Goal: Task Accomplishment & Management: Manage account settings

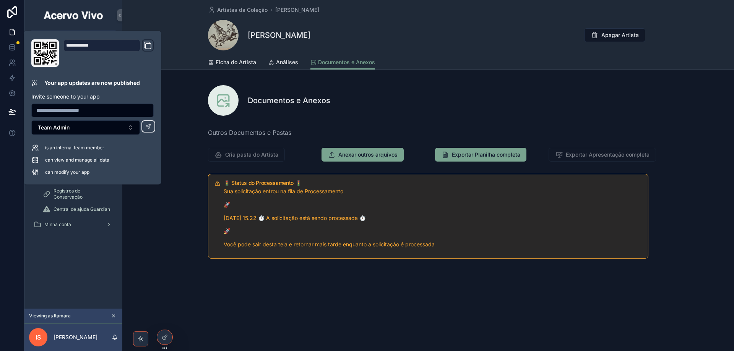
click at [171, 205] on div "🚦 Status do Processamento 🚦 Sua solicitação entrou na fila de Processamento 🚀 […" at bounding box center [427, 216] width 611 height 91
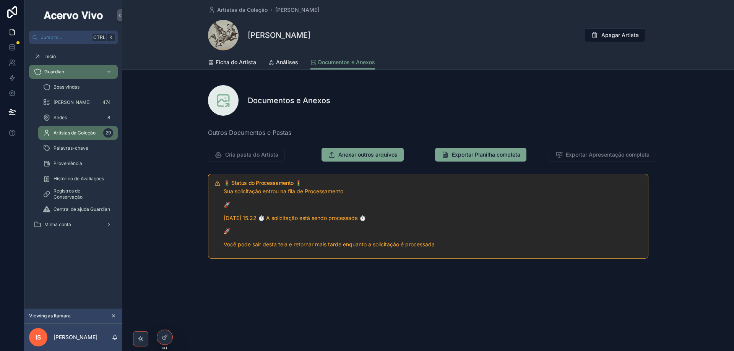
click at [63, 133] on span "Artistas da Coleção" at bounding box center [75, 133] width 42 height 6
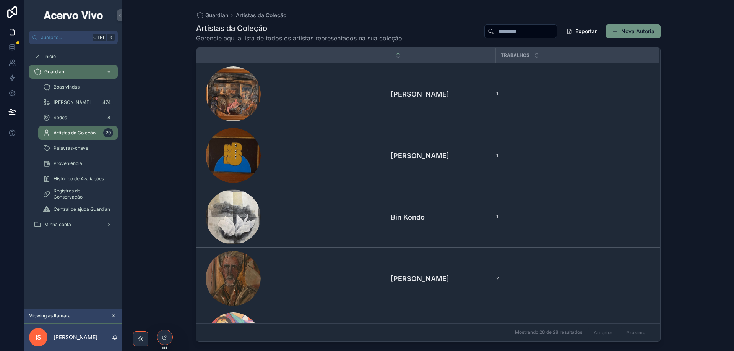
click at [628, 34] on button "Nova Autoria" at bounding box center [633, 31] width 55 height 14
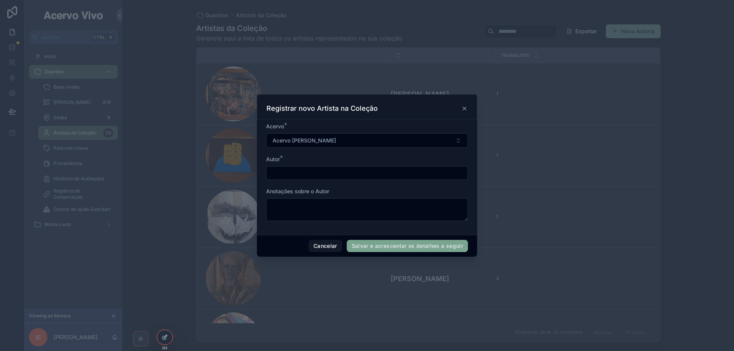
click at [325, 169] on input "scrollable content" at bounding box center [366, 173] width 201 height 11
type input "*"
type input "**********"
click at [373, 245] on button "Salvar e acrescentar os detalhes a seguir" at bounding box center [407, 246] width 121 height 12
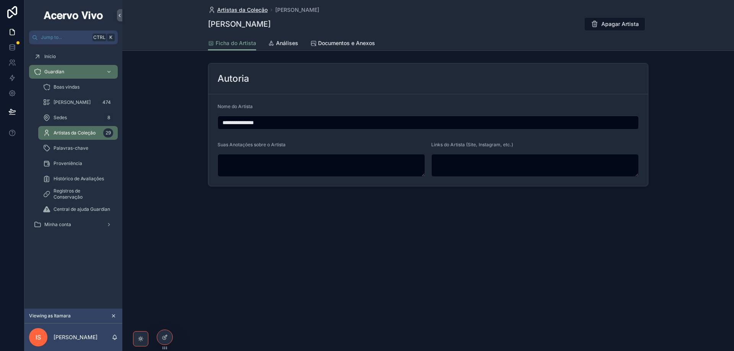
click at [238, 13] on span "Artistas da Coleção" at bounding box center [242, 10] width 50 height 8
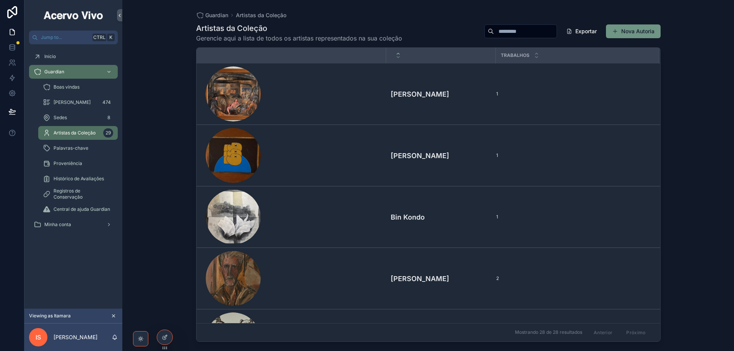
click at [636, 31] on button "Nova Autoria" at bounding box center [633, 31] width 55 height 14
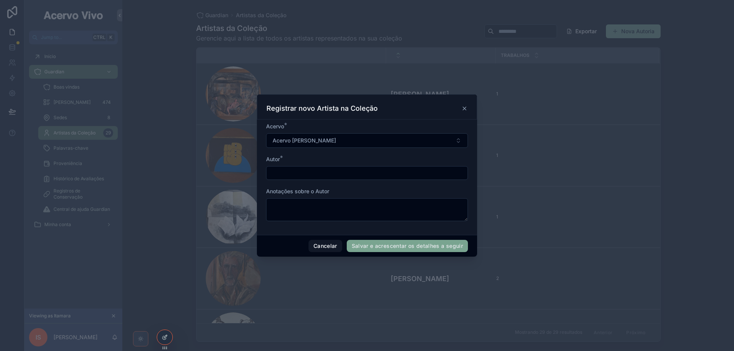
click at [298, 174] on input "scrollable content" at bounding box center [366, 173] width 201 height 11
type input "**********"
click at [385, 250] on button "Salvar e acrescentar os detalhes a seguir" at bounding box center [407, 246] width 121 height 12
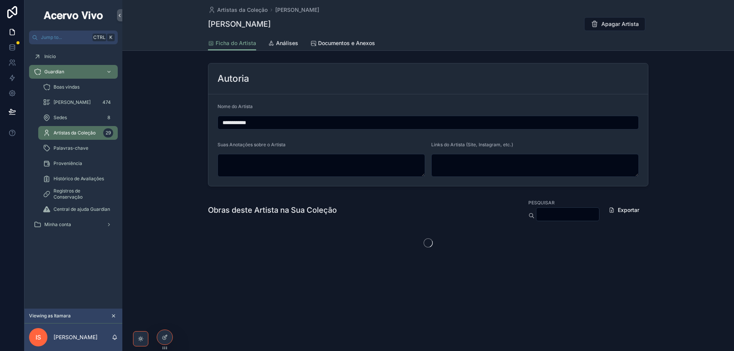
click at [250, 15] on div "Artistas da Coleção [PERSON_NAME] [PERSON_NAME] Apagar Artista" at bounding box center [428, 18] width 440 height 36
click at [250, 10] on span "Artistas da Coleção" at bounding box center [242, 10] width 50 height 8
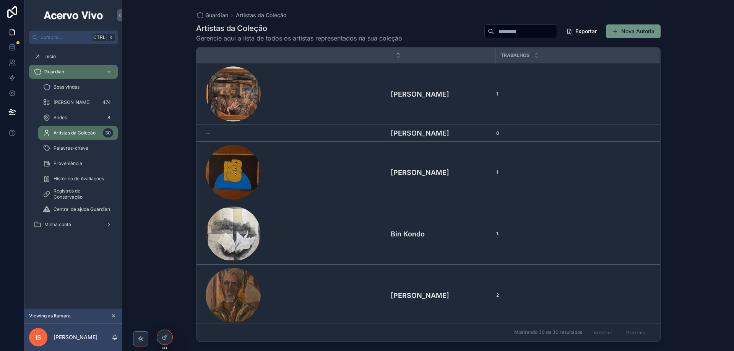
click at [642, 32] on button "Nova Autoria" at bounding box center [633, 31] width 55 height 14
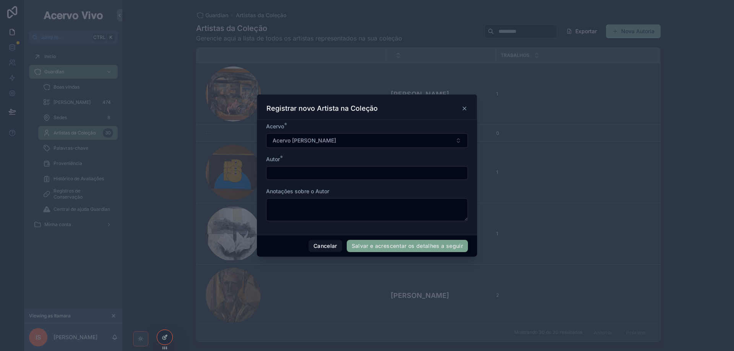
click at [346, 171] on input "scrollable content" at bounding box center [366, 173] width 201 height 11
type input "**********"
click at [426, 246] on button "Salvar e acrescentar os detalhes a seguir" at bounding box center [407, 246] width 121 height 12
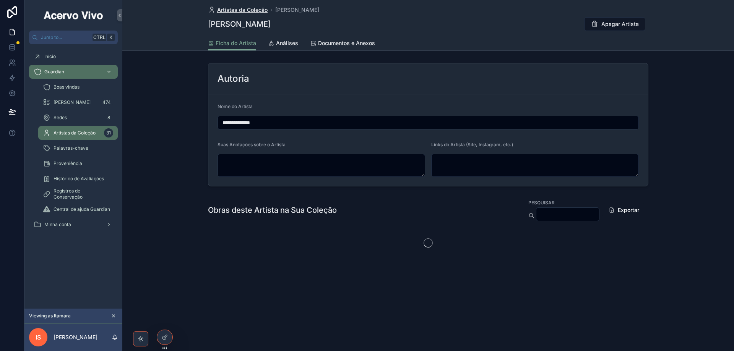
click at [248, 10] on span "Artistas da Coleção" at bounding box center [242, 10] width 50 height 8
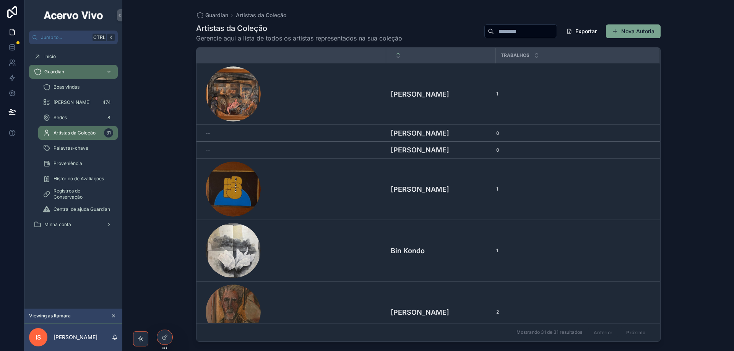
click at [504, 31] on input "scrollable content" at bounding box center [525, 31] width 63 height 11
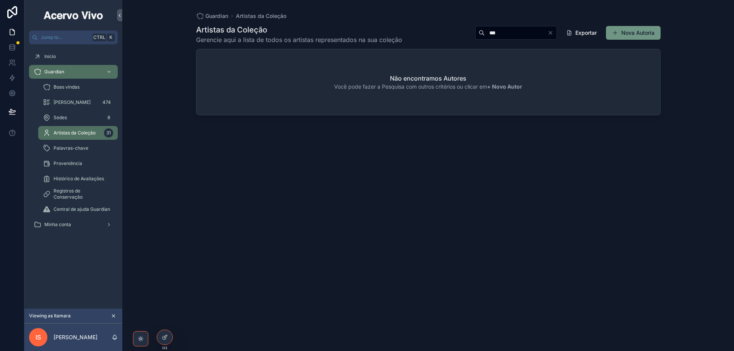
type input "***"
click at [628, 32] on button "Nova Autoria" at bounding box center [633, 33] width 55 height 14
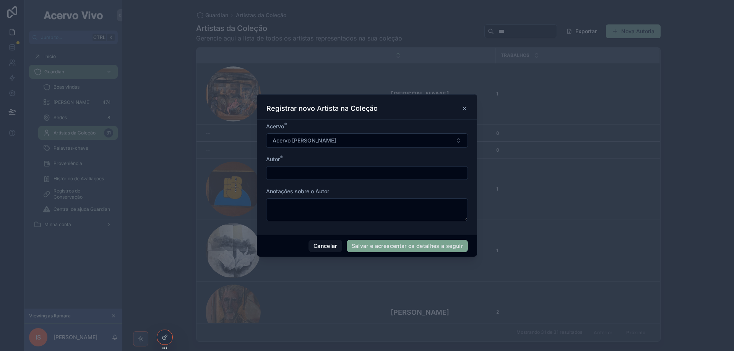
click at [340, 173] on input "scrollable content" at bounding box center [366, 173] width 201 height 11
type input "**********"
click at [380, 249] on button "Salvar e acrescentar os detalhes a seguir" at bounding box center [407, 246] width 121 height 12
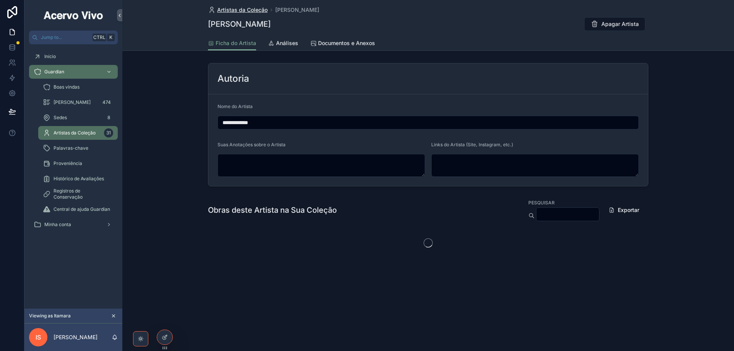
click at [249, 11] on span "Artistas da Coleção" at bounding box center [242, 10] width 50 height 8
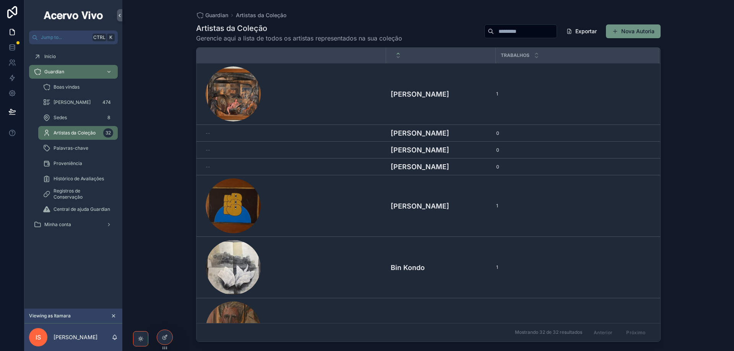
click at [643, 30] on button "Nova Autoria" at bounding box center [633, 31] width 55 height 14
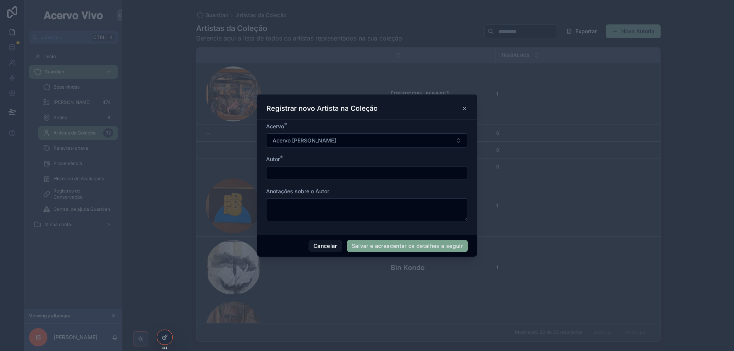
click at [333, 176] on input "scrollable content" at bounding box center [366, 173] width 201 height 11
type input "**********"
click at [368, 249] on button "Salvar e acrescentar os detalhes a seguir" at bounding box center [407, 246] width 121 height 12
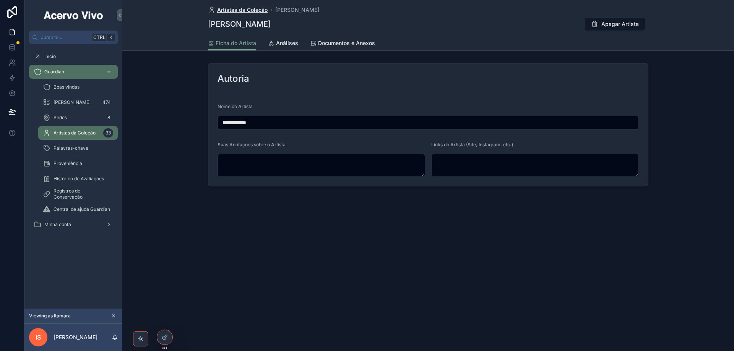
click at [238, 12] on span "Artistas da Coleção" at bounding box center [242, 10] width 50 height 8
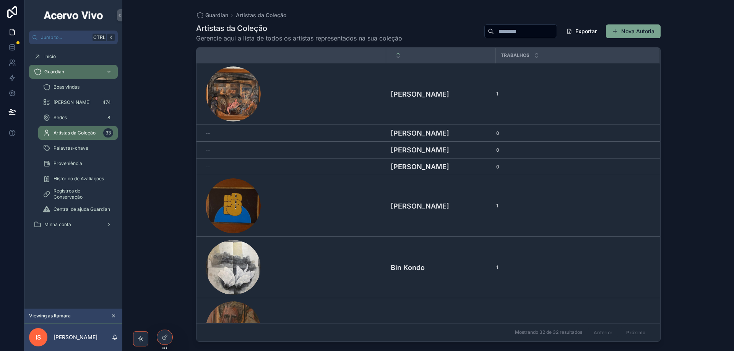
click at [503, 31] on input "scrollable content" at bounding box center [525, 31] width 63 height 11
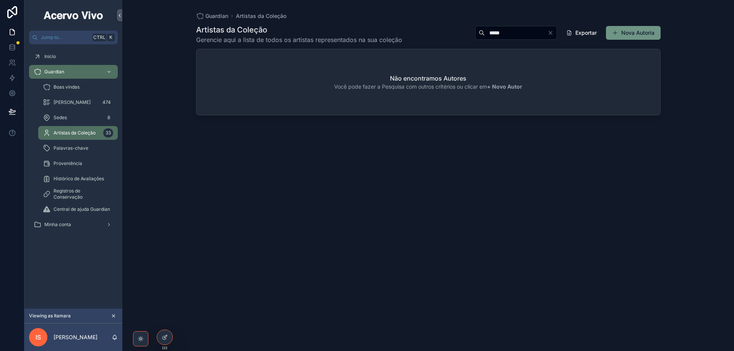
type input "*****"
click at [628, 29] on button "Nova Autoria" at bounding box center [633, 33] width 55 height 14
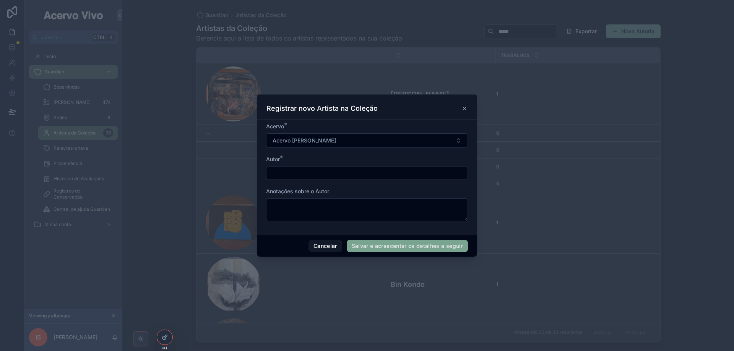
click at [332, 171] on input "scrollable content" at bounding box center [366, 173] width 201 height 11
type input "**********"
click at [425, 242] on button "Salvar e acrescentar os detalhes a seguir" at bounding box center [407, 246] width 121 height 12
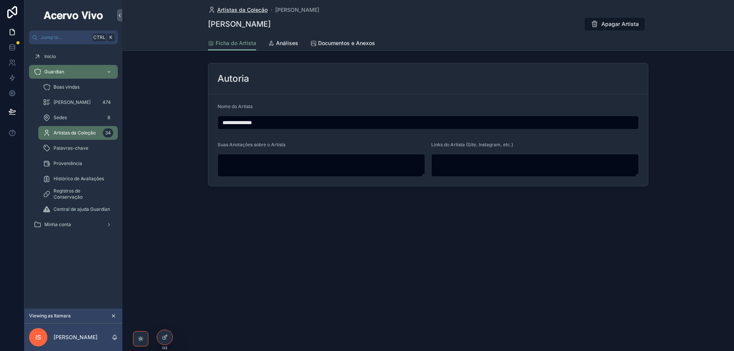
click at [224, 10] on span "Artistas da Coleção" at bounding box center [242, 10] width 50 height 8
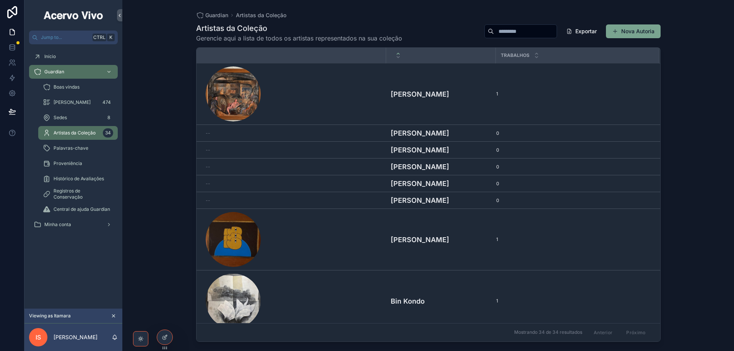
click at [506, 32] on input "scrollable content" at bounding box center [525, 31] width 63 height 11
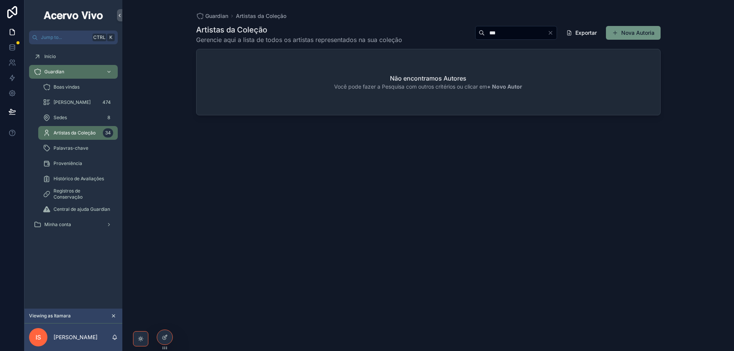
type input "***"
click at [632, 36] on button "Nova Autoria" at bounding box center [633, 33] width 55 height 14
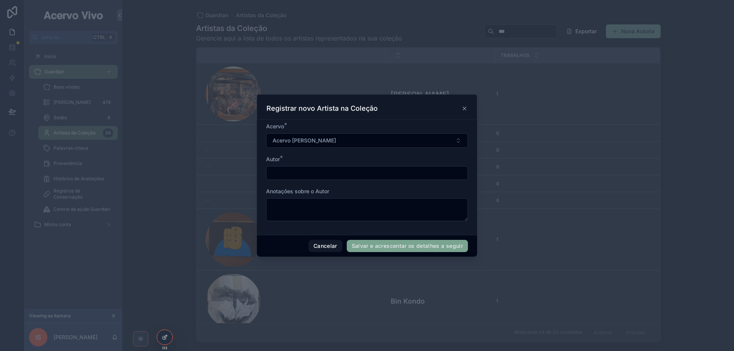
click at [336, 175] on input "scrollable content" at bounding box center [366, 173] width 201 height 11
type input "**********"
click at [382, 248] on button "Salvar e acrescentar os detalhes a seguir" at bounding box center [407, 246] width 121 height 12
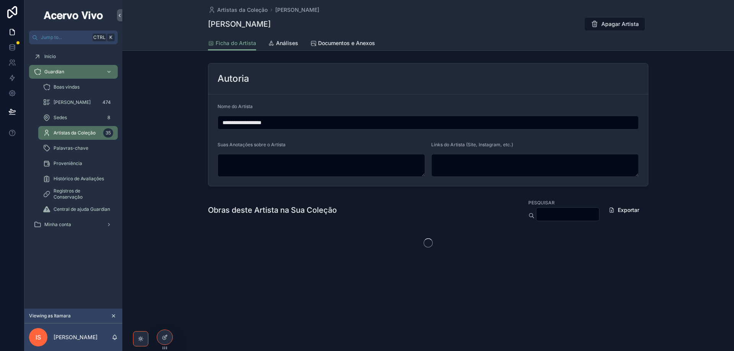
click at [232, 13] on span "Artistas da Coleção" at bounding box center [242, 10] width 50 height 8
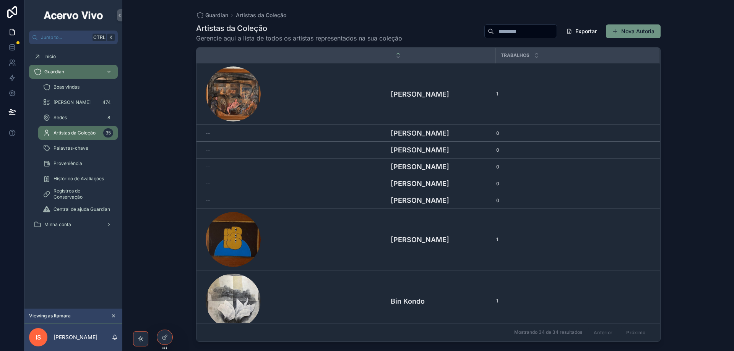
click at [623, 34] on button "Nova Autoria" at bounding box center [633, 31] width 55 height 14
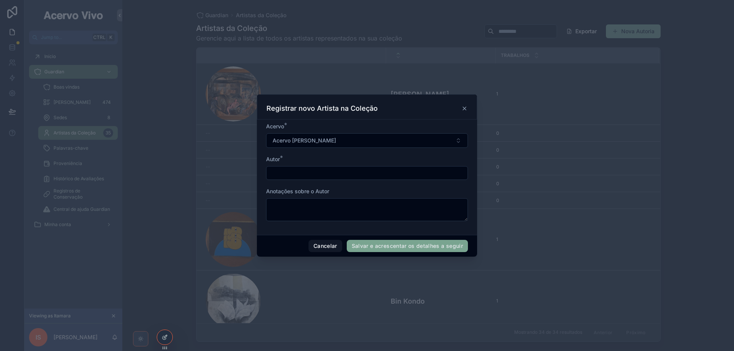
click at [297, 173] on input "scrollable content" at bounding box center [366, 173] width 201 height 11
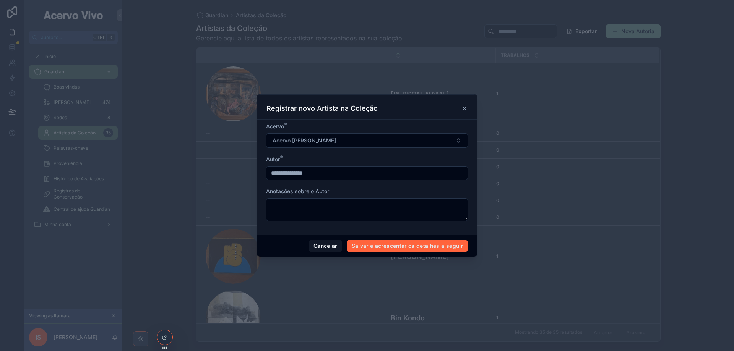
type input "**********"
click at [401, 247] on button "Salvar e acrescentar os detalhes a seguir" at bounding box center [407, 246] width 121 height 12
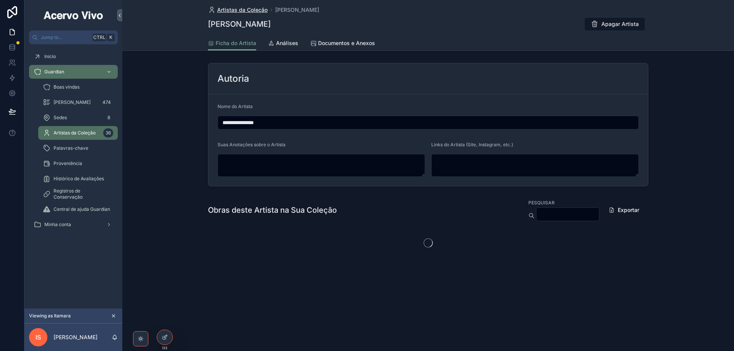
click at [233, 7] on span "Artistas da Coleção" at bounding box center [242, 10] width 50 height 8
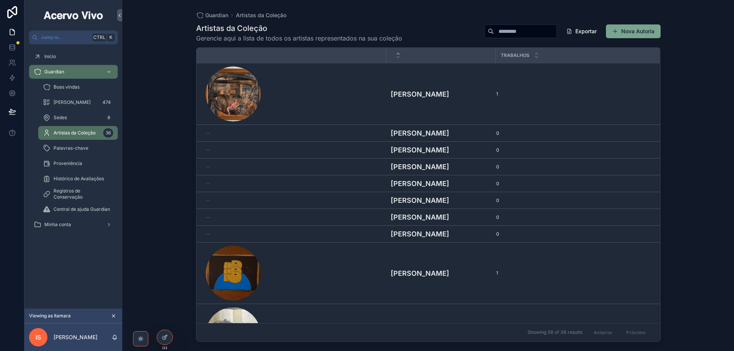
click at [535, 31] on input "scrollable content" at bounding box center [525, 31] width 63 height 11
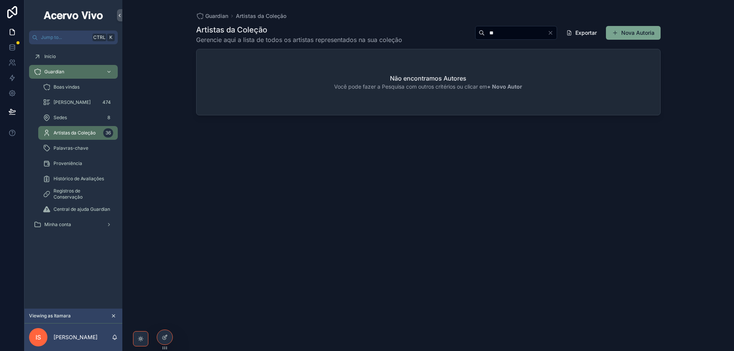
type input "*"
click at [637, 34] on button "Nova Autoria" at bounding box center [633, 33] width 55 height 14
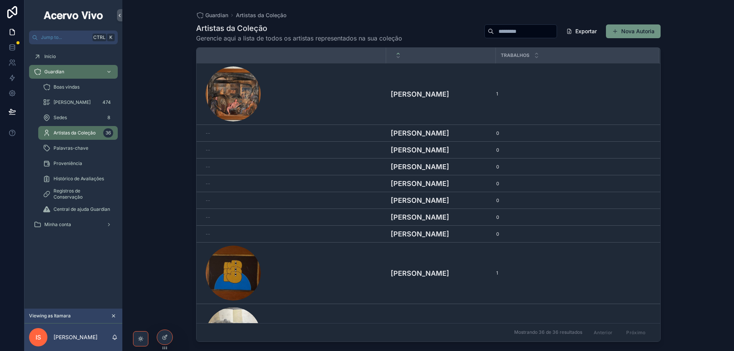
click at [626, 29] on button "Nova Autoria" at bounding box center [633, 31] width 55 height 14
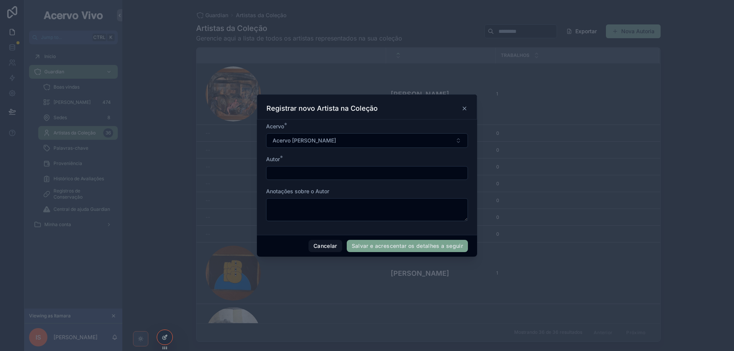
drag, startPoint x: 331, startPoint y: 172, endPoint x: 329, endPoint y: 167, distance: 5.1
click at [331, 172] on input "scrollable content" at bounding box center [366, 173] width 201 height 11
type input "**********"
click at [380, 249] on button "Salvar e acrescentar os detalhes a seguir" at bounding box center [407, 246] width 121 height 12
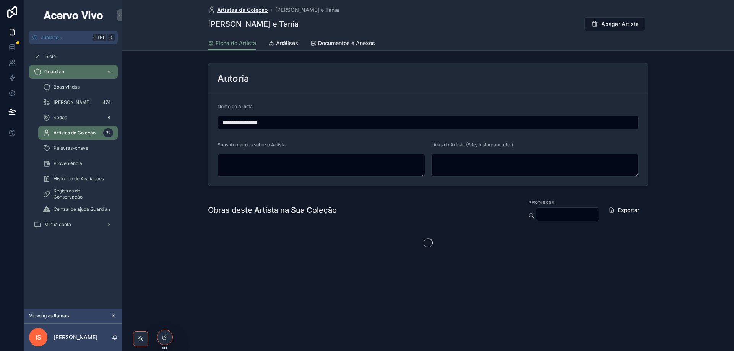
click at [229, 12] on span "Artistas da Coleção" at bounding box center [242, 10] width 50 height 8
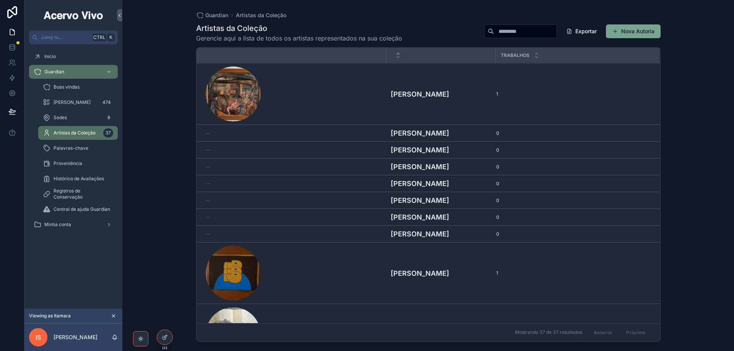
click at [510, 31] on input "scrollable content" at bounding box center [525, 31] width 63 height 11
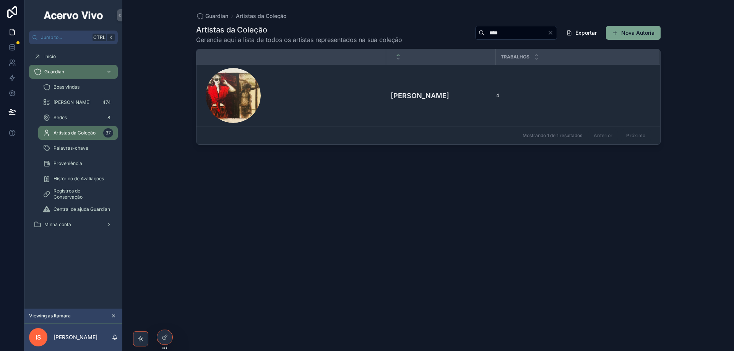
drag, startPoint x: 486, startPoint y: 32, endPoint x: 412, endPoint y: 26, distance: 74.7
click at [414, 27] on div "Artistas da Coleção Gerencie aqui a lista de todos os artistas representados na…" at bounding box center [428, 34] width 464 height 20
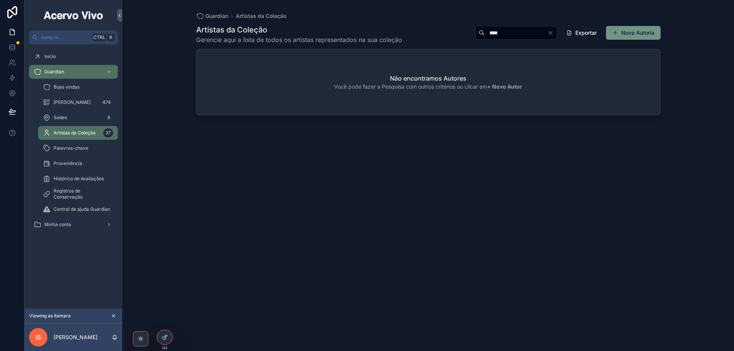
type input "****"
click at [643, 32] on button "Nova Autoria" at bounding box center [633, 33] width 55 height 14
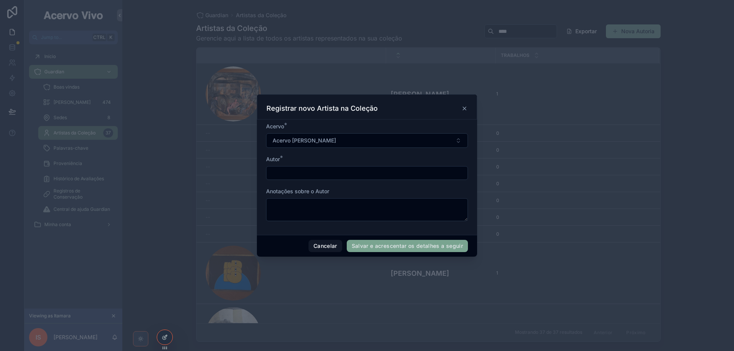
click at [332, 174] on input "scrollable content" at bounding box center [366, 173] width 201 height 11
type input "**********"
click at [380, 248] on button "Salvar e acrescentar os detalhes a seguir" at bounding box center [407, 246] width 121 height 12
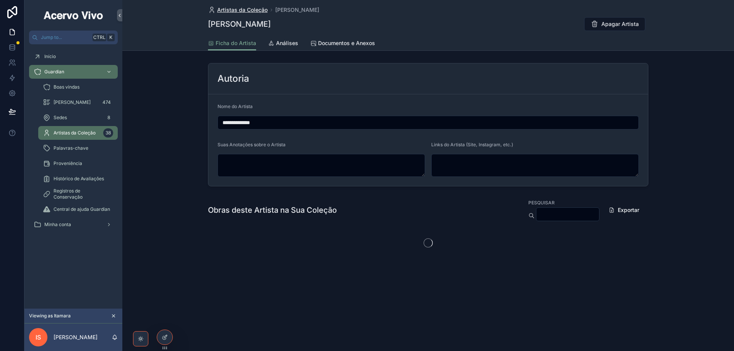
click at [242, 8] on span "Artistas da Coleção" at bounding box center [242, 10] width 50 height 8
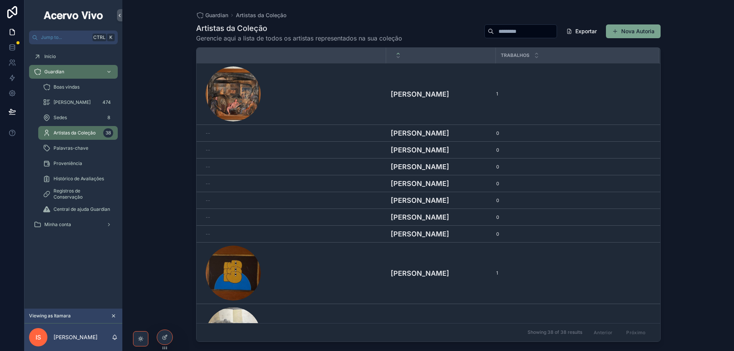
click at [503, 34] on input "scrollable content" at bounding box center [525, 31] width 63 height 11
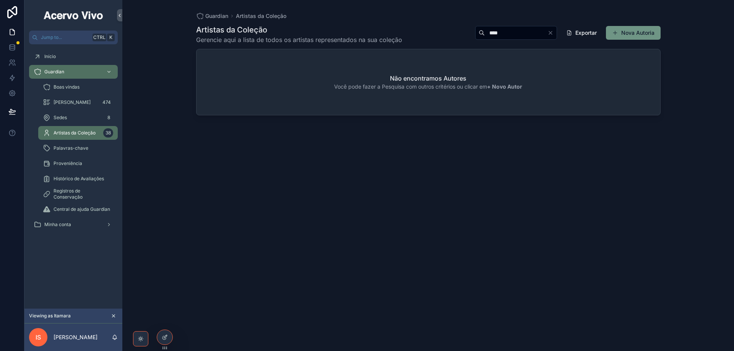
type input "****"
click at [650, 29] on button "Nova Autoria" at bounding box center [633, 33] width 55 height 14
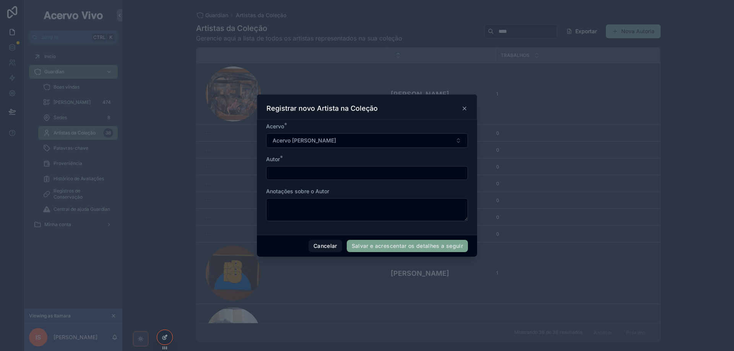
click at [356, 165] on div "Autor *" at bounding box center [367, 168] width 202 height 24
click at [356, 171] on input "scrollable content" at bounding box center [366, 173] width 201 height 11
type input "**********"
click at [409, 248] on button "Salvar e acrescentar os detalhes a seguir" at bounding box center [407, 246] width 121 height 12
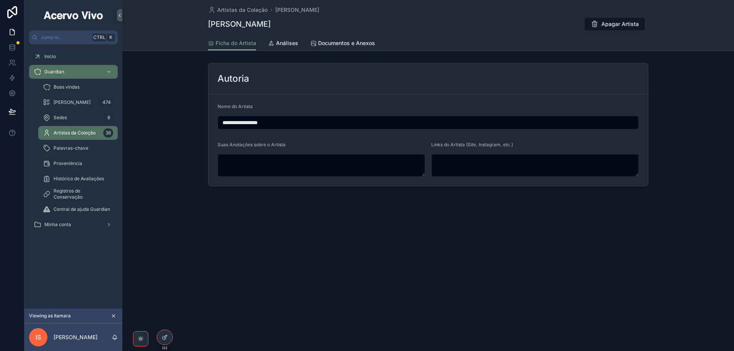
click at [247, 16] on div "Artistas da Coleção Farnese de [PERSON_NAME] de [PERSON_NAME] Artista" at bounding box center [428, 18] width 440 height 36
click at [247, 11] on span "Artistas da Coleção" at bounding box center [242, 10] width 50 height 8
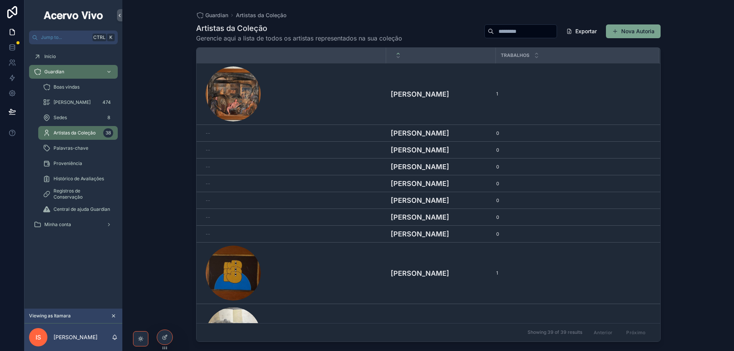
click at [500, 32] on input "scrollable content" at bounding box center [525, 31] width 63 height 11
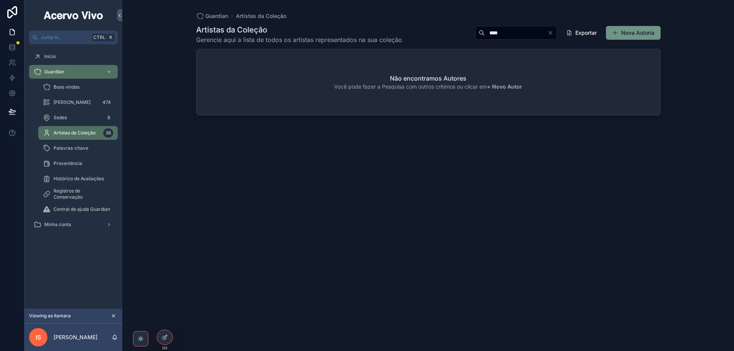
type input "****"
click at [631, 33] on button "Nova Autoria" at bounding box center [633, 33] width 55 height 14
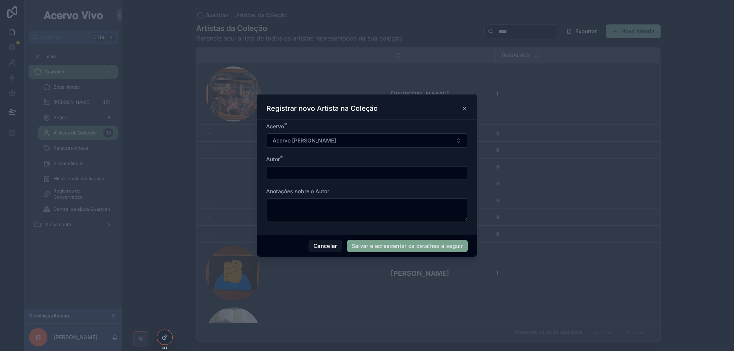
click at [351, 172] on input "scrollable content" at bounding box center [366, 173] width 201 height 11
type input "**********"
click at [396, 250] on button "Salvar e acrescentar os detalhes a seguir" at bounding box center [407, 246] width 121 height 12
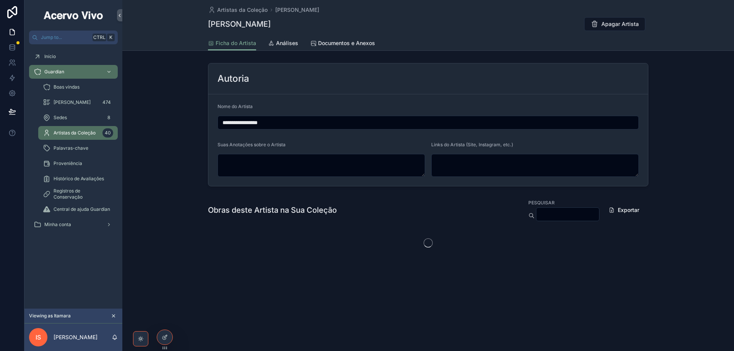
click at [245, 13] on span "Artistas da Coleção" at bounding box center [242, 10] width 50 height 8
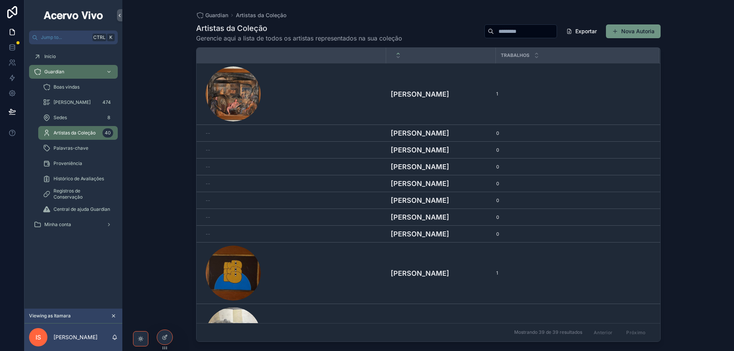
click at [626, 34] on button "Nova Autoria" at bounding box center [633, 31] width 55 height 14
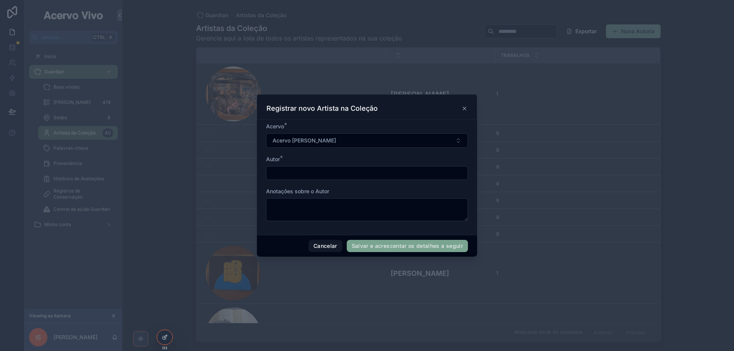
click at [345, 173] on input "scrollable content" at bounding box center [366, 173] width 201 height 11
type input "****"
click at [316, 246] on button "Cancelar" at bounding box center [325, 246] width 34 height 12
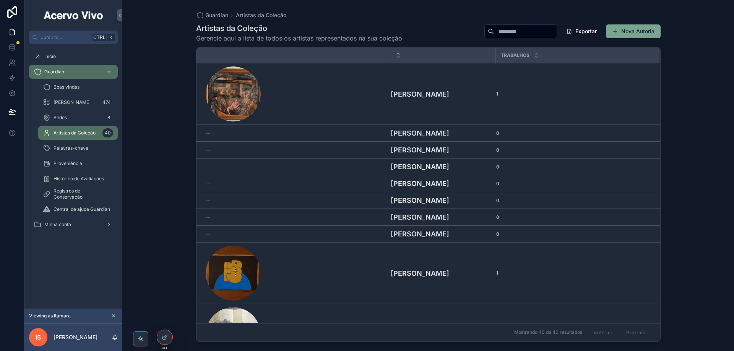
click at [516, 31] on input "scrollable content" at bounding box center [525, 31] width 63 height 11
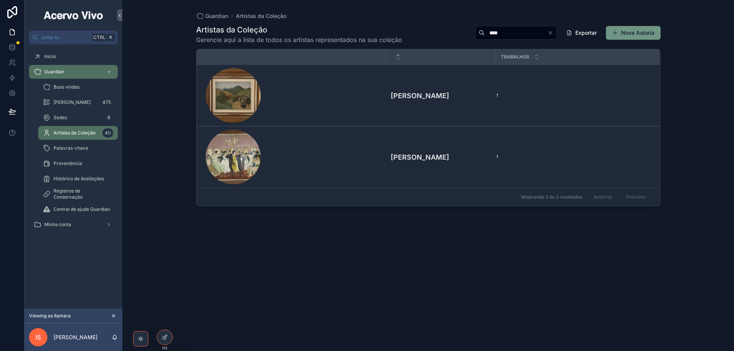
type input "****"
click at [634, 33] on button "Nova Autoria" at bounding box center [633, 33] width 55 height 14
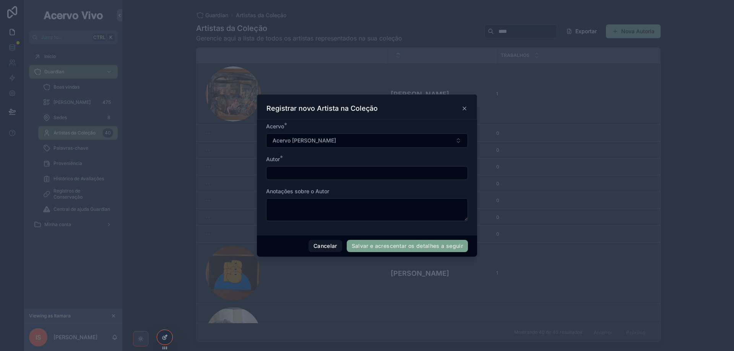
click at [388, 173] on input "scrollable content" at bounding box center [366, 173] width 201 height 11
type input "**********"
click at [399, 246] on button "Salvar e acrescentar os detalhes a seguir" at bounding box center [407, 246] width 121 height 12
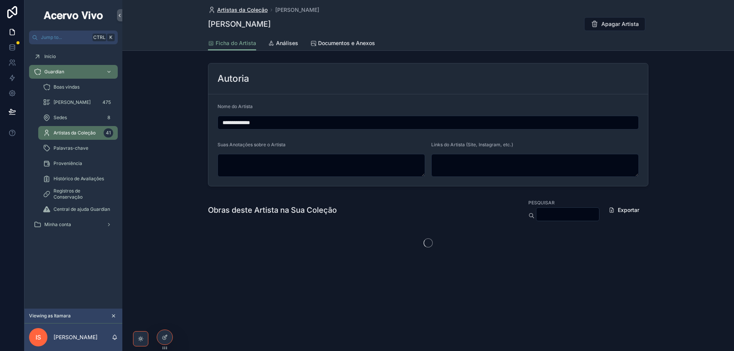
click at [243, 10] on span "Artistas da Coleção" at bounding box center [242, 10] width 50 height 8
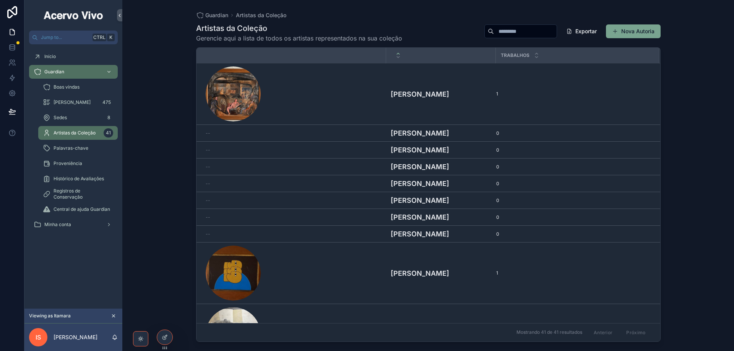
click at [516, 32] on input "scrollable content" at bounding box center [525, 31] width 63 height 11
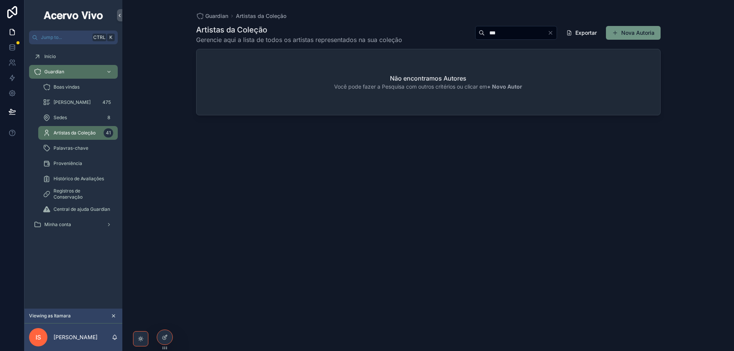
type input "***"
click at [626, 31] on button "Nova Autoria" at bounding box center [633, 33] width 55 height 14
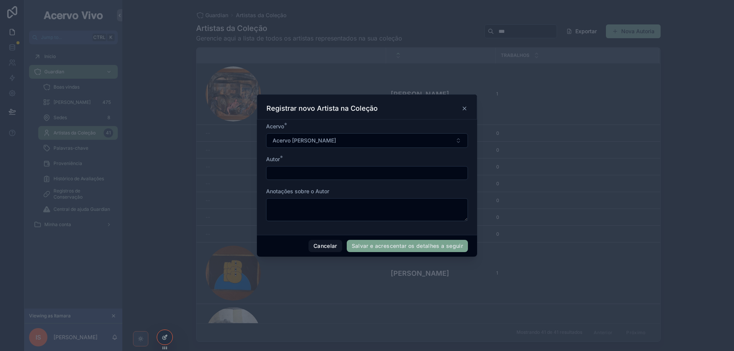
click at [311, 173] on input "scrollable content" at bounding box center [366, 173] width 201 height 11
type input "**********"
click at [405, 248] on button "Salvar e acrescentar os detalhes a seguir" at bounding box center [407, 246] width 121 height 12
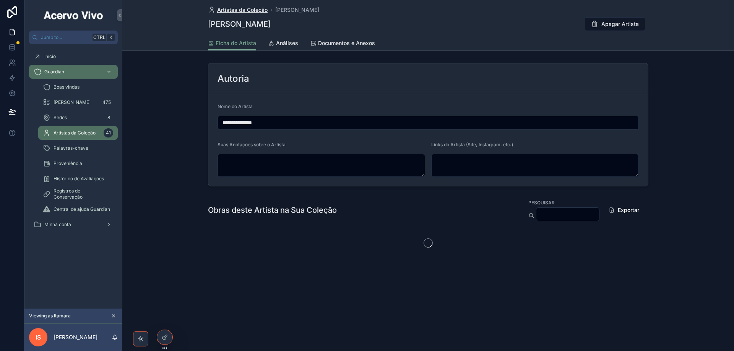
click at [227, 10] on span "Artistas da Coleção" at bounding box center [242, 10] width 50 height 8
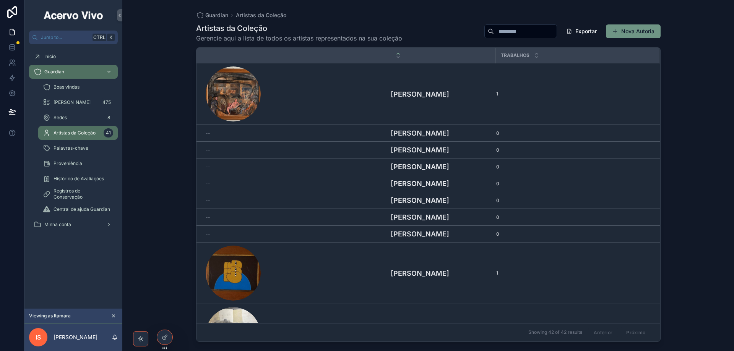
click at [632, 31] on button "Nova Autoria" at bounding box center [633, 31] width 55 height 14
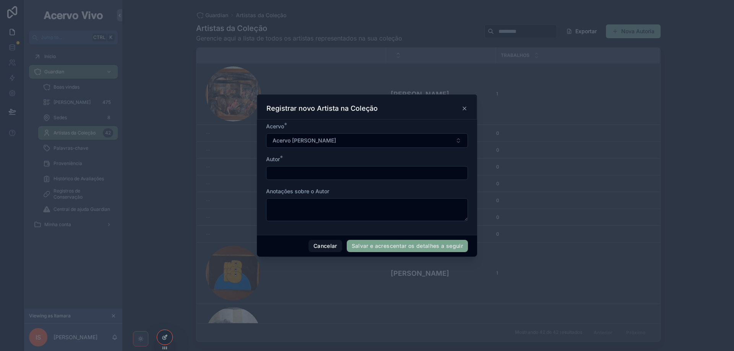
click at [354, 172] on input "scrollable content" at bounding box center [366, 173] width 201 height 11
type input "****"
click at [332, 250] on button "Cancelar" at bounding box center [325, 246] width 34 height 12
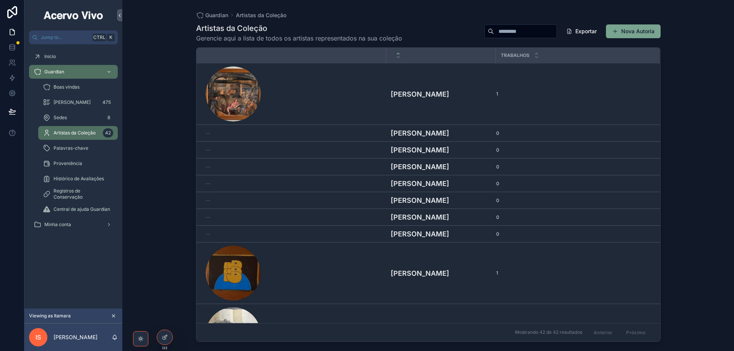
click at [516, 32] on input "scrollable content" at bounding box center [525, 31] width 63 height 11
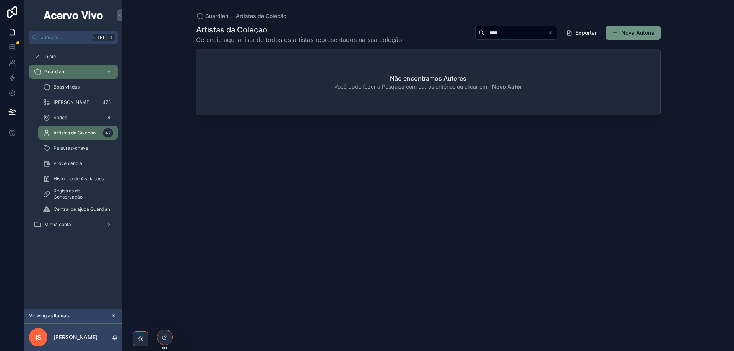
type input "****"
click at [635, 37] on button "Nova Autoria" at bounding box center [633, 33] width 55 height 14
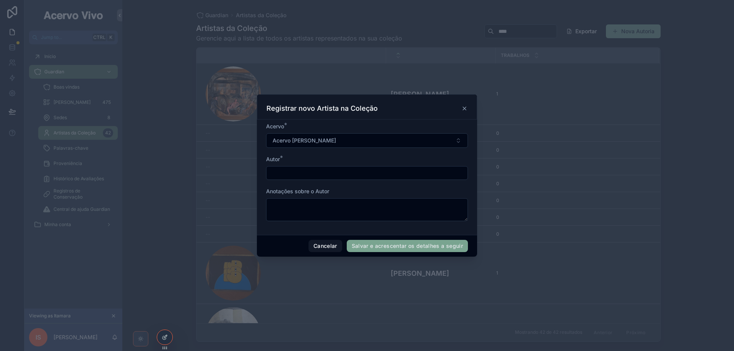
click at [361, 173] on input "scrollable content" at bounding box center [366, 173] width 201 height 11
type input "**********"
click at [377, 246] on button "Salvar e acrescentar os detalhes a seguir" at bounding box center [407, 246] width 121 height 12
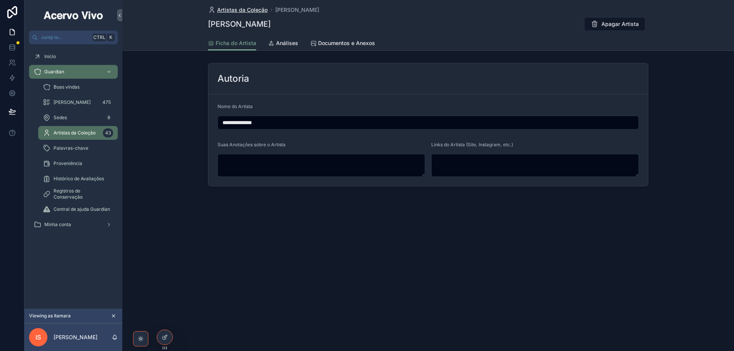
click at [247, 10] on span "Artistas da Coleção" at bounding box center [242, 10] width 50 height 8
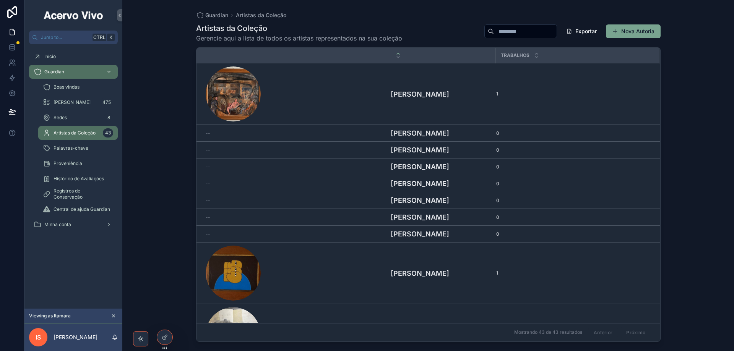
click at [501, 28] on input "scrollable content" at bounding box center [525, 31] width 63 height 11
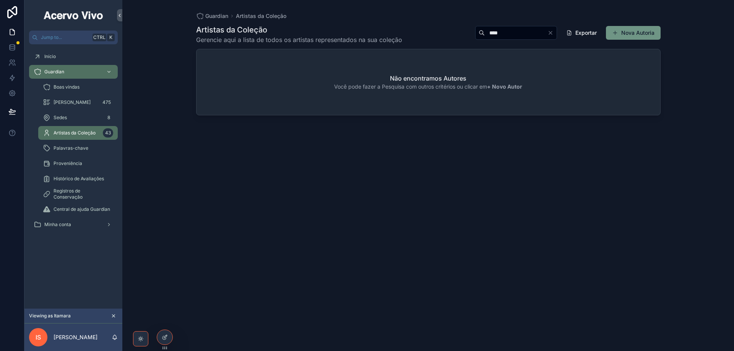
type input "****"
click at [634, 32] on button "Nova Autoria" at bounding box center [633, 33] width 55 height 14
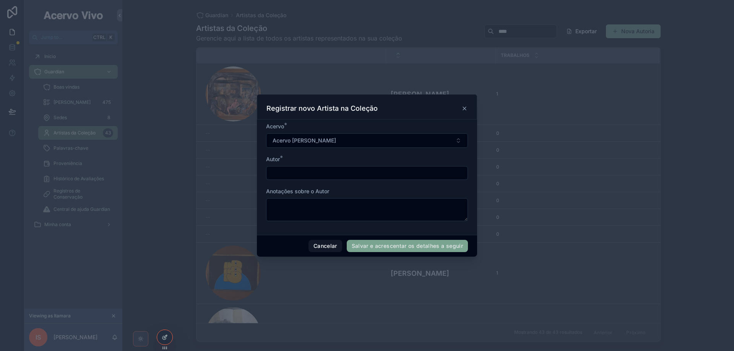
click at [321, 177] on input "scrollable content" at bounding box center [366, 173] width 201 height 11
type input "*********"
click at [417, 248] on button "Salvar e acrescentar os detalhes a seguir" at bounding box center [407, 246] width 121 height 12
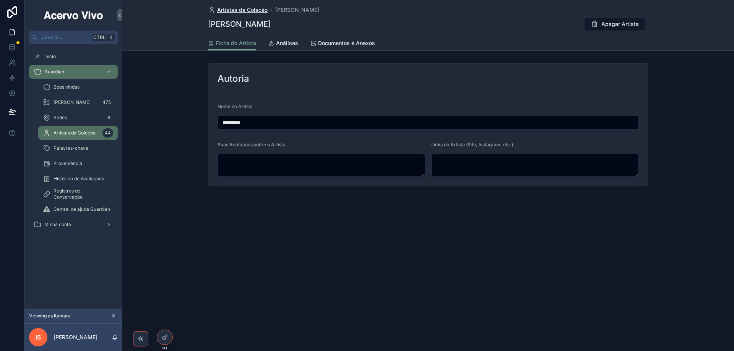
click at [242, 10] on span "Artistas da Coleção" at bounding box center [242, 10] width 50 height 8
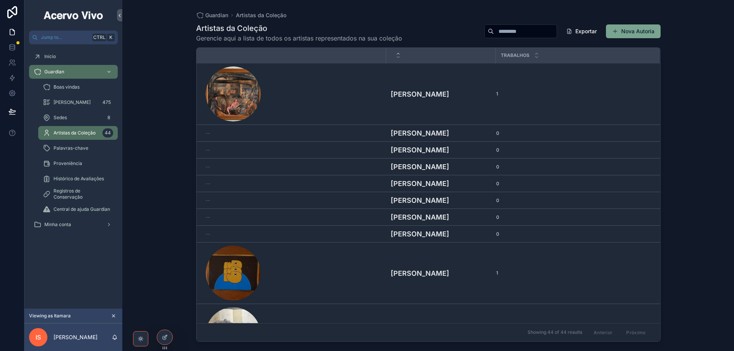
click at [495, 31] on input "scrollable content" at bounding box center [525, 31] width 63 height 11
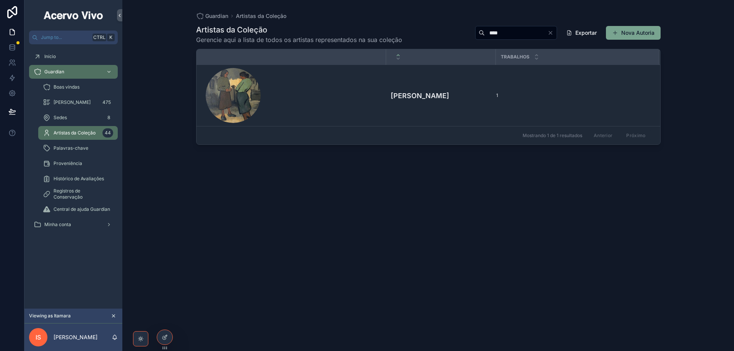
drag, startPoint x: 481, startPoint y: 33, endPoint x: 375, endPoint y: 25, distance: 105.8
click at [382, 28] on div "Artistas da Coleção Gerencie aqui a lista de todos os artistas representados na…" at bounding box center [428, 34] width 464 height 20
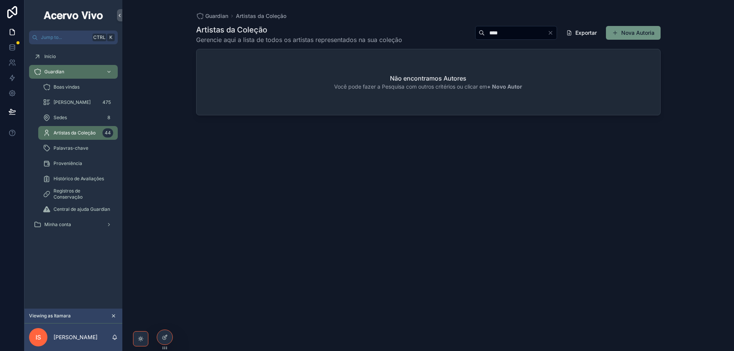
type input "****"
click at [629, 34] on button "Nova Autoria" at bounding box center [633, 33] width 55 height 14
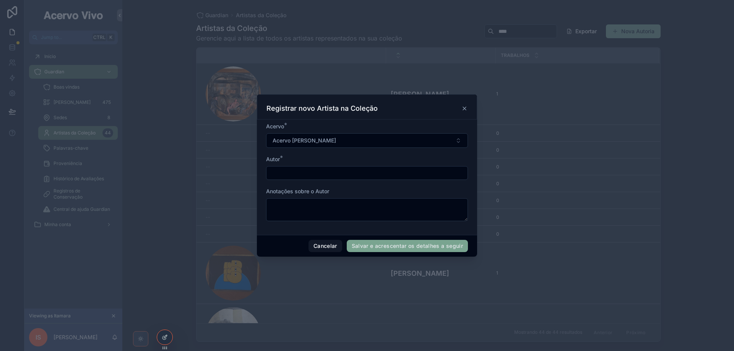
click at [329, 173] on input "scrollable content" at bounding box center [366, 173] width 201 height 11
type input "**********"
click at [322, 250] on button "Cancelar" at bounding box center [325, 246] width 34 height 12
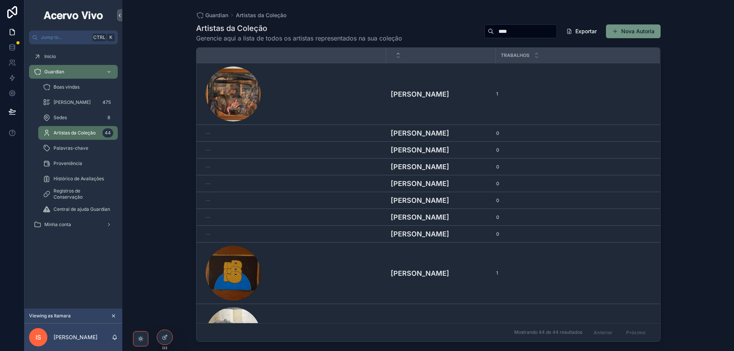
click at [640, 32] on button "Nova Autoria" at bounding box center [633, 31] width 55 height 14
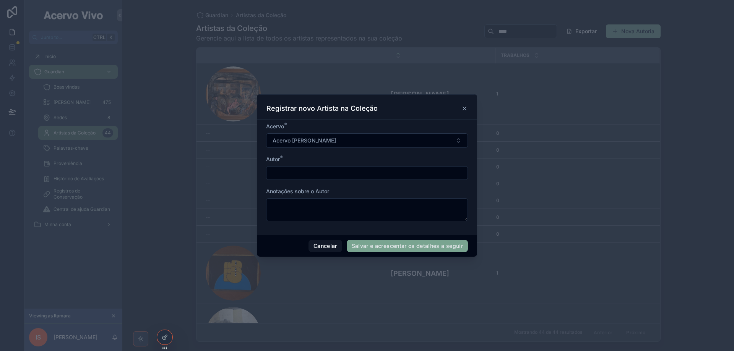
click at [322, 176] on input "scrollable content" at bounding box center [366, 173] width 201 height 11
type input "**********"
click at [403, 245] on button "Salvar e acrescentar os detalhes a seguir" at bounding box center [407, 246] width 121 height 12
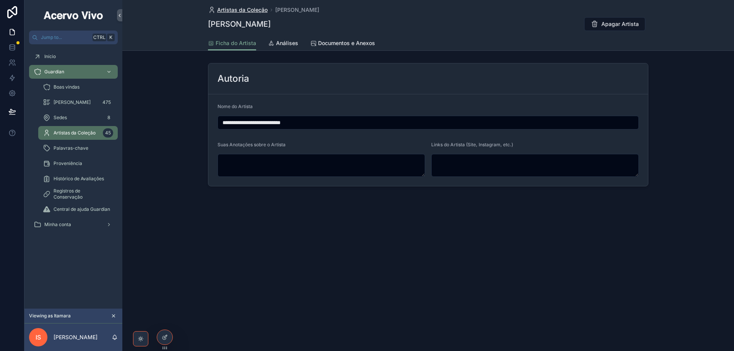
click at [255, 8] on span "Artistas da Coleção" at bounding box center [242, 10] width 50 height 8
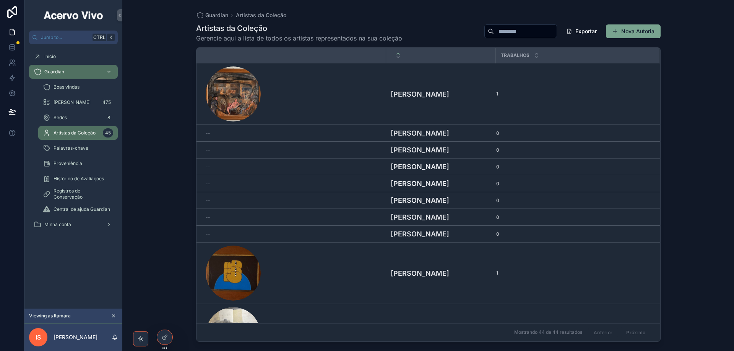
click at [535, 32] on input "scrollable content" at bounding box center [525, 31] width 63 height 11
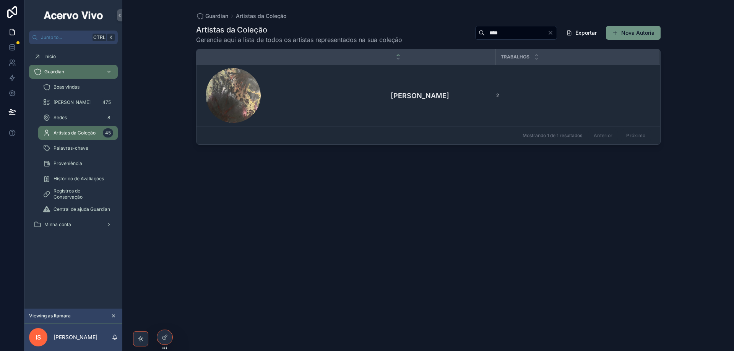
type input "****"
click at [646, 32] on button "Nova Autoria" at bounding box center [633, 33] width 55 height 14
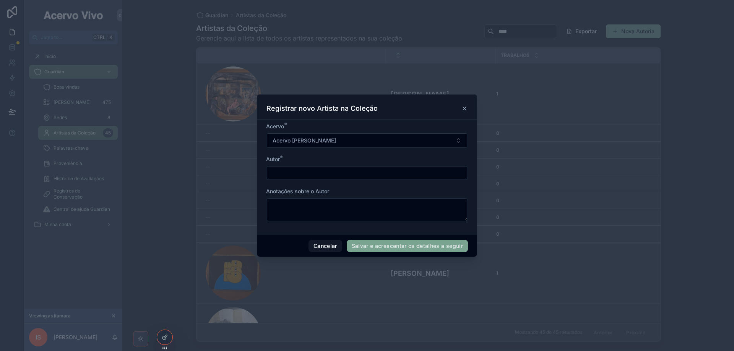
click at [371, 174] on input "scrollable content" at bounding box center [366, 173] width 201 height 11
type input "**********"
click at [395, 249] on button "Salvar e acrescentar os detalhes a seguir" at bounding box center [407, 246] width 121 height 12
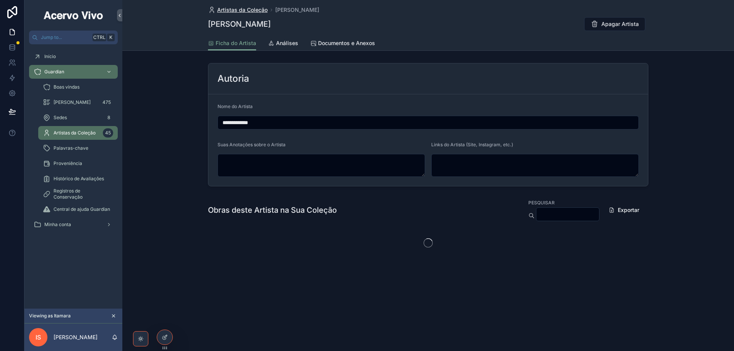
click at [252, 6] on span "Artistas da Coleção" at bounding box center [242, 10] width 50 height 8
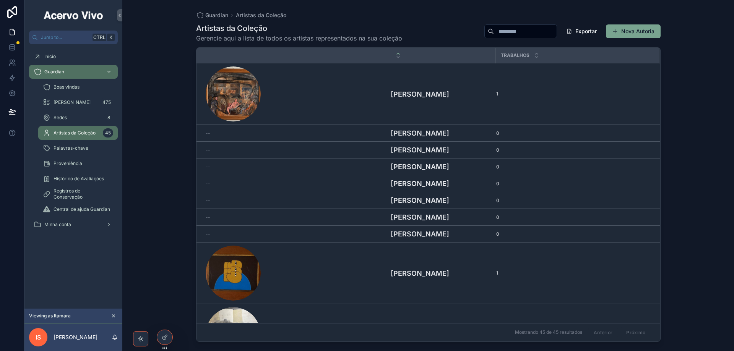
click at [535, 31] on input "scrollable content" at bounding box center [525, 31] width 63 height 11
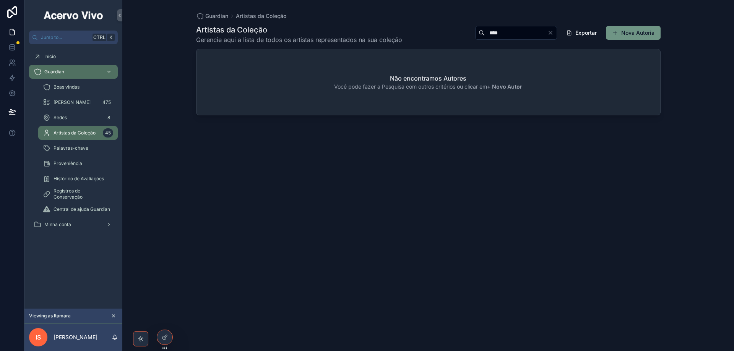
type input "****"
click at [642, 28] on button "Nova Autoria" at bounding box center [633, 33] width 55 height 14
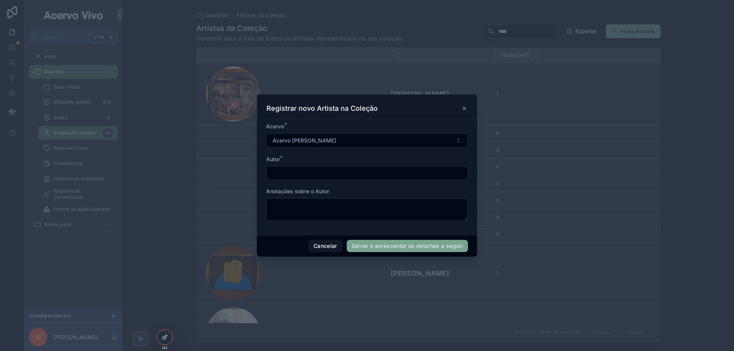
click at [328, 172] on input "scrollable content" at bounding box center [366, 173] width 201 height 11
type input "**********"
click at [409, 249] on button "Salvar e acrescentar os detalhes a seguir" at bounding box center [407, 246] width 121 height 12
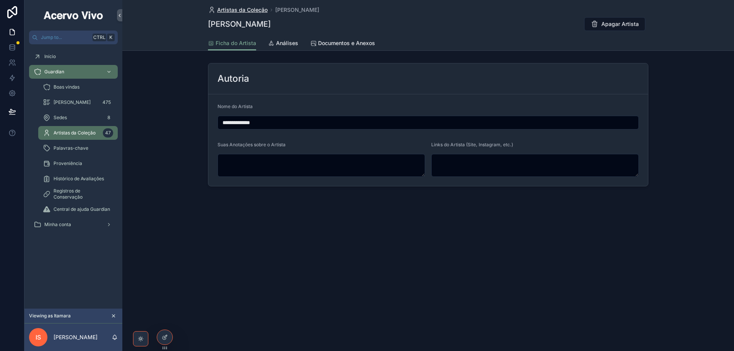
click at [246, 12] on span "Artistas da Coleção" at bounding box center [242, 10] width 50 height 8
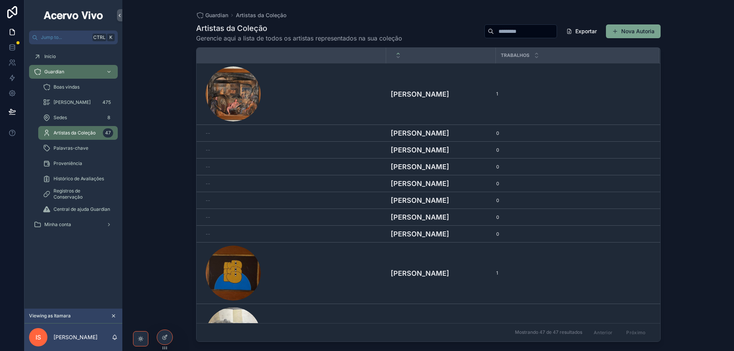
click at [511, 30] on input "scrollable content" at bounding box center [525, 31] width 63 height 11
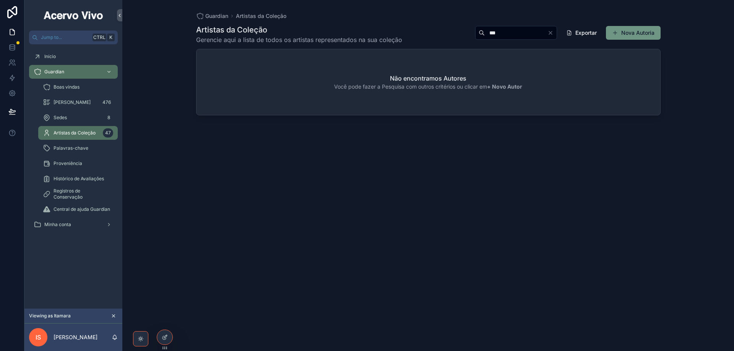
type input "***"
click at [637, 35] on button "Nova Autoria" at bounding box center [633, 33] width 55 height 14
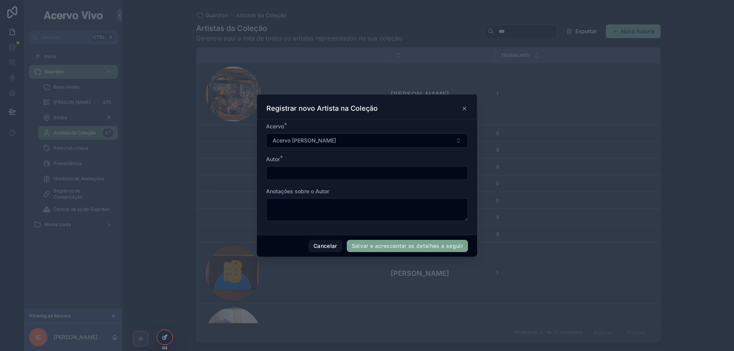
click at [313, 170] on input "scrollable content" at bounding box center [366, 173] width 201 height 11
type input "**********"
click at [372, 246] on button "Salvar e acrescentar os detalhes a seguir" at bounding box center [407, 246] width 121 height 12
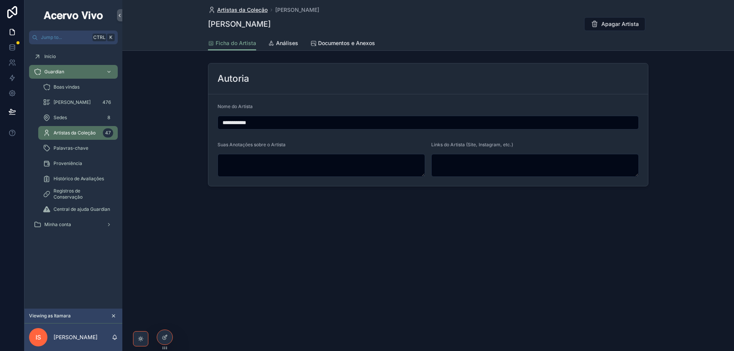
click at [241, 11] on span "Artistas da Coleção" at bounding box center [242, 10] width 50 height 8
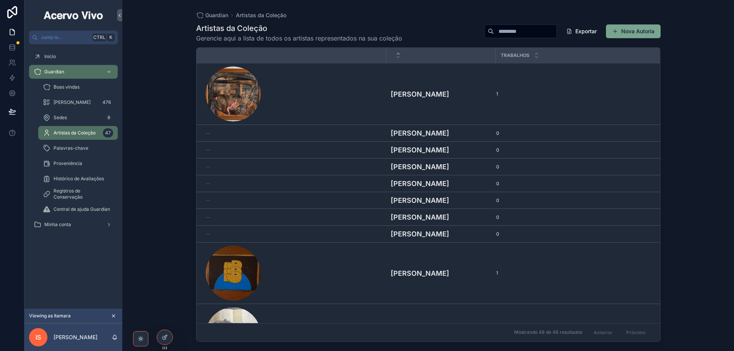
click at [499, 32] on input "scrollable content" at bounding box center [525, 31] width 63 height 11
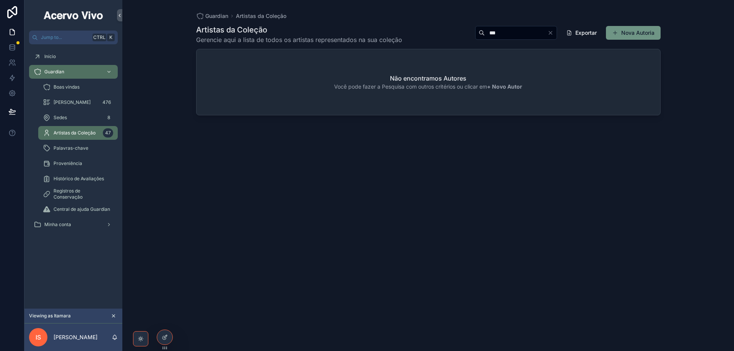
type input "***"
click at [653, 34] on button "Nova Autoria" at bounding box center [633, 33] width 55 height 14
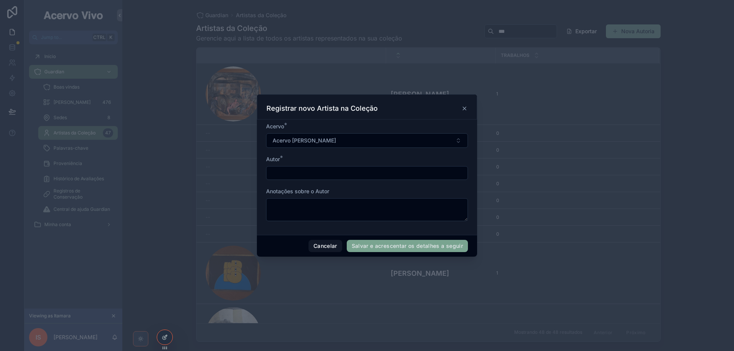
click at [337, 174] on input "scrollable content" at bounding box center [366, 173] width 201 height 11
type input "**********"
click at [366, 248] on button "Salvar e acrescentar os detalhes a seguir" at bounding box center [407, 246] width 121 height 12
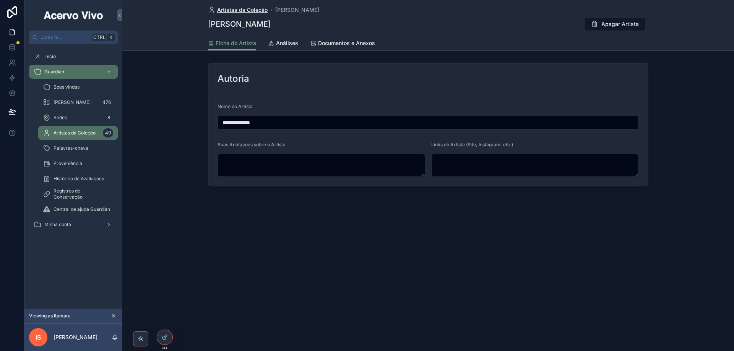
click at [247, 11] on span "Artistas da Coleção" at bounding box center [242, 10] width 50 height 8
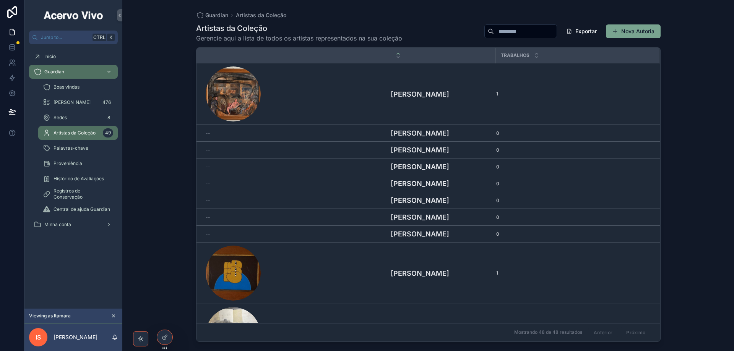
click at [494, 31] on input "scrollable content" at bounding box center [525, 31] width 63 height 11
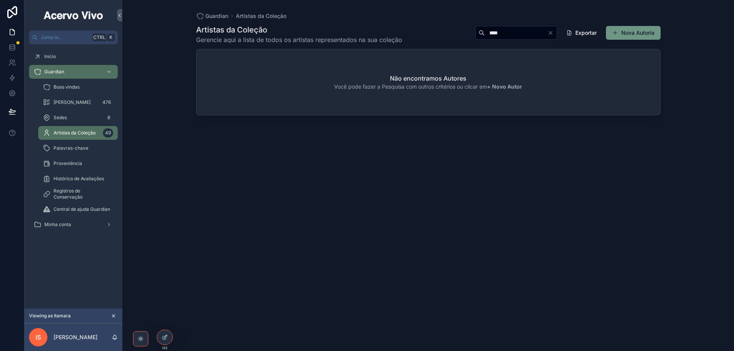
type input "****"
click at [631, 33] on button "Nova Autoria" at bounding box center [633, 33] width 55 height 14
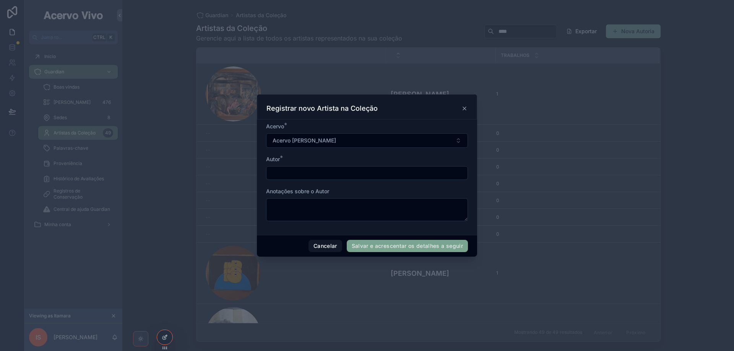
click at [363, 173] on input "scrollable content" at bounding box center [366, 173] width 201 height 11
type input "**********"
click at [391, 249] on button "Salvar e acrescentar os detalhes a seguir" at bounding box center [407, 246] width 121 height 12
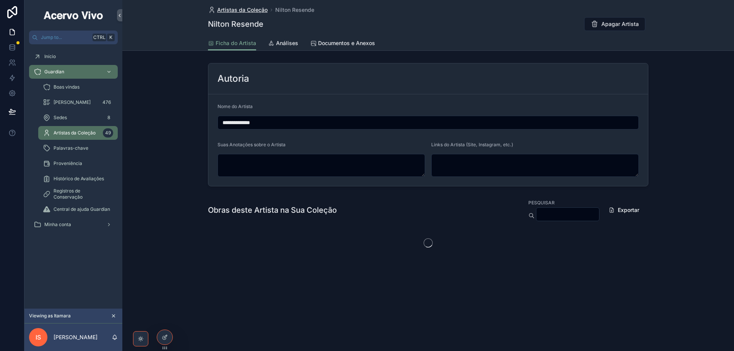
click at [234, 7] on span "Artistas da Coleção" at bounding box center [242, 10] width 50 height 8
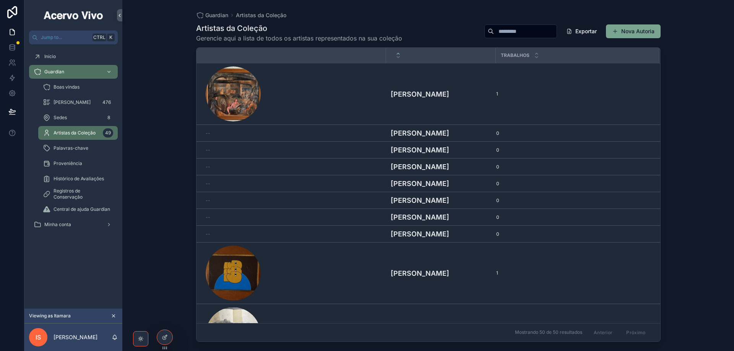
click at [507, 34] on input "scrollable content" at bounding box center [525, 31] width 63 height 11
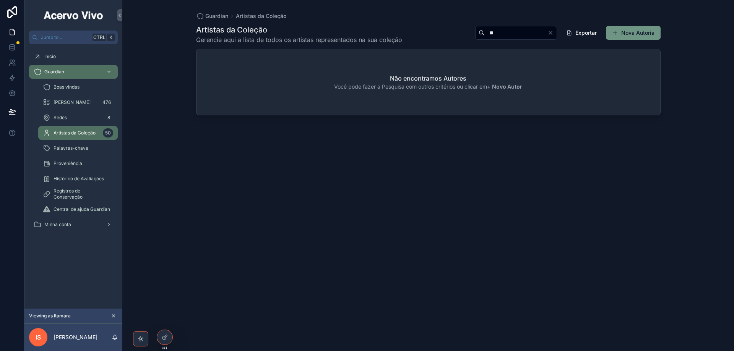
type input "**"
click at [630, 30] on button "Nova Autoria" at bounding box center [633, 33] width 55 height 14
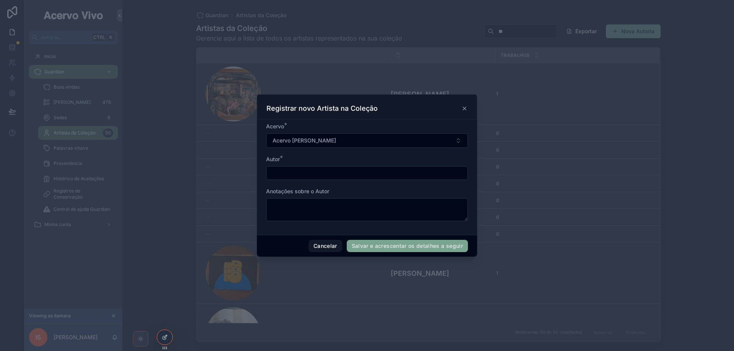
click at [323, 168] on div "scrollable content" at bounding box center [367, 173] width 202 height 14
click at [322, 168] on input "scrollable content" at bounding box center [366, 173] width 201 height 11
type input "**********"
click at [371, 248] on button "Salvar e acrescentar os detalhes a seguir" at bounding box center [407, 246] width 121 height 12
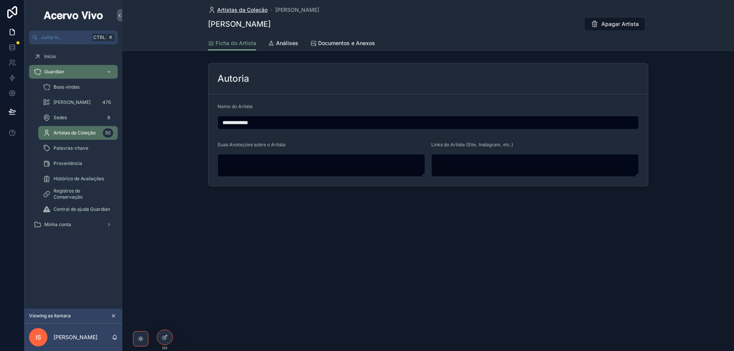
click at [251, 10] on span "Artistas da Coleção" at bounding box center [242, 10] width 50 height 8
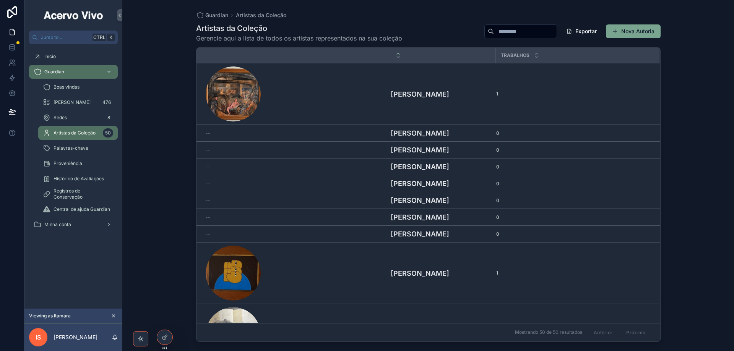
click at [503, 32] on input "scrollable content" at bounding box center [525, 31] width 63 height 11
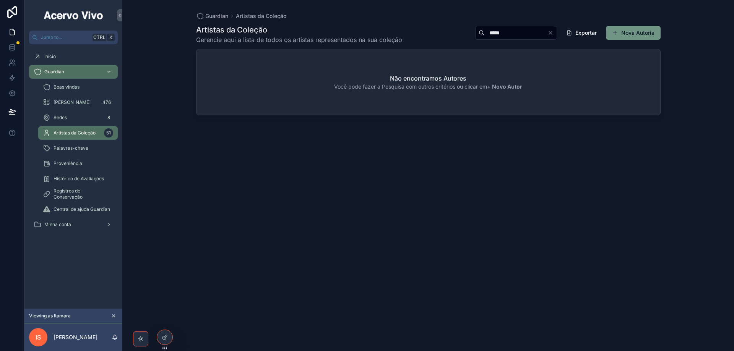
type input "*****"
click at [628, 33] on button "Nova Autoria" at bounding box center [633, 33] width 55 height 14
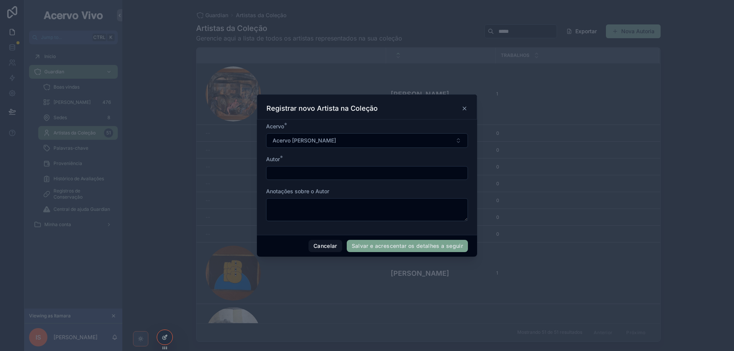
click at [323, 178] on input "scrollable content" at bounding box center [366, 173] width 201 height 11
type input "**********"
click at [386, 248] on button "Salvar e acrescentar os detalhes a seguir" at bounding box center [407, 246] width 121 height 12
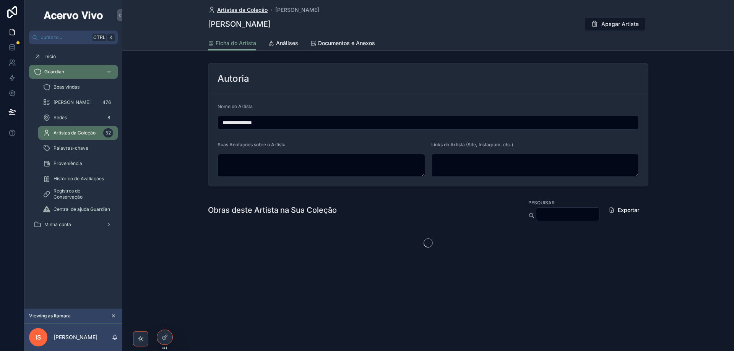
click at [256, 11] on span "Artistas da Coleção" at bounding box center [242, 10] width 50 height 8
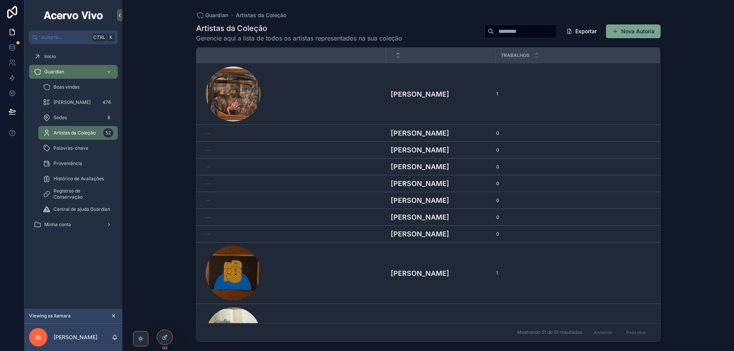
click at [503, 23] on div "Artistas da Coleção Gerencie aqui a lista de todos os artistas representados na…" at bounding box center [428, 180] width 464 height 324
click at [504, 27] on input "scrollable content" at bounding box center [525, 31] width 63 height 11
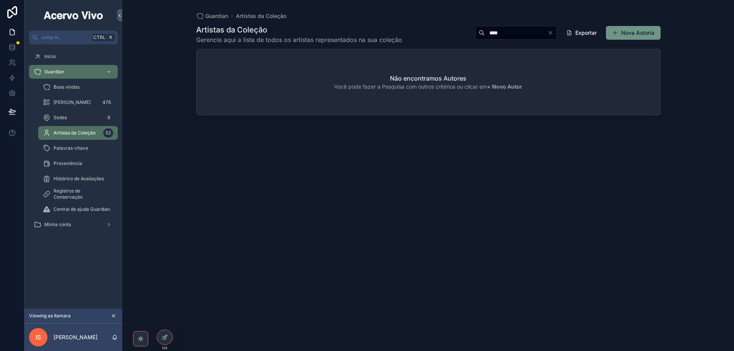
type input "****"
click at [629, 34] on button "Nova Autoria" at bounding box center [633, 33] width 55 height 14
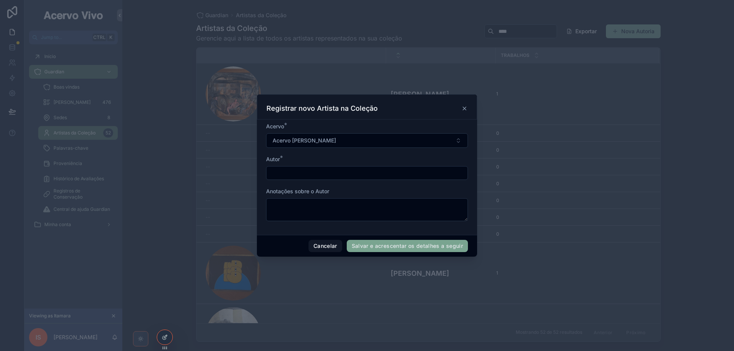
click at [339, 175] on input "scrollable content" at bounding box center [366, 173] width 201 height 11
type input "**********"
click at [380, 242] on button "Salvar e acrescentar os detalhes a seguir" at bounding box center [407, 246] width 121 height 12
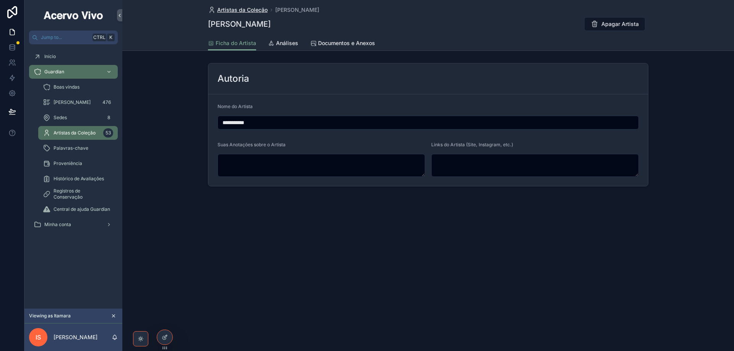
click at [241, 13] on span "Artistas da Coleção" at bounding box center [242, 10] width 50 height 8
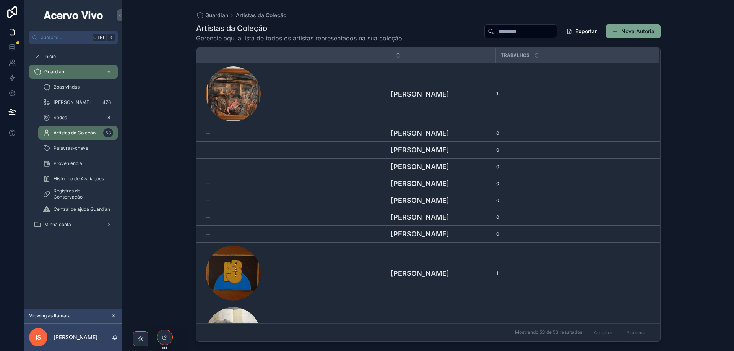
click at [494, 26] on input "scrollable content" at bounding box center [525, 31] width 63 height 11
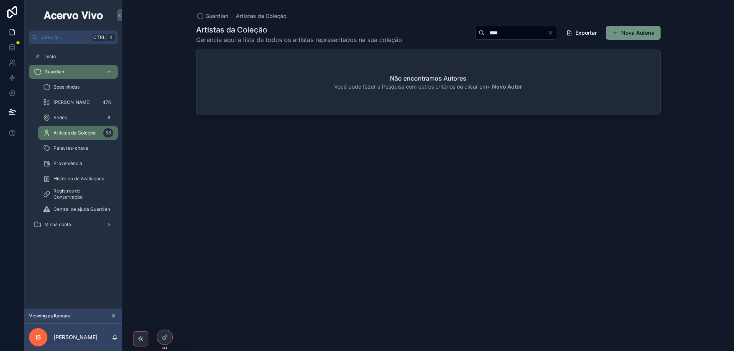
type input "****"
click at [631, 33] on button "Nova Autoria" at bounding box center [633, 33] width 55 height 14
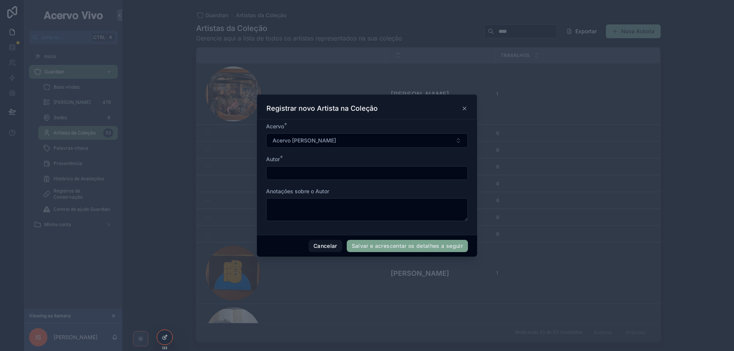
click at [329, 178] on input "scrollable content" at bounding box center [366, 173] width 201 height 11
type input "*********"
click at [381, 248] on button "Salvar e acrescentar os detalhes a seguir" at bounding box center [407, 246] width 121 height 12
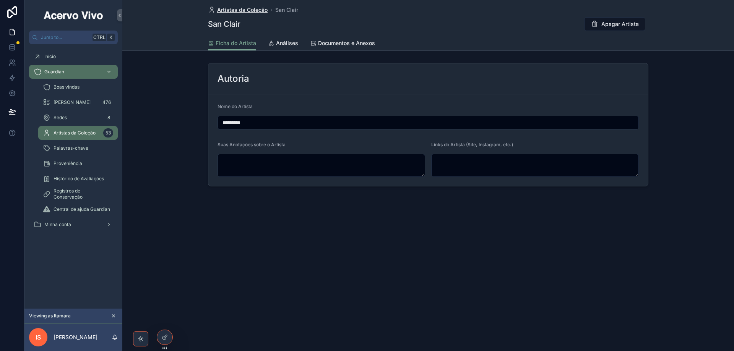
click at [251, 11] on span "Artistas da Coleção" at bounding box center [242, 10] width 50 height 8
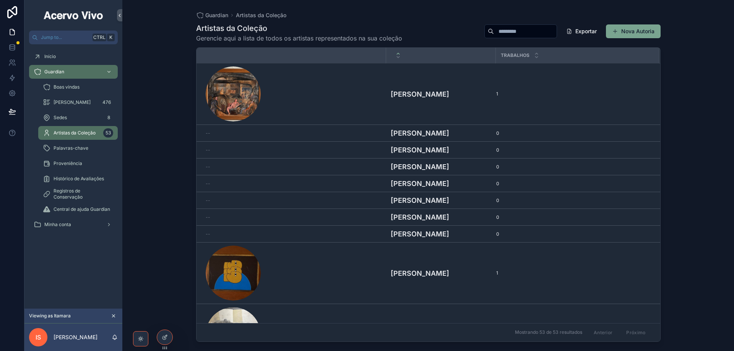
click at [510, 31] on input "scrollable content" at bounding box center [525, 31] width 63 height 11
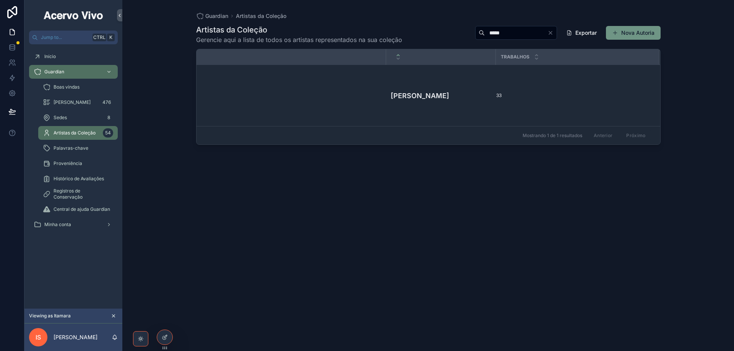
type input "*****"
click at [639, 30] on button "Nova Autoria" at bounding box center [633, 33] width 55 height 14
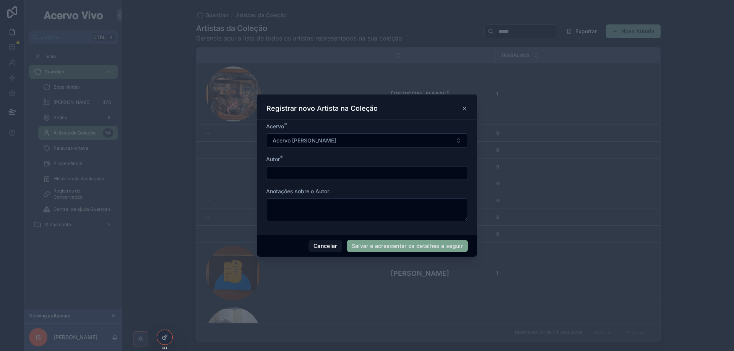
click at [320, 172] on input "scrollable content" at bounding box center [366, 173] width 201 height 11
type input "**********"
click at [383, 247] on button "Salvar e acrescentar os detalhes a seguir" at bounding box center [407, 246] width 121 height 12
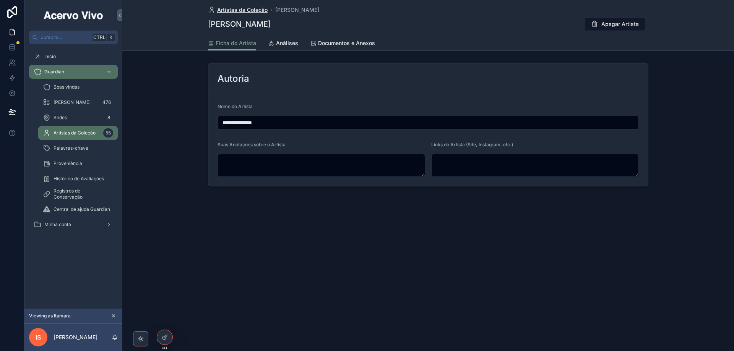
click at [239, 13] on span "Artistas da Coleção" at bounding box center [242, 10] width 50 height 8
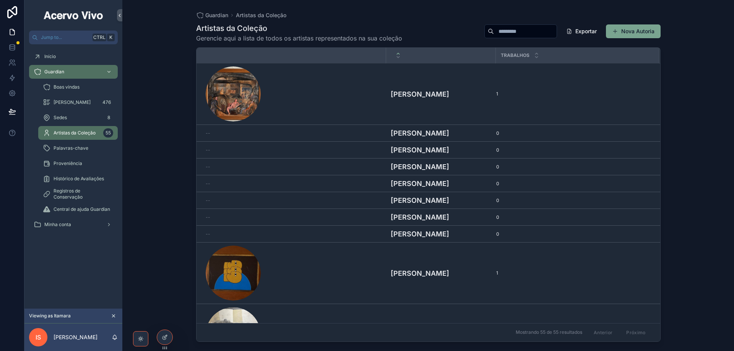
click at [516, 31] on input "scrollable content" at bounding box center [525, 31] width 63 height 11
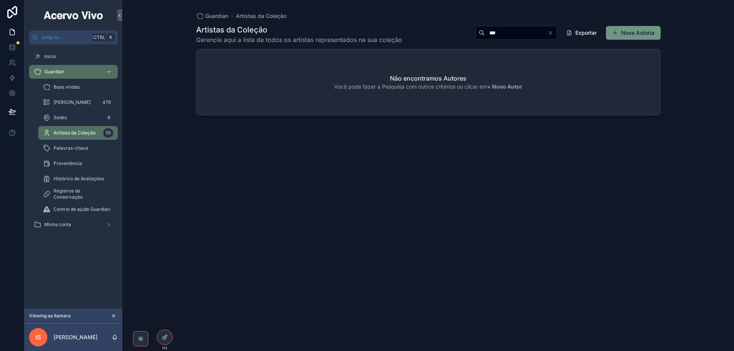
type input "***"
click at [637, 37] on button "Nova Autoria" at bounding box center [633, 33] width 55 height 14
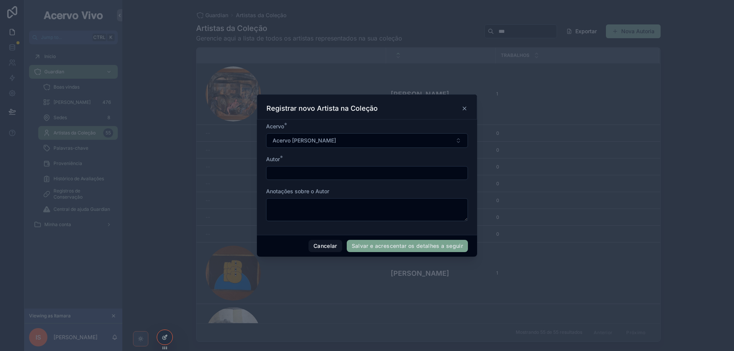
click at [368, 171] on input "scrollable content" at bounding box center [366, 173] width 201 height 11
type input "******"
click at [391, 249] on button "Salvar e acrescentar os detalhes a seguir" at bounding box center [407, 246] width 121 height 12
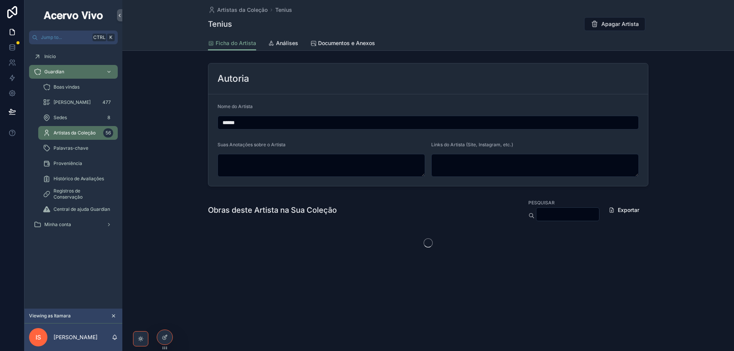
click at [238, 10] on span "Artistas da Coleção" at bounding box center [242, 10] width 50 height 8
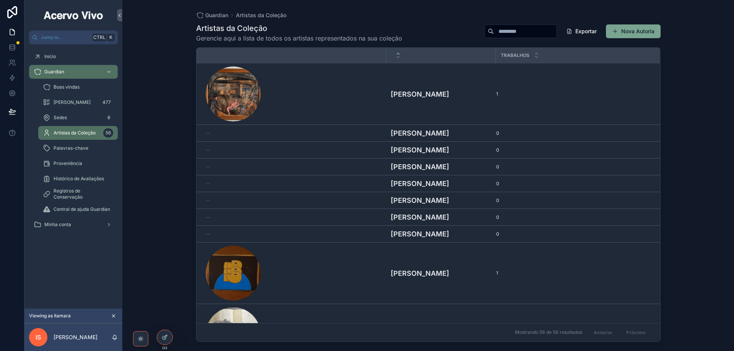
click at [503, 27] on input "scrollable content" at bounding box center [525, 31] width 63 height 11
type input "*"
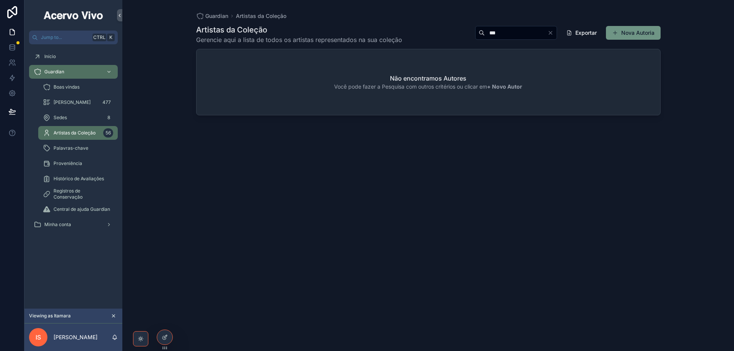
type input "***"
click at [652, 34] on button "Nova Autoria" at bounding box center [633, 33] width 55 height 14
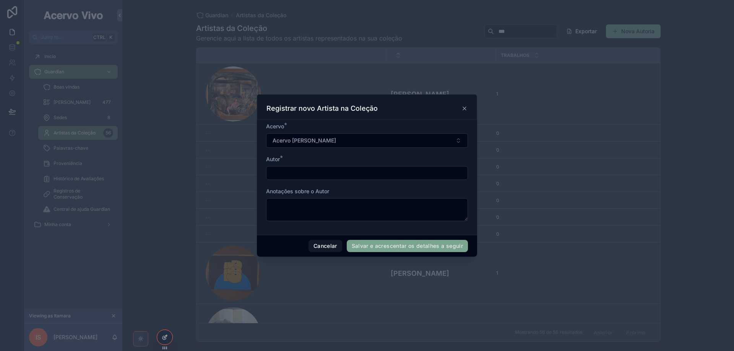
click at [352, 174] on input "scrollable content" at bounding box center [366, 173] width 201 height 11
type input "**********"
click at [412, 245] on button "Salvar e acrescentar os detalhes a seguir" at bounding box center [407, 246] width 121 height 12
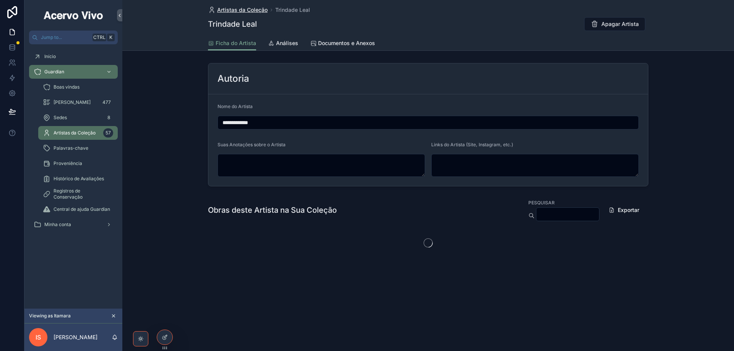
click at [230, 9] on span "Artistas da Coleção" at bounding box center [242, 10] width 50 height 8
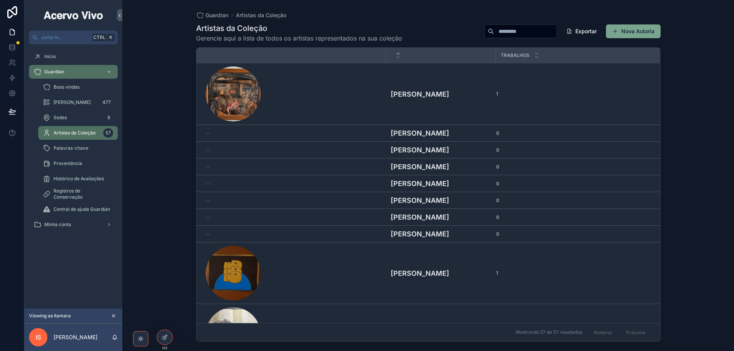
click at [535, 31] on input "scrollable content" at bounding box center [525, 31] width 63 height 11
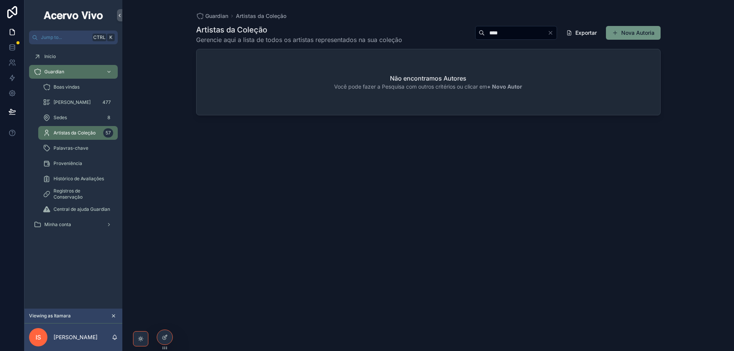
type input "****"
click at [620, 36] on button "Nova Autoria" at bounding box center [633, 33] width 55 height 14
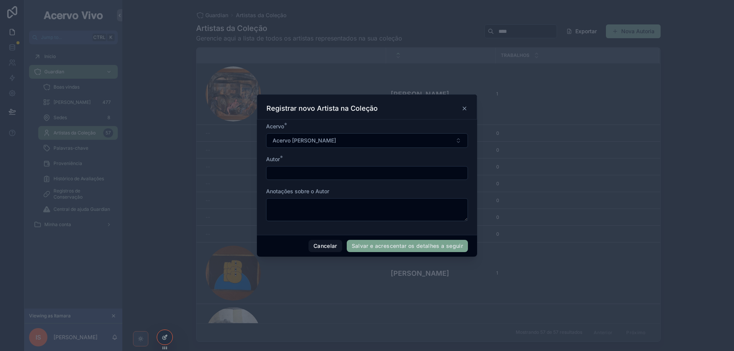
click at [325, 174] on input "scrollable content" at bounding box center [366, 173] width 201 height 11
type input "**********"
click at [370, 249] on button "Salvar e acrescentar os detalhes a seguir" at bounding box center [407, 246] width 121 height 12
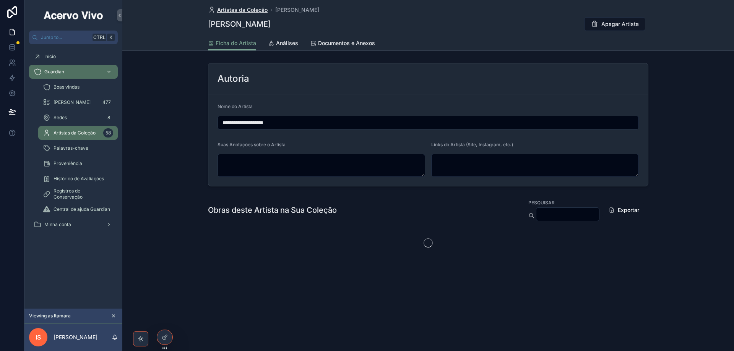
click at [231, 13] on span "Artistas da Coleção" at bounding box center [242, 10] width 50 height 8
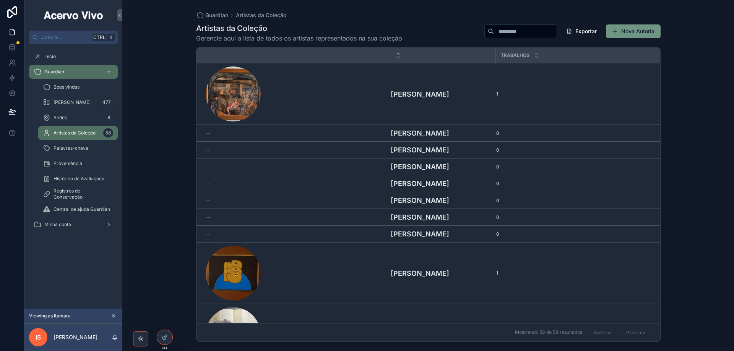
click at [640, 32] on button "Nova Autoria" at bounding box center [633, 31] width 55 height 14
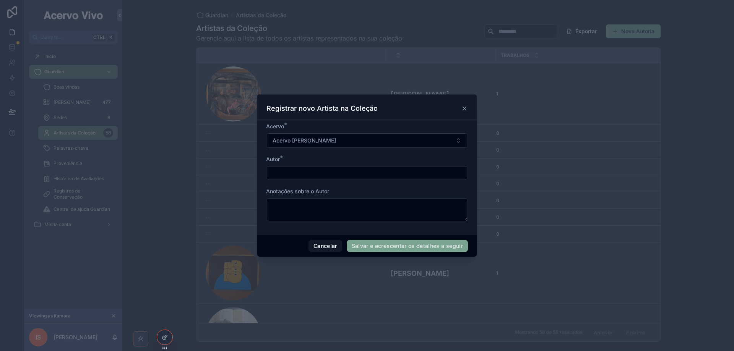
click at [339, 172] on input "scrollable content" at bounding box center [366, 173] width 201 height 11
type input "******"
click at [330, 246] on button "Cancelar" at bounding box center [325, 246] width 34 height 12
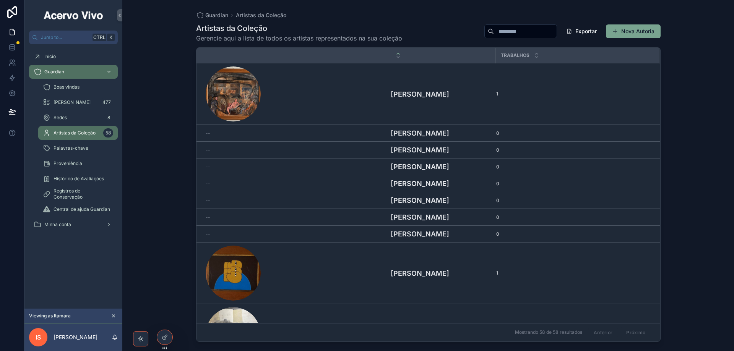
click at [525, 35] on input "scrollable content" at bounding box center [525, 31] width 63 height 11
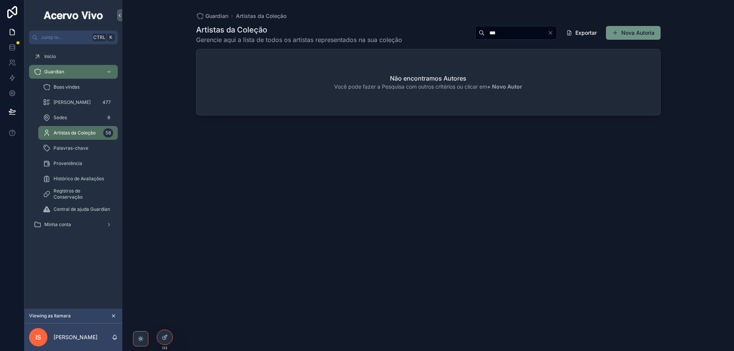
type input "***"
click at [630, 32] on button "Nova Autoria" at bounding box center [633, 33] width 55 height 14
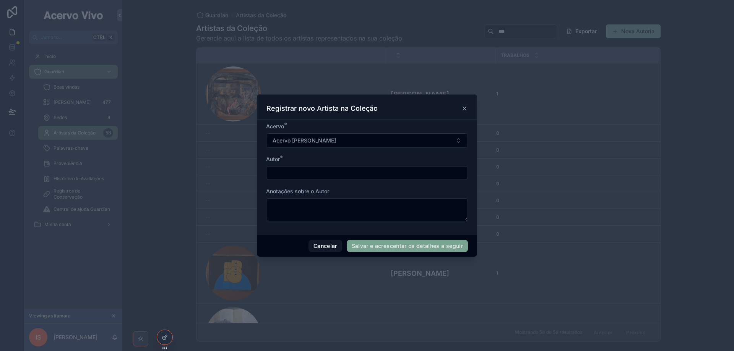
click at [380, 169] on input "scrollable content" at bounding box center [366, 173] width 201 height 11
type input "**********"
click at [390, 248] on button "Salvar e acrescentar os detalhes a seguir" at bounding box center [407, 246] width 121 height 12
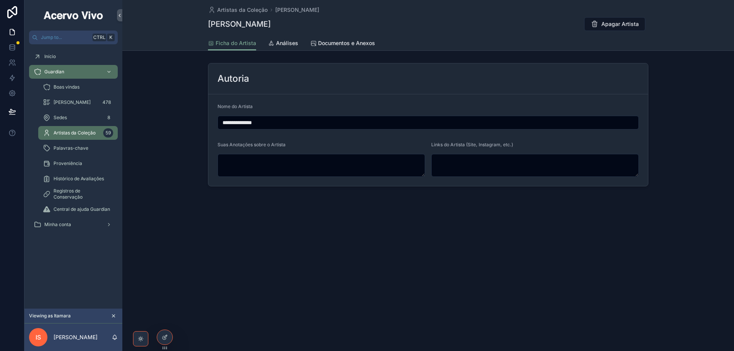
click at [79, 130] on span "Artistas da Coleção" at bounding box center [75, 133] width 42 height 6
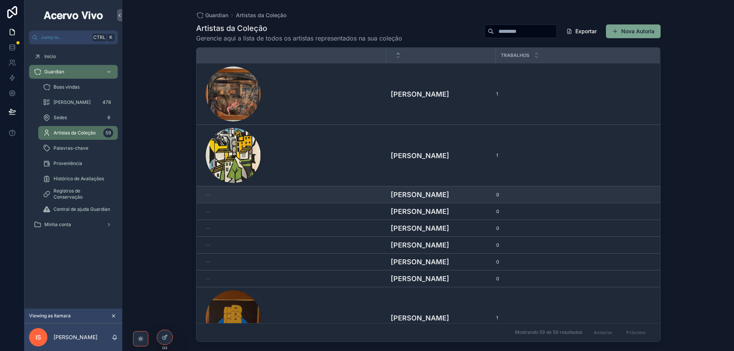
click at [302, 195] on div "--" at bounding box center [294, 195] width 176 height 6
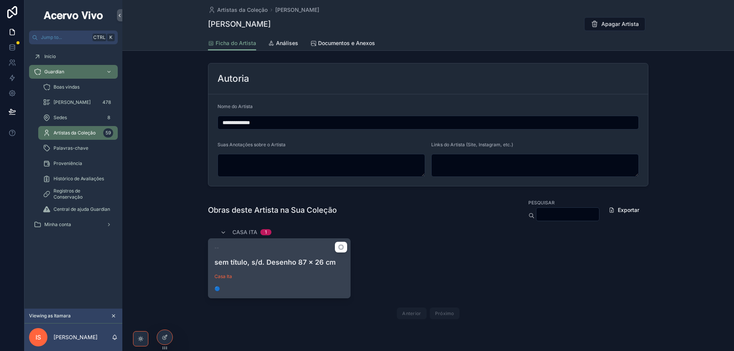
click at [298, 279] on div "Casa Ita" at bounding box center [279, 277] width 130 height 6
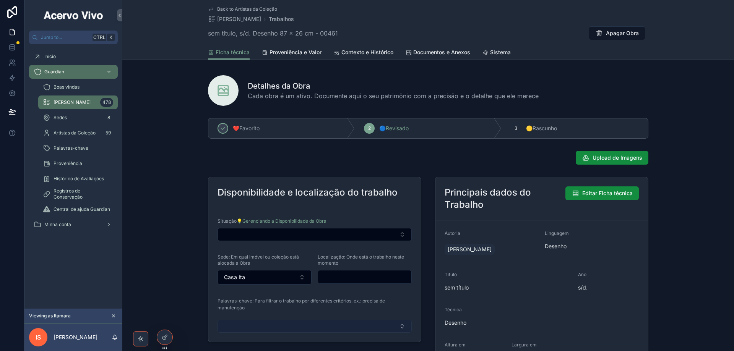
click at [306, 326] on button "Select Button" at bounding box center [314, 326] width 194 height 13
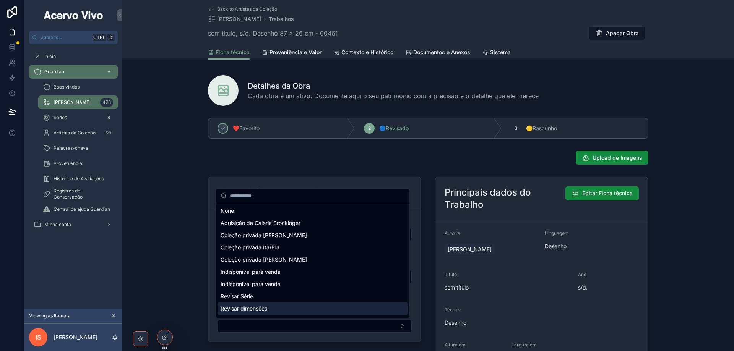
click at [307, 313] on div "Revisar dimensões" at bounding box center [312, 309] width 190 height 12
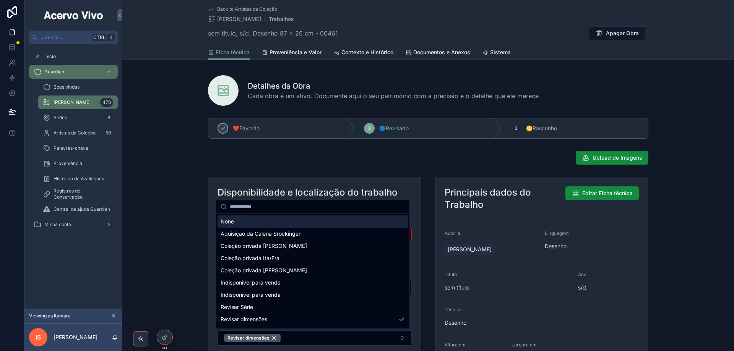
click at [302, 167] on div "Upload de Imagens" at bounding box center [427, 158] width 449 height 20
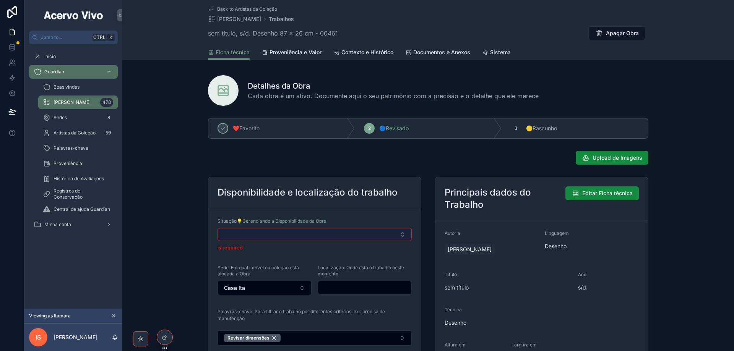
click at [255, 235] on button "Select Button" at bounding box center [314, 234] width 194 height 13
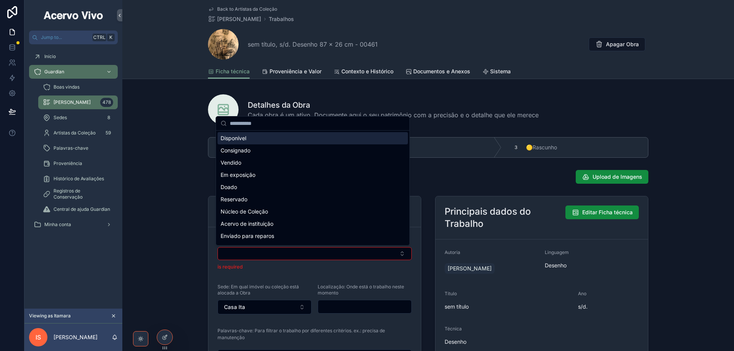
click at [272, 141] on div "Disponível" at bounding box center [312, 138] width 190 height 12
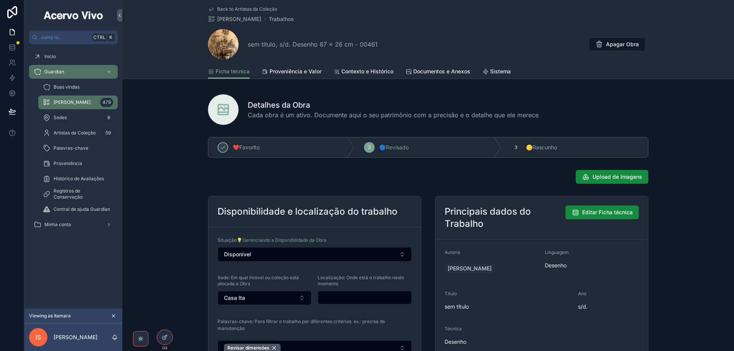
click at [246, 9] on span "Back to Artistas da Coleção" at bounding box center [247, 9] width 60 height 6
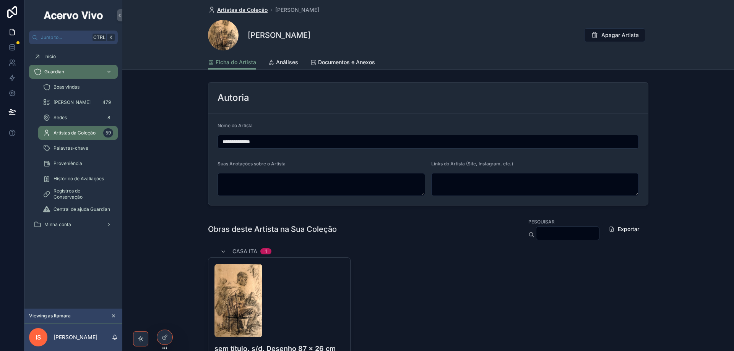
click at [241, 11] on span "Artistas da Coleção" at bounding box center [242, 10] width 50 height 8
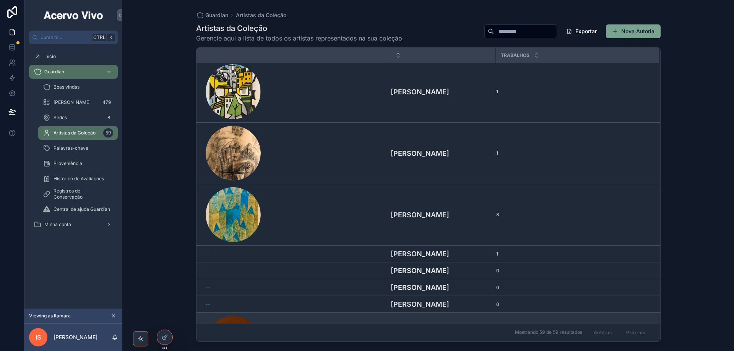
scroll to position [153, 0]
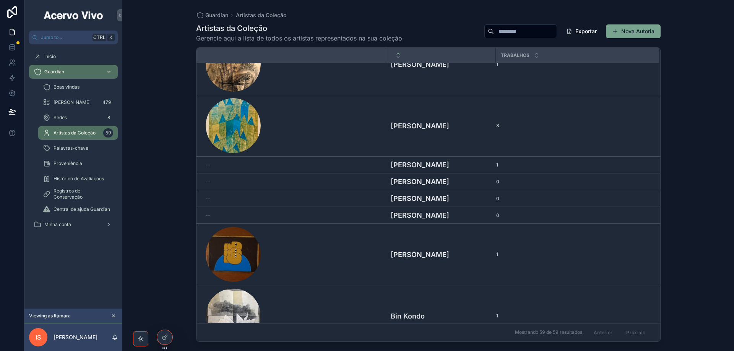
click at [347, 183] on div "--" at bounding box center [294, 182] width 176 height 6
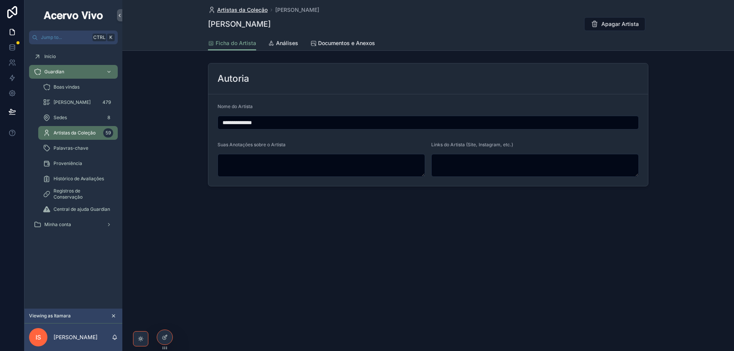
click at [246, 11] on span "Artistas da Coleção" at bounding box center [242, 10] width 50 height 8
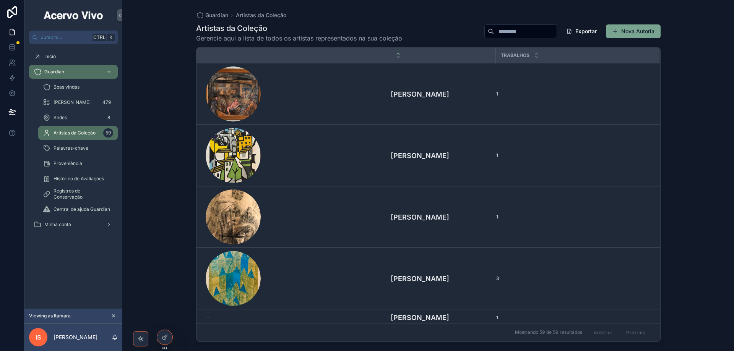
scroll to position [115, 0]
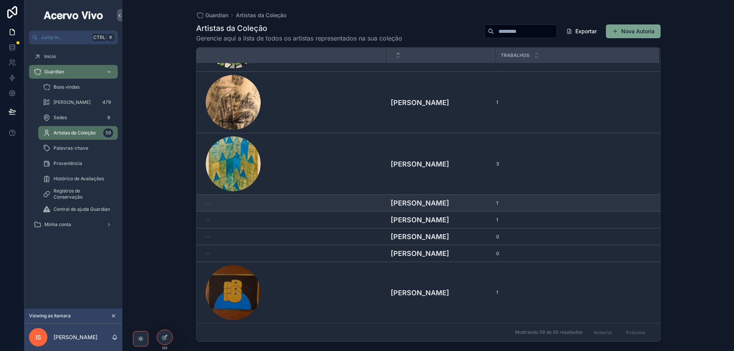
click at [314, 203] on div "--" at bounding box center [294, 203] width 176 height 6
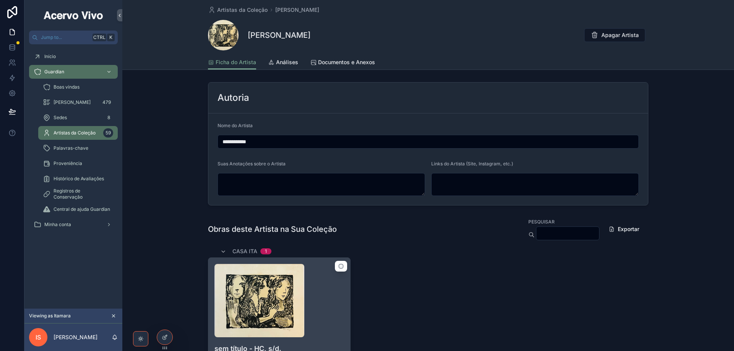
click at [325, 304] on div "scrollable content" at bounding box center [279, 300] width 130 height 73
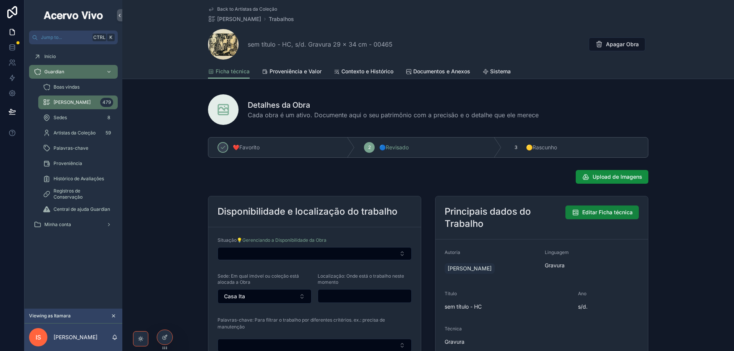
click at [613, 215] on span "Editar Ficha técnica" at bounding box center [607, 213] width 50 height 8
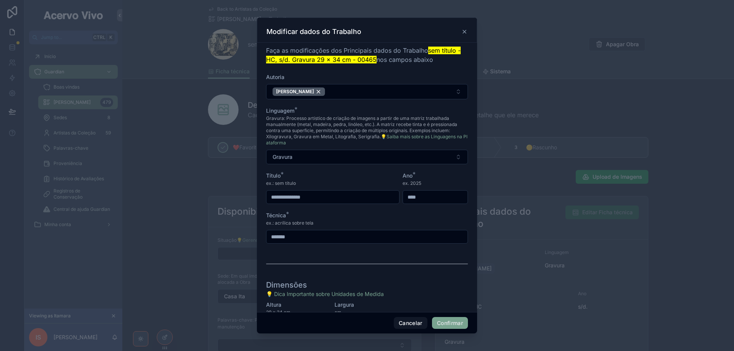
drag, startPoint x: 413, startPoint y: 199, endPoint x: 394, endPoint y: 198, distance: 19.5
click at [394, 198] on form "**********" at bounding box center [367, 227] width 202 height 308
type input "****"
click at [461, 324] on button "Confirmar" at bounding box center [450, 323] width 36 height 12
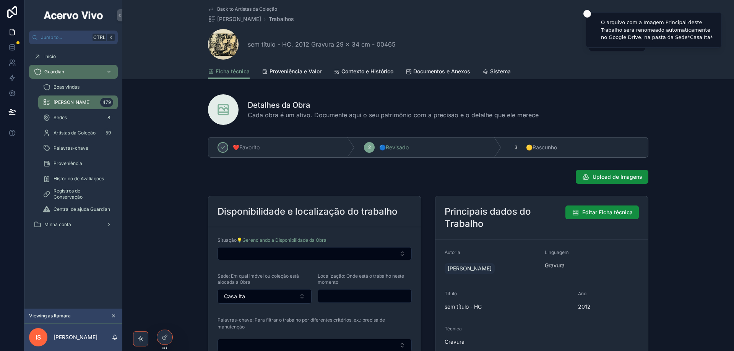
click at [233, 10] on span "Back to Artistas da Coleção" at bounding box center [247, 9] width 60 height 6
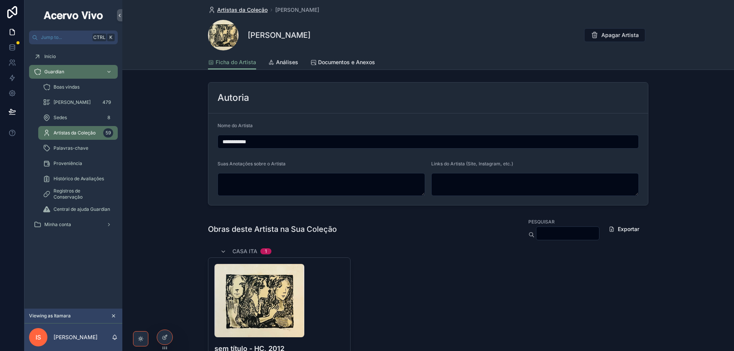
click at [227, 12] on span "Artistas da Coleção" at bounding box center [242, 10] width 50 height 8
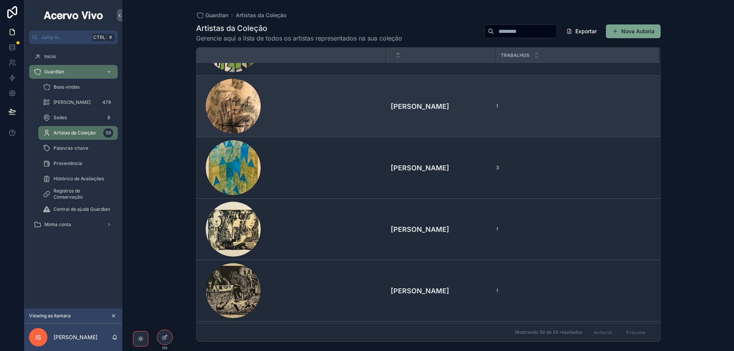
scroll to position [115, 0]
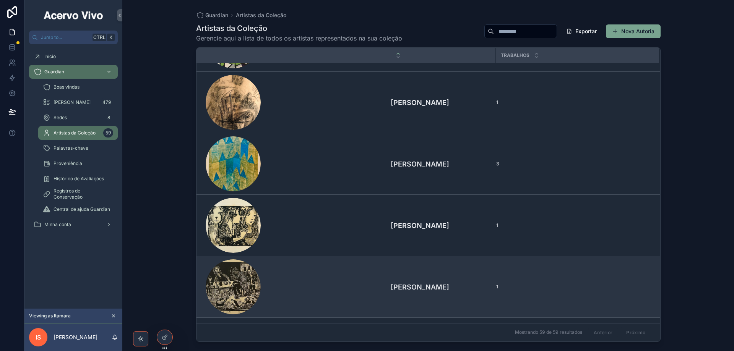
click at [341, 285] on div "scrollable content" at bounding box center [294, 286] width 176 height 55
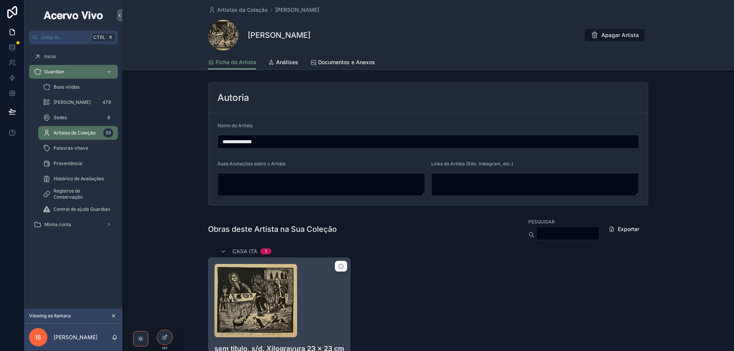
click at [318, 300] on div "scrollable content" at bounding box center [279, 300] width 130 height 73
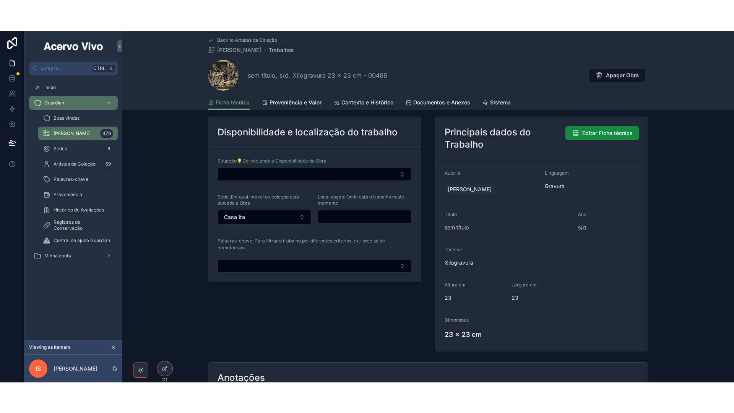
scroll to position [38, 0]
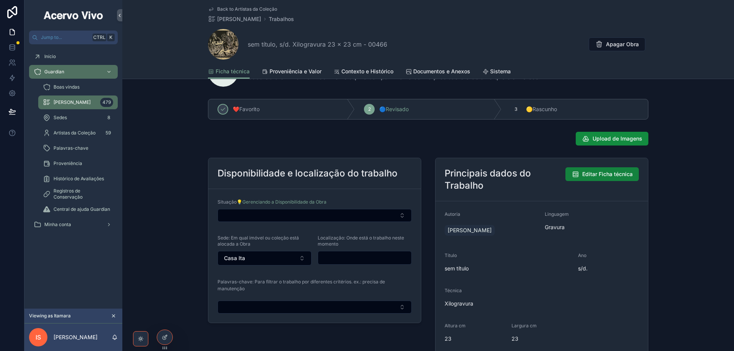
click at [591, 173] on span "Editar Ficha técnica" at bounding box center [607, 174] width 50 height 8
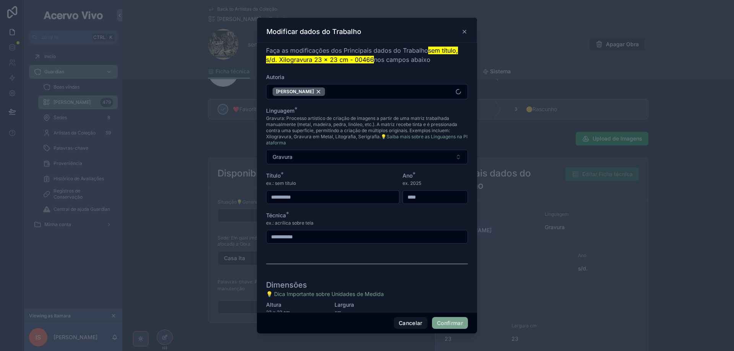
drag, startPoint x: 433, startPoint y: 198, endPoint x: 383, endPoint y: 200, distance: 49.7
click at [383, 200] on form "**********" at bounding box center [367, 227] width 202 height 308
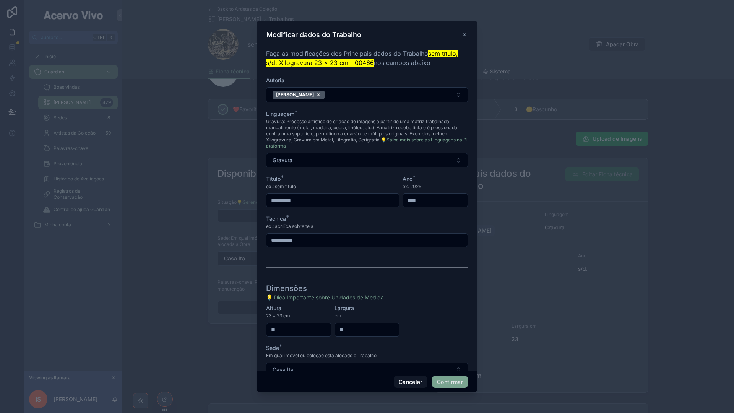
type input "****"
click at [352, 197] on input "**********" at bounding box center [332, 200] width 133 height 11
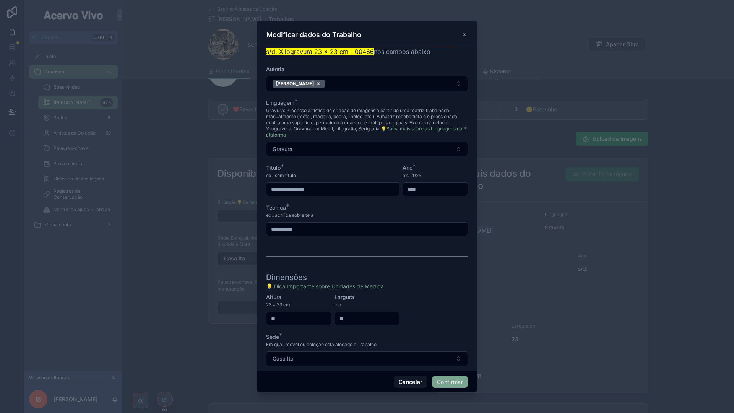
scroll to position [20, 0]
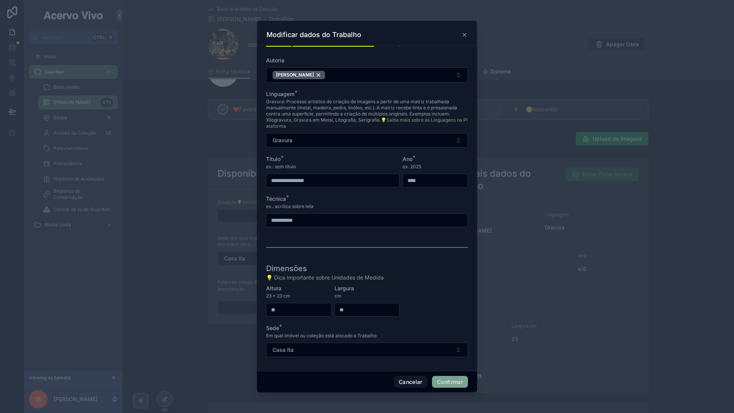
type input "**********"
click at [445, 351] on button "Confirmar" at bounding box center [450, 382] width 36 height 12
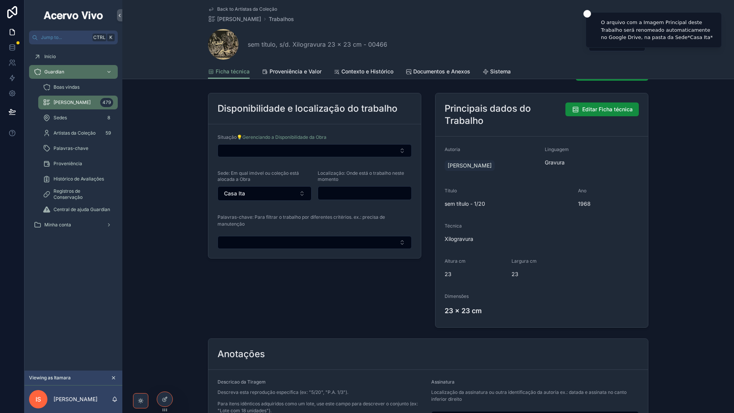
scroll to position [191, 0]
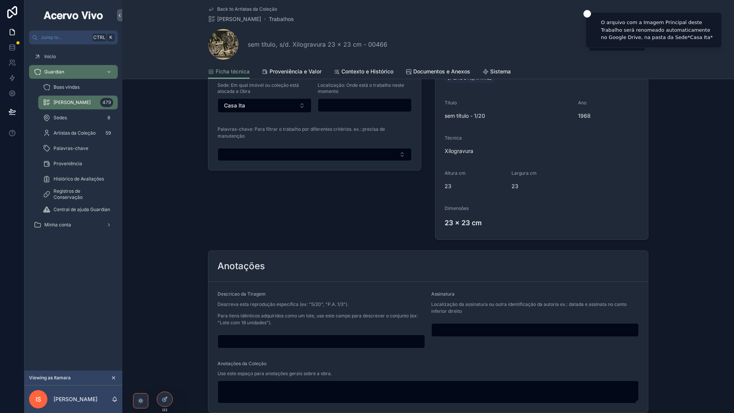
click at [477, 328] on input "scrollable content" at bounding box center [534, 329] width 207 height 11
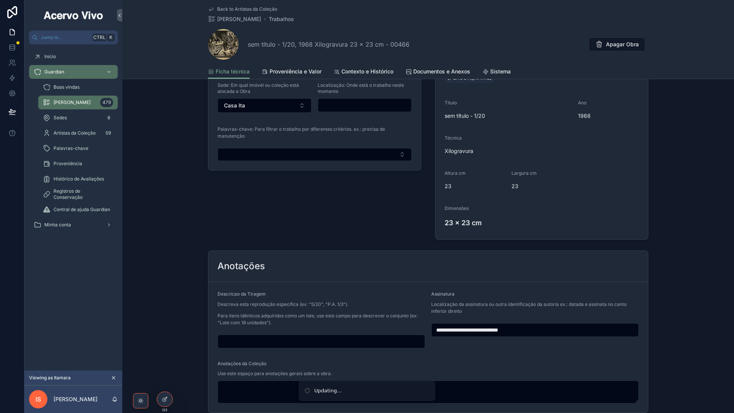
type input "**********"
click at [245, 7] on span "Back to Artistas da Coleção" at bounding box center [247, 9] width 60 height 6
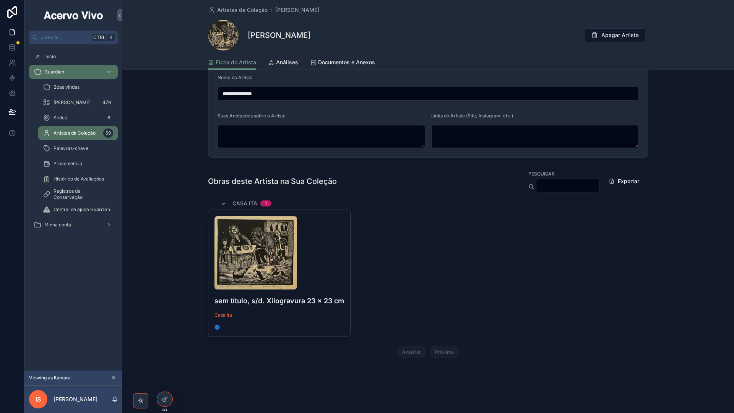
scroll to position [58, 0]
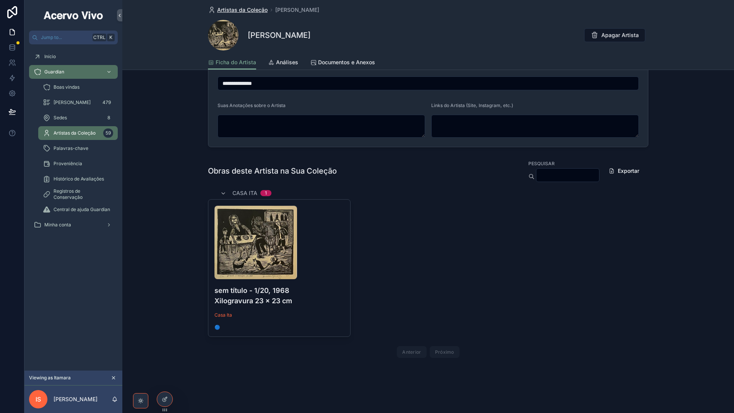
click at [223, 9] on span "Artistas da Coleção" at bounding box center [242, 10] width 50 height 8
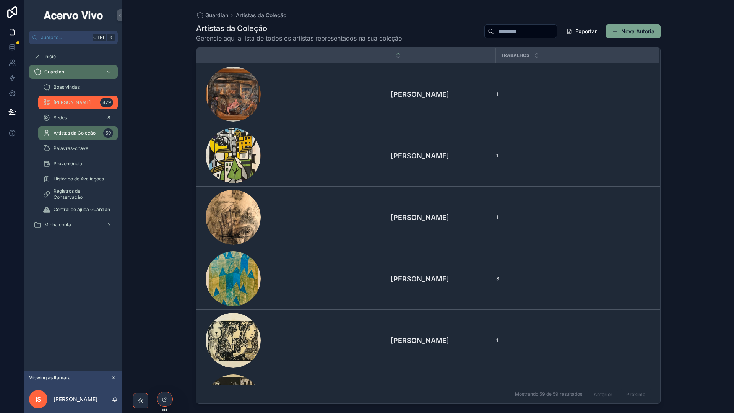
click at [72, 100] on span "[PERSON_NAME]" at bounding box center [72, 102] width 37 height 6
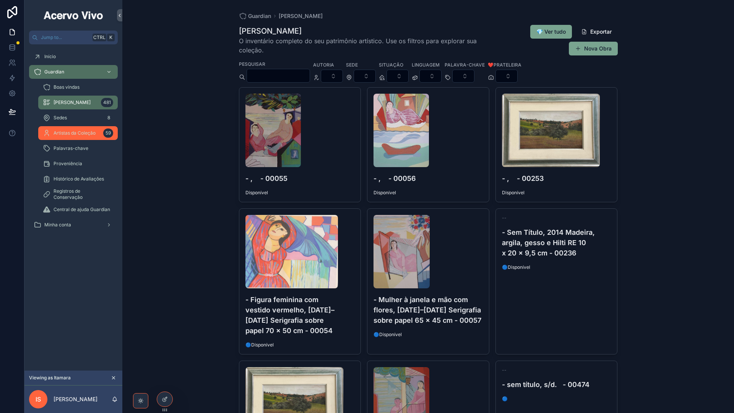
click at [79, 136] on div "Artistas da Coleção 59" at bounding box center [78, 133] width 70 height 12
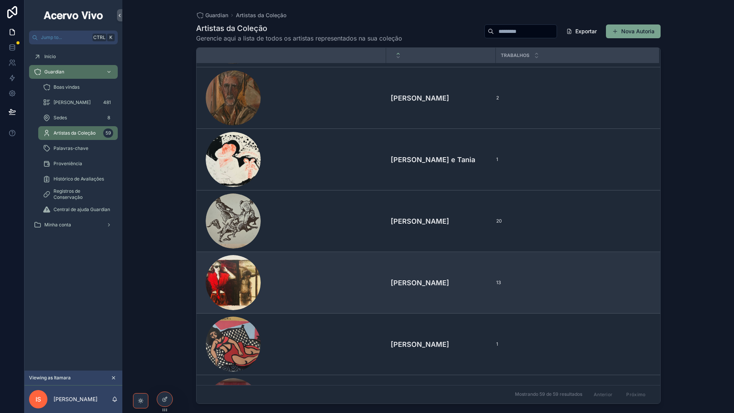
scroll to position [803, 0]
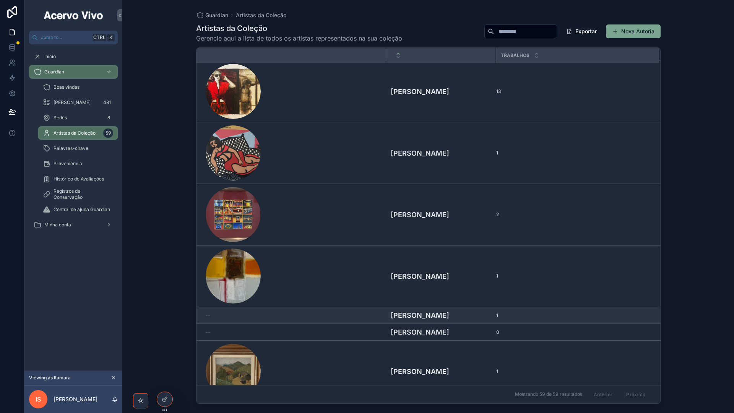
click at [442, 313] on h4 "[PERSON_NAME]" at bounding box center [441, 315] width 101 height 10
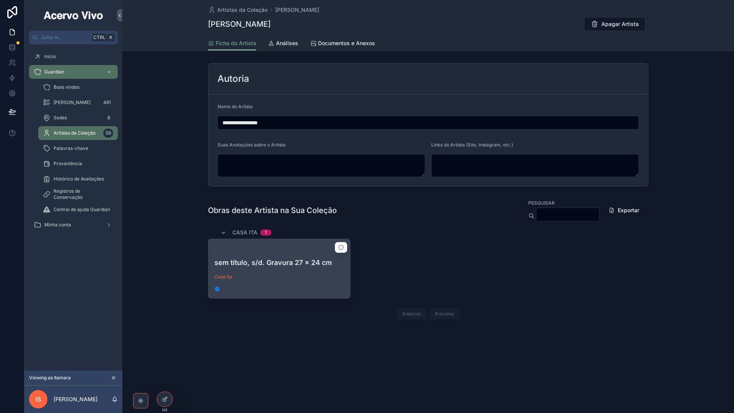
click at [305, 282] on div "-- sem título, s/d. Gravura 27 x 24 cm Casa Ita 🔵" at bounding box center [279, 268] width 142 height 59
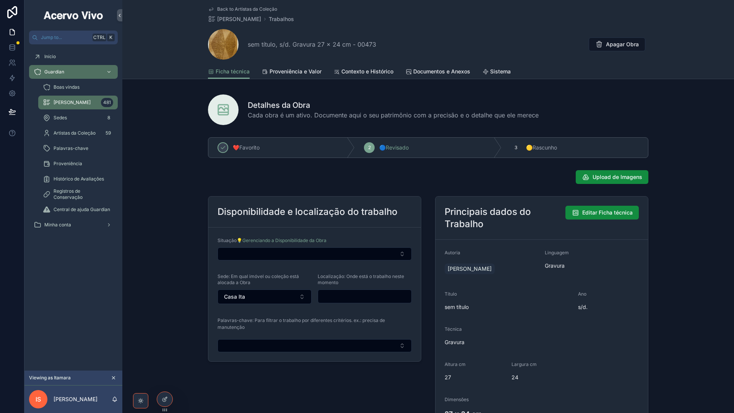
type textarea "**********"
click at [304, 331] on div "Palavras-chave: Para filtrar o trabalho por diferentes critérios. ex.: precisa …" at bounding box center [314, 326] width 194 height 20
click at [306, 341] on button "Select Button" at bounding box center [314, 345] width 194 height 13
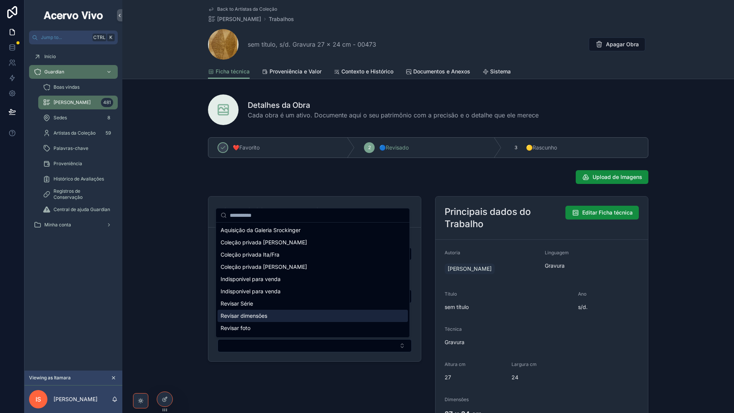
scroll to position [23, 0]
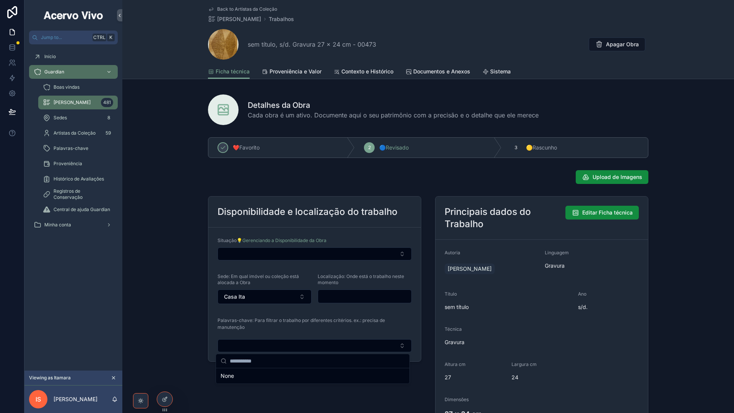
drag, startPoint x: 186, startPoint y: 186, endPoint x: 178, endPoint y: 190, distance: 9.2
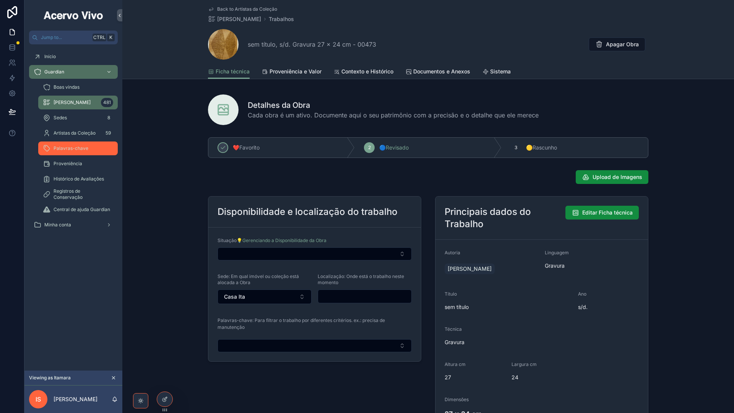
click at [70, 154] on div "Palavras-chave" at bounding box center [78, 148] width 70 height 12
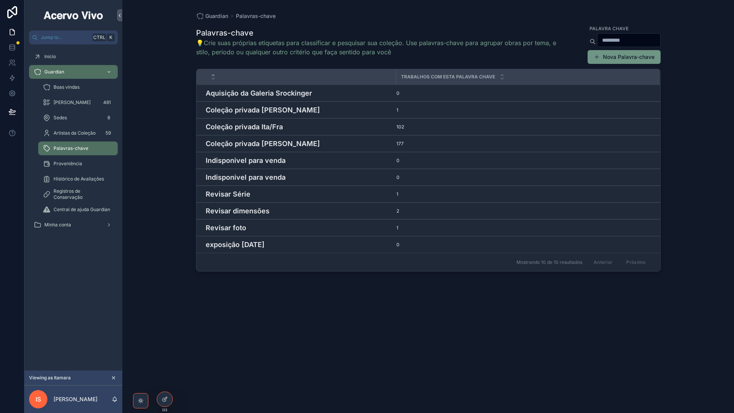
click at [635, 59] on button "Nova Palavra-chave" at bounding box center [623, 57] width 73 height 14
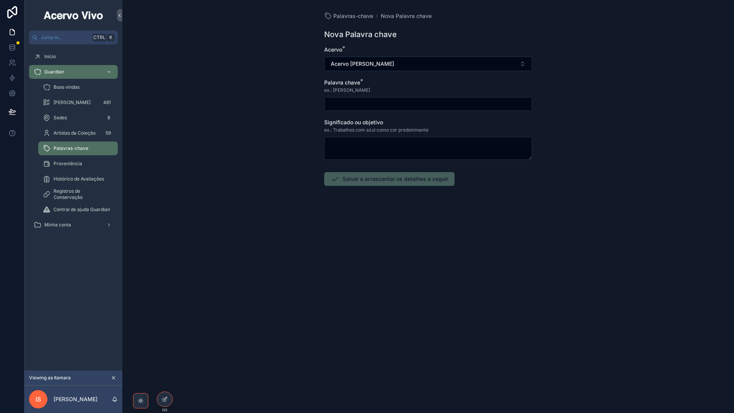
click at [396, 98] on div "scrollable content" at bounding box center [428, 104] width 208 height 14
click at [396, 103] on input "scrollable content" at bounding box center [427, 104] width 207 height 11
type input "**********"
click at [410, 178] on button "Salvar e acrescentar os detalhes a seguir" at bounding box center [389, 179] width 130 height 14
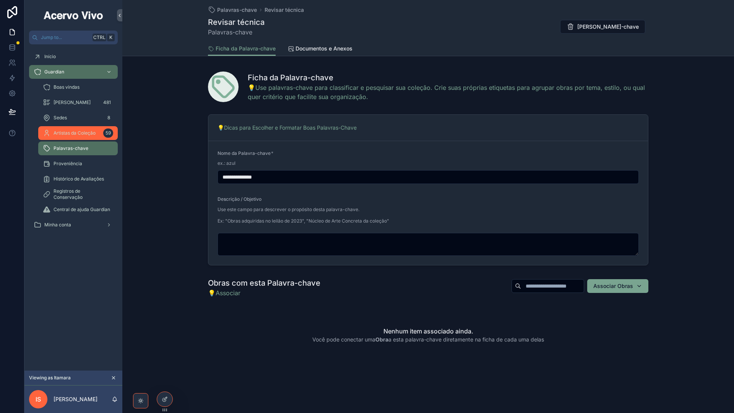
click at [76, 132] on span "Artistas da Coleção" at bounding box center [75, 133] width 42 height 6
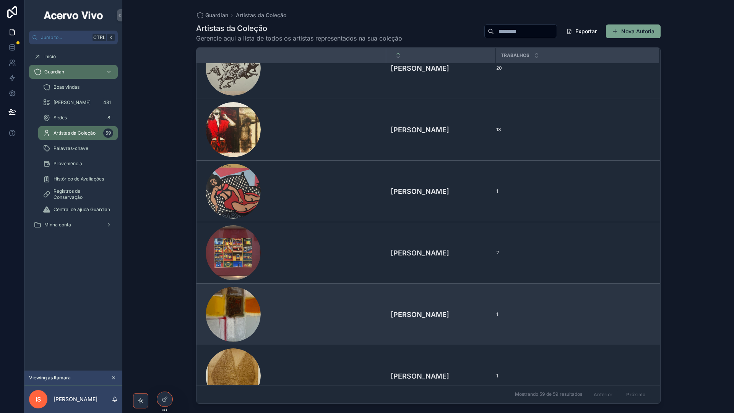
scroll to position [879, 0]
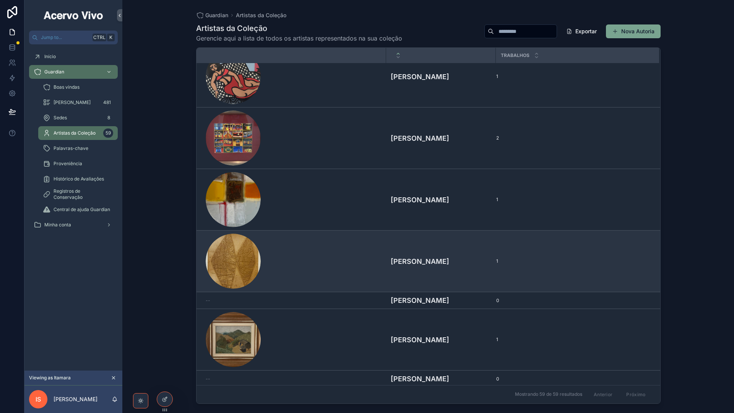
click at [374, 269] on div "scrollable content" at bounding box center [294, 260] width 176 height 55
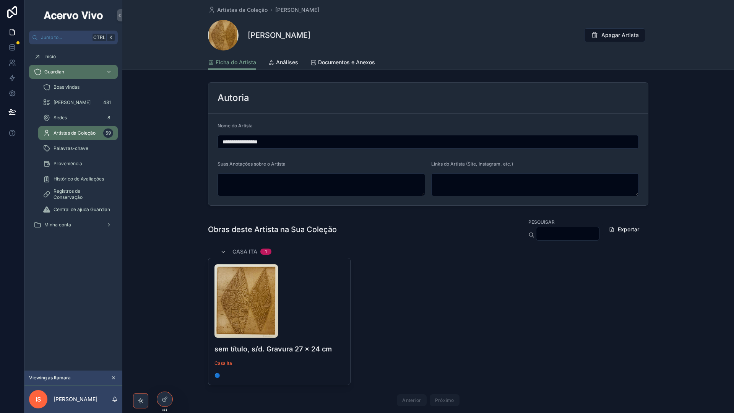
click at [317, 302] on div "scrollable content" at bounding box center [279, 300] width 130 height 73
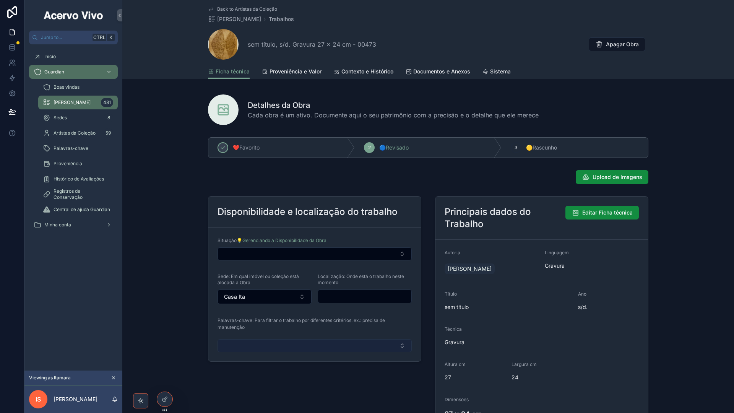
click at [287, 346] on button "Select Button" at bounding box center [314, 345] width 194 height 13
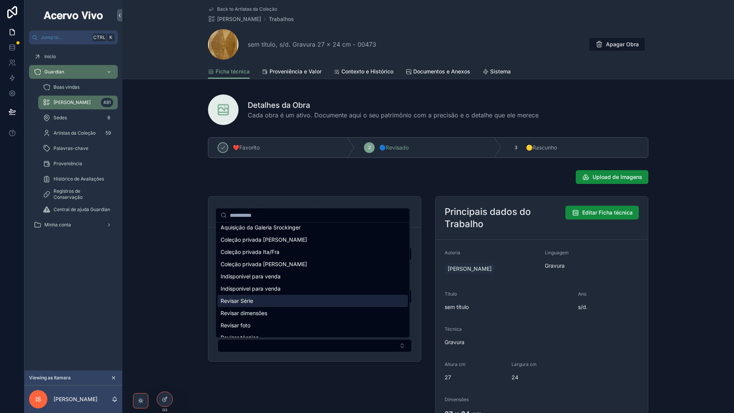
scroll to position [23, 0]
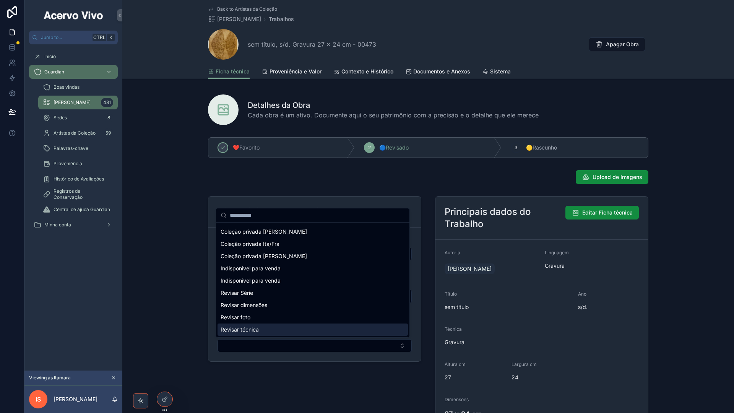
click at [306, 331] on div "Revisar técnica" at bounding box center [312, 329] width 190 height 12
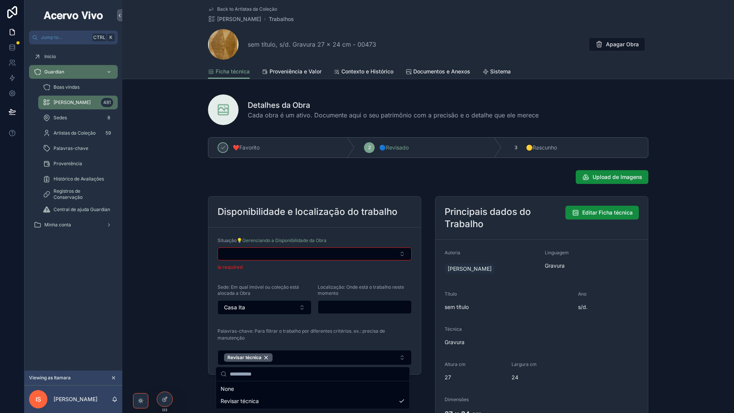
drag, startPoint x: 182, startPoint y: 203, endPoint x: 173, endPoint y: 177, distance: 27.7
click at [182, 203] on div "**********" at bounding box center [427, 411] width 611 height 436
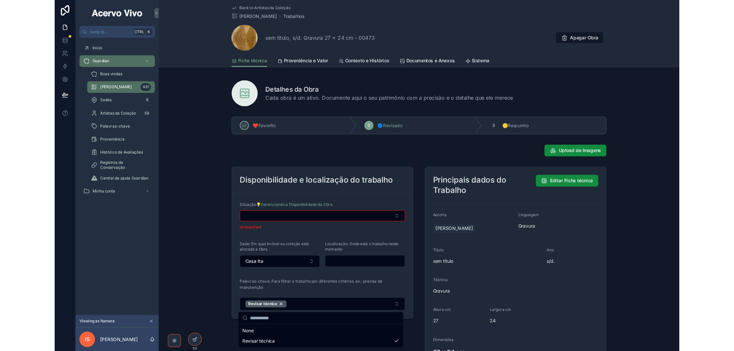
scroll to position [0, 0]
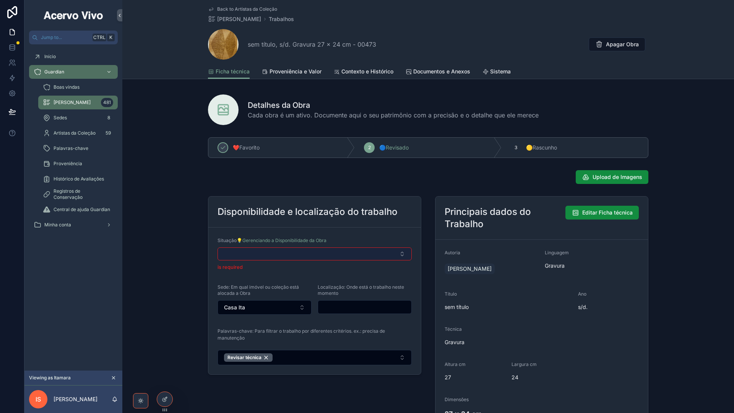
click at [272, 257] on button "Select Button" at bounding box center [314, 253] width 194 height 13
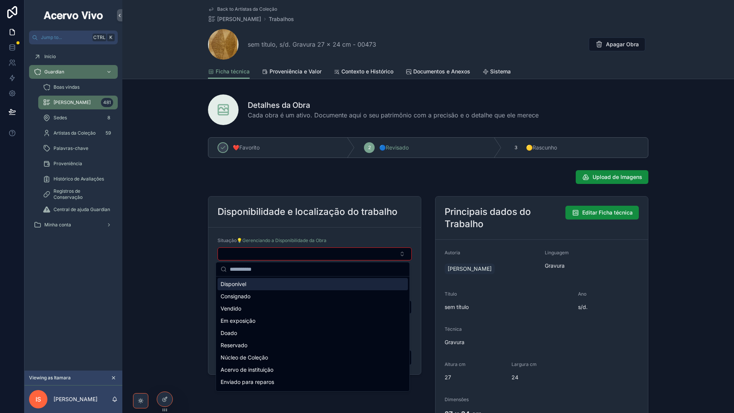
click at [261, 285] on div "Disponível" at bounding box center [312, 284] width 190 height 12
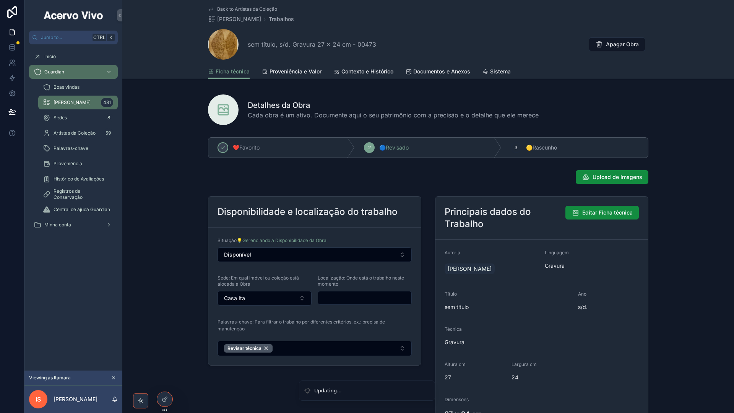
click at [252, 8] on span "Back to Artistas da Coleção" at bounding box center [247, 9] width 60 height 6
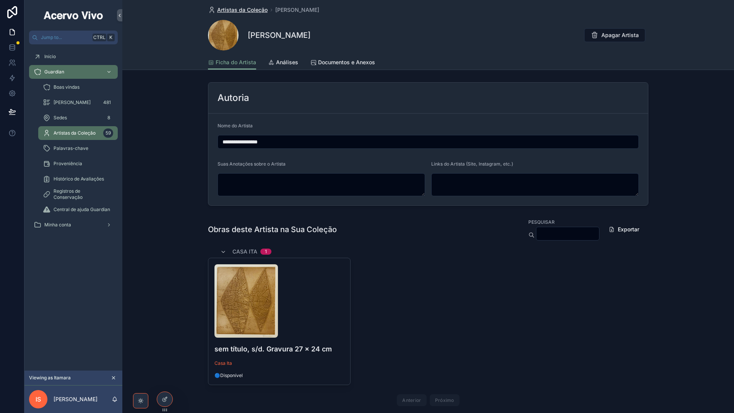
click at [241, 11] on span "Artistas da Coleção" at bounding box center [242, 10] width 50 height 8
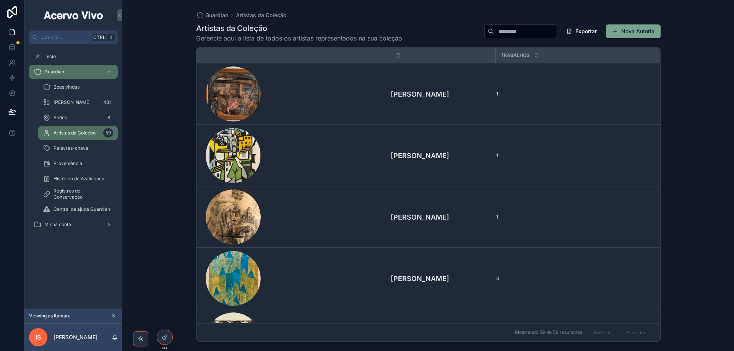
click at [494, 31] on input "scrollable content" at bounding box center [525, 31] width 63 height 11
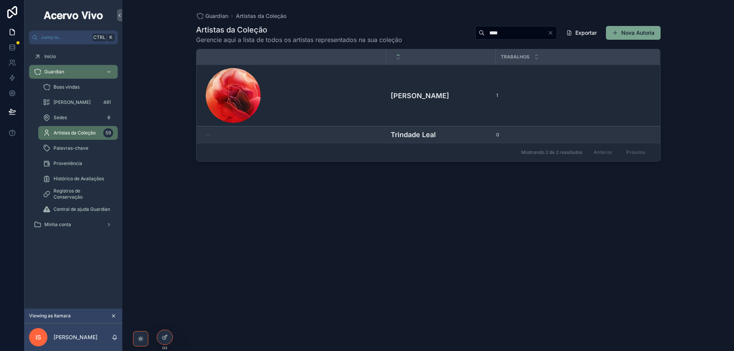
type input "****"
click at [366, 135] on div "--" at bounding box center [294, 135] width 176 height 6
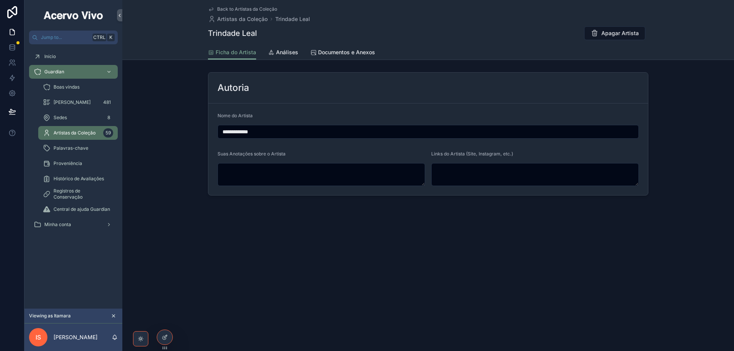
drag, startPoint x: 223, startPoint y: 133, endPoint x: 237, endPoint y: 164, distance: 33.9
click at [224, 136] on input "**********" at bounding box center [428, 131] width 420 height 11
type input "**********"
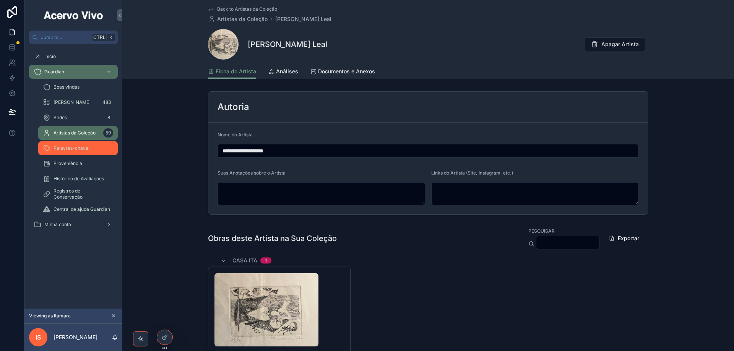
click at [86, 148] on span "Palavras-chave" at bounding box center [71, 148] width 35 height 6
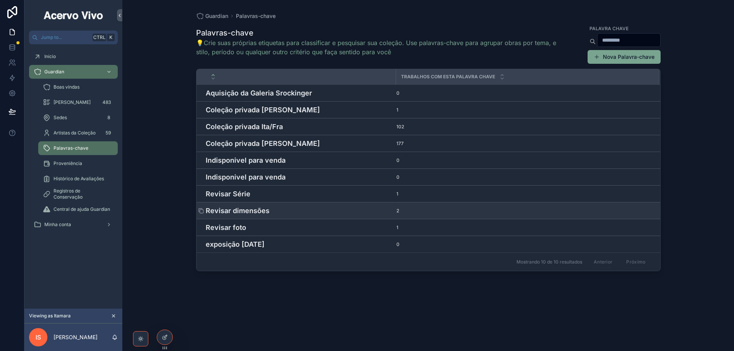
click at [259, 216] on h4 "Revisar dimensões" at bounding box center [299, 211] width 186 height 10
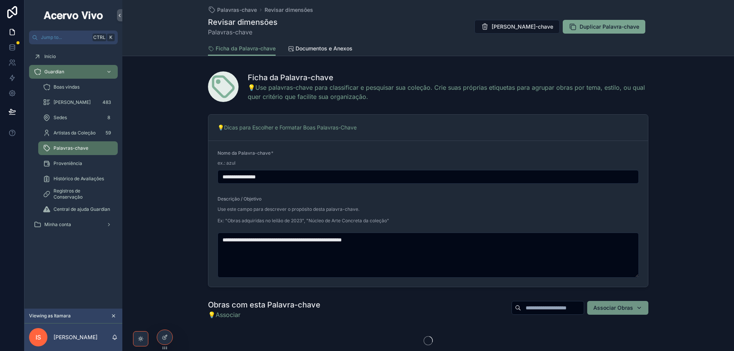
click at [642, 310] on button "Associar Obras" at bounding box center [617, 308] width 61 height 14
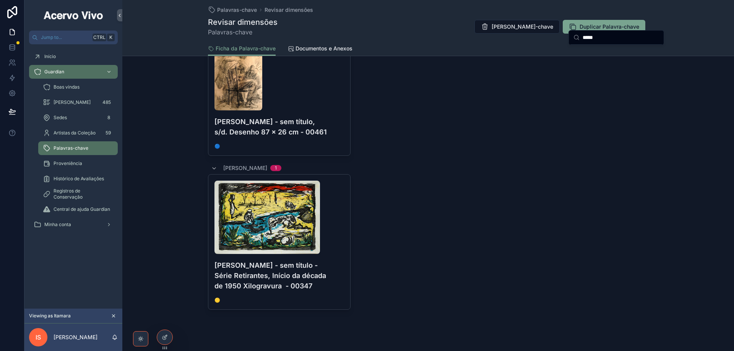
scroll to position [191, 0]
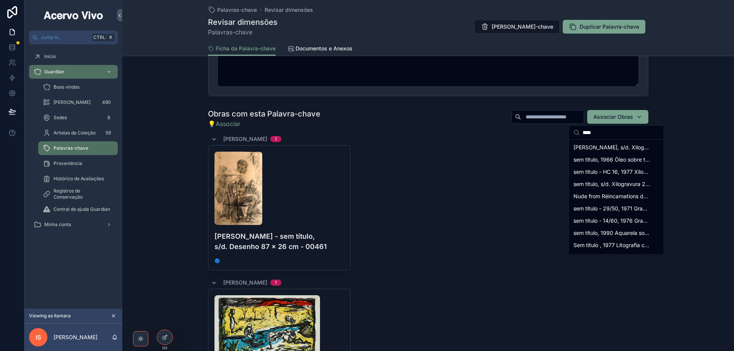
type input "*****"
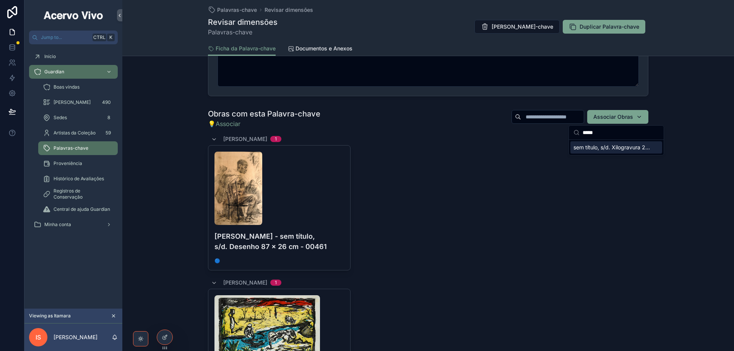
click at [608, 149] on span "sem título, s/d. Xilogravura 25 x 25 cm - 00487" at bounding box center [611, 148] width 76 height 8
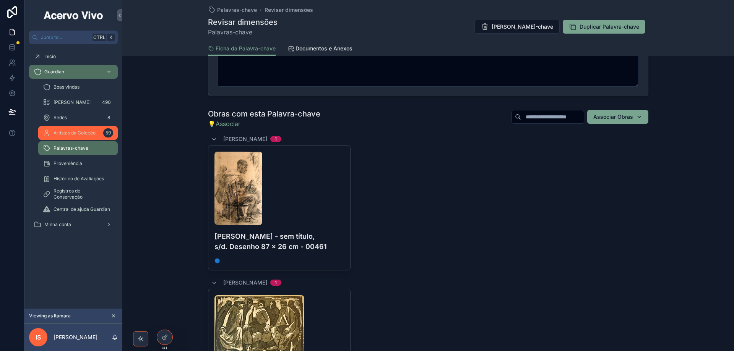
click at [73, 133] on span "Artistas da Coleção" at bounding box center [75, 133] width 42 height 6
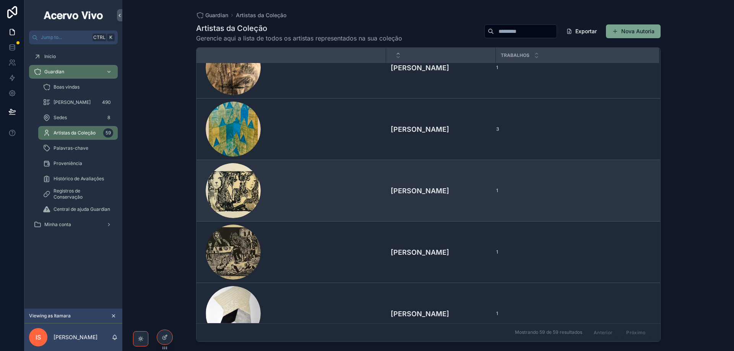
scroll to position [229, 0]
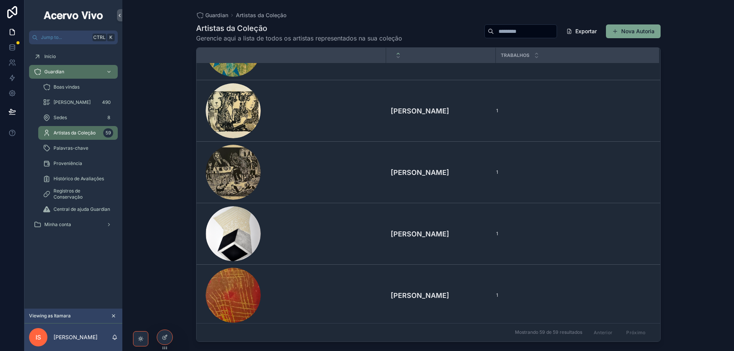
click at [494, 32] on input "scrollable content" at bounding box center [525, 31] width 63 height 11
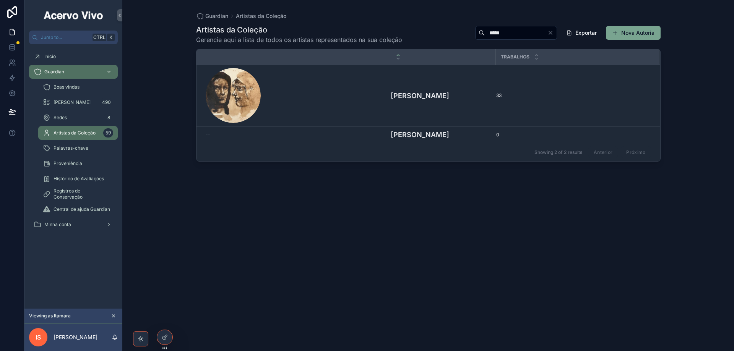
type input "*****"
click at [425, 123] on td "[PERSON_NAME]" at bounding box center [441, 96] width 110 height 62
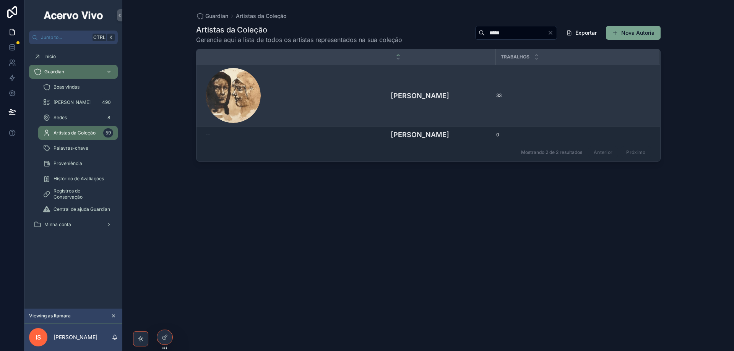
click at [424, 117] on td "[PERSON_NAME]" at bounding box center [441, 96] width 110 height 62
click at [426, 93] on h4 "[PERSON_NAME]" at bounding box center [441, 96] width 101 height 10
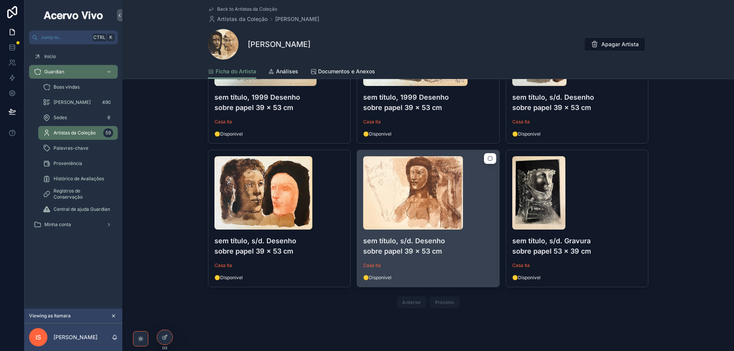
scroll to position [1566, 0]
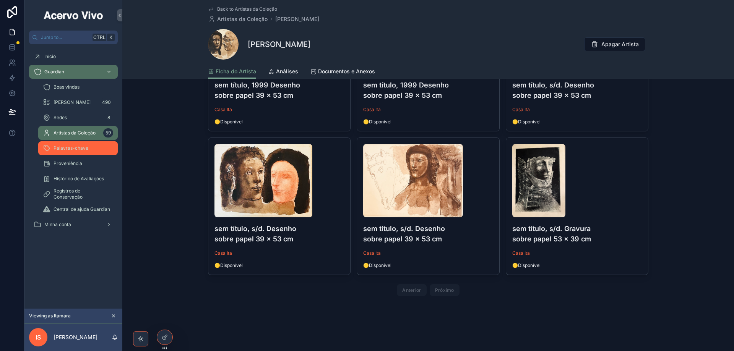
click at [71, 149] on span "Palavras-chave" at bounding box center [71, 148] width 35 height 6
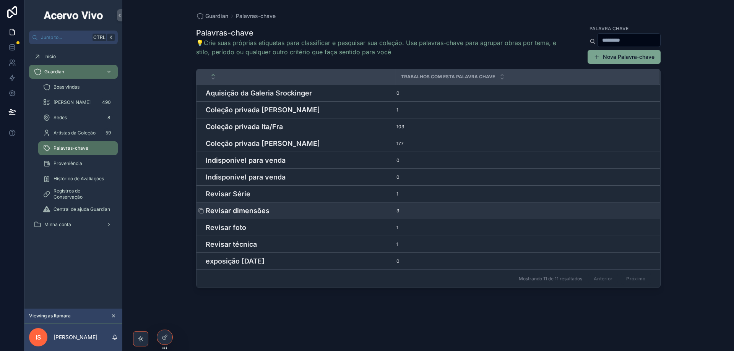
click at [252, 215] on h4 "Revisar dimensões" at bounding box center [299, 211] width 186 height 10
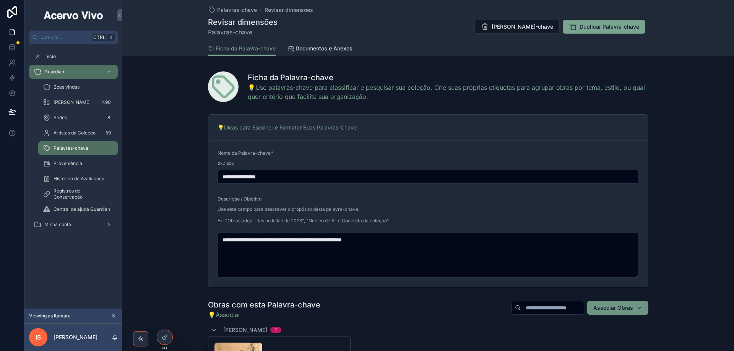
click at [624, 311] on span "Associar Obras" at bounding box center [613, 308] width 40 height 8
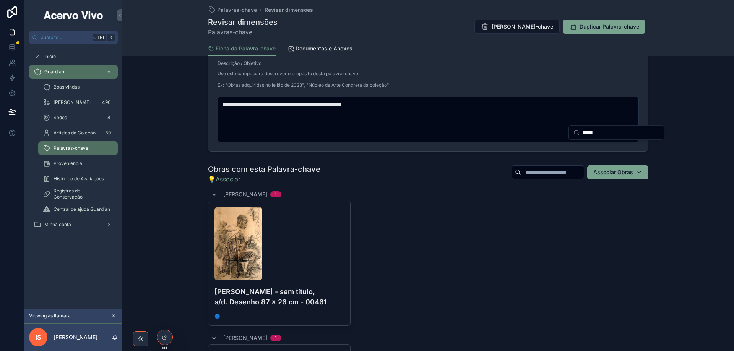
scroll to position [191, 0]
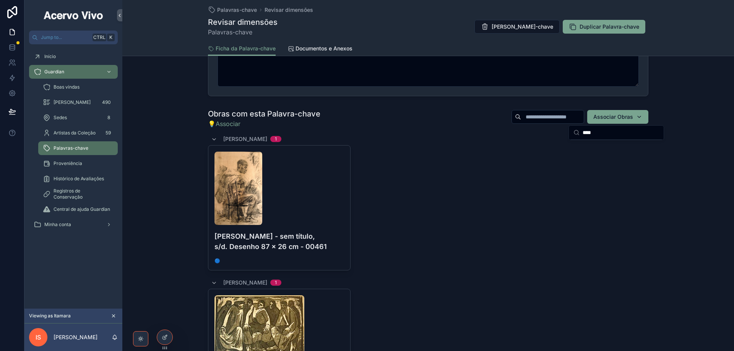
type input "*****"
click at [594, 154] on div "Seres Fantásticos - 2/10, 1952 Xilogravura sobre papel - 00491" at bounding box center [616, 147] width 95 height 15
click at [598, 148] on span "Seres Fantásticos - 2/10, 1952 Xilogravura sobre papel - 00491" at bounding box center [611, 148] width 76 height 8
click at [548, 118] on input "scrollable content" at bounding box center [552, 117] width 63 height 11
click at [607, 117] on span "Associar Obras" at bounding box center [613, 117] width 40 height 8
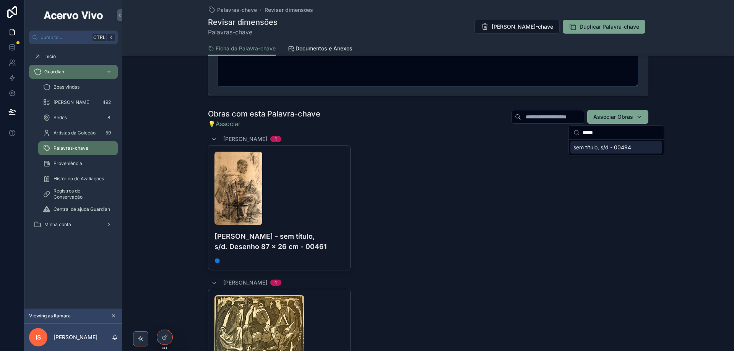
type input "*****"
click at [594, 148] on span "sem título, s/d - 00494" at bounding box center [602, 148] width 58 height 8
click at [56, 146] on span "Palavras-chave" at bounding box center [71, 148] width 35 height 6
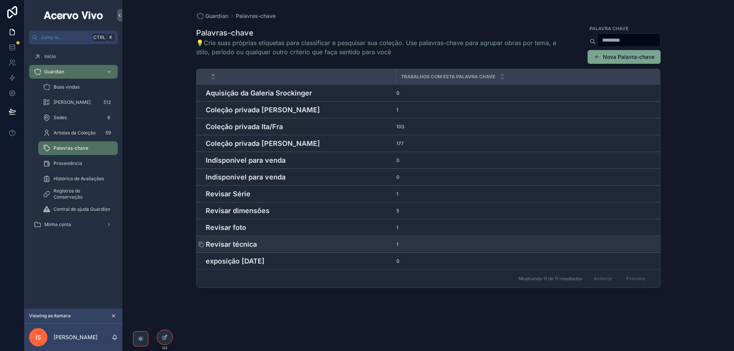
click at [270, 242] on h4 "Revisar técnica" at bounding box center [299, 244] width 186 height 10
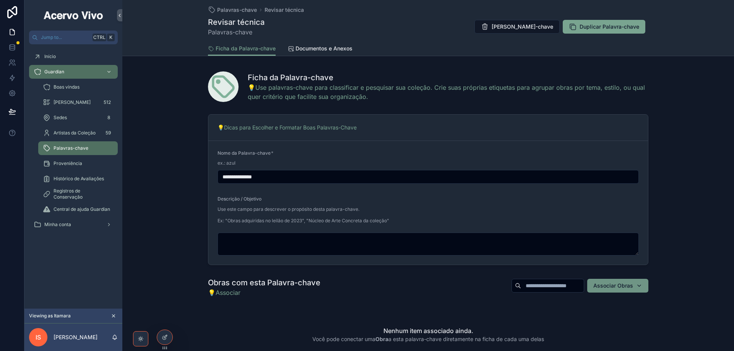
click at [614, 287] on span "Associar Obras" at bounding box center [613, 286] width 40 height 8
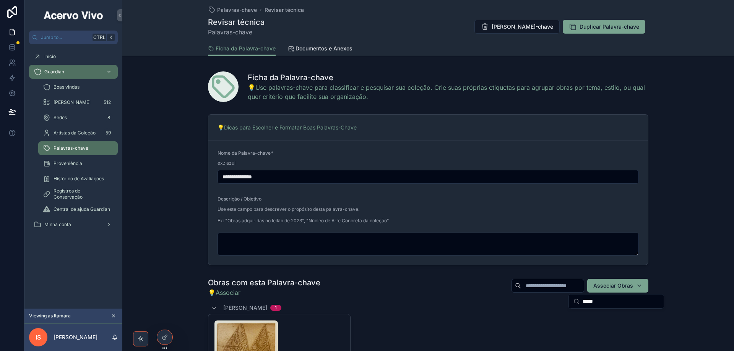
type input "*****"
click at [633, 319] on div "sem título, s/d. - 00497" at bounding box center [616, 316] width 92 height 12
click at [231, 11] on span "Palavras-chave" at bounding box center [237, 10] width 40 height 8
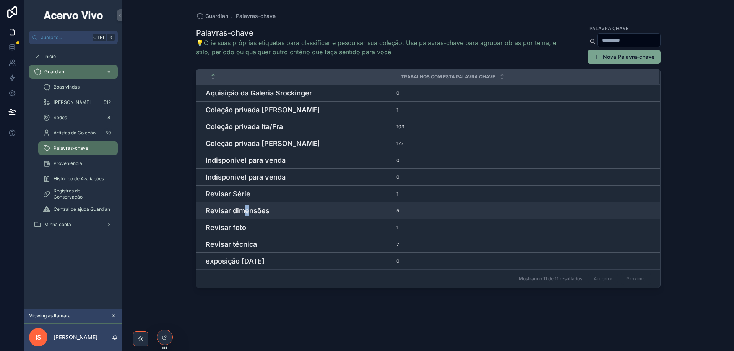
click at [246, 216] on td "Revisar dimensões" at bounding box center [295, 211] width 199 height 17
click at [246, 212] on h4 "Revisar dimensões" at bounding box center [299, 211] width 186 height 10
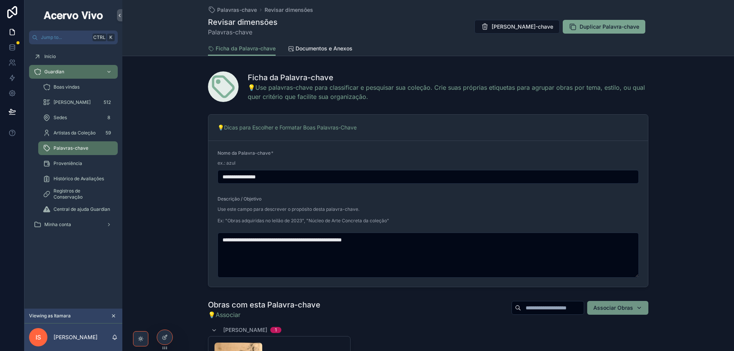
click at [618, 309] on span "Associar Obras" at bounding box center [613, 308] width 40 height 8
type input "*****"
click at [612, 341] on span "Homenagem a [PERSON_NAME], de [PERSON_NAME], p/ sua expo, na Bonino, em 87, 198…" at bounding box center [611, 339] width 76 height 8
drag, startPoint x: 84, startPoint y: 149, endPoint x: 97, endPoint y: 151, distance: 13.1
click at [84, 149] on span "Palavras-chave" at bounding box center [71, 148] width 35 height 6
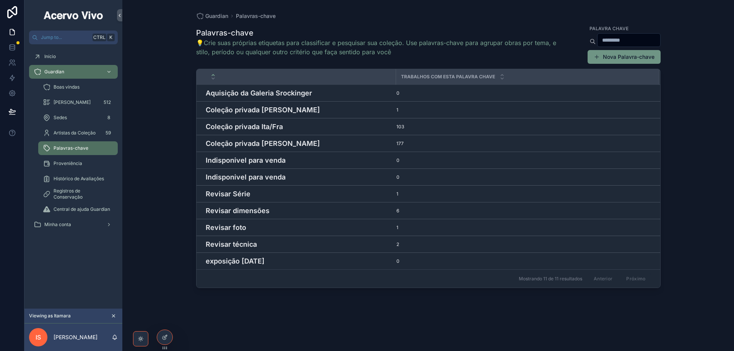
click at [612, 57] on button "Nova Palavra-chave" at bounding box center [623, 57] width 73 height 14
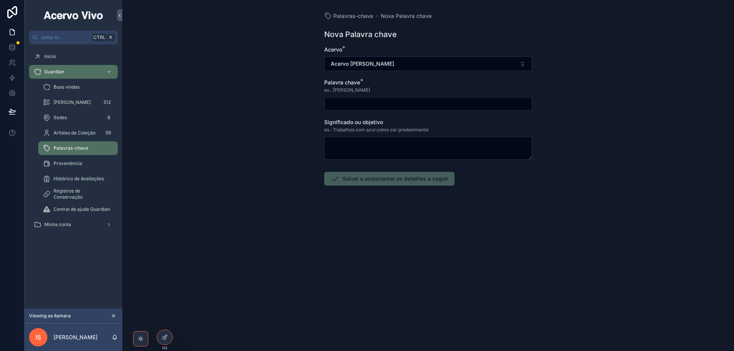
click at [364, 103] on input "scrollable content" at bounding box center [427, 104] width 207 height 11
type input "**********"
click at [367, 182] on button "Salvar e acrescentar os detalhes a seguir" at bounding box center [389, 179] width 130 height 14
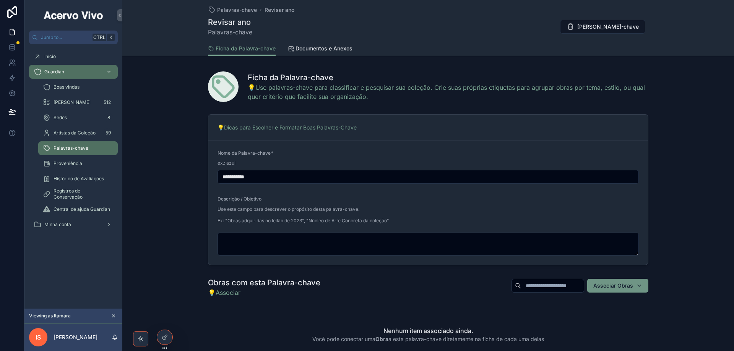
click at [619, 285] on span "Associar Obras" at bounding box center [613, 286] width 40 height 8
type input "*****"
click at [617, 318] on span "Homenagem a [PERSON_NAME], de [PERSON_NAME], p/ sua expo, na Bonino, em 87, 198…" at bounding box center [611, 317] width 76 height 8
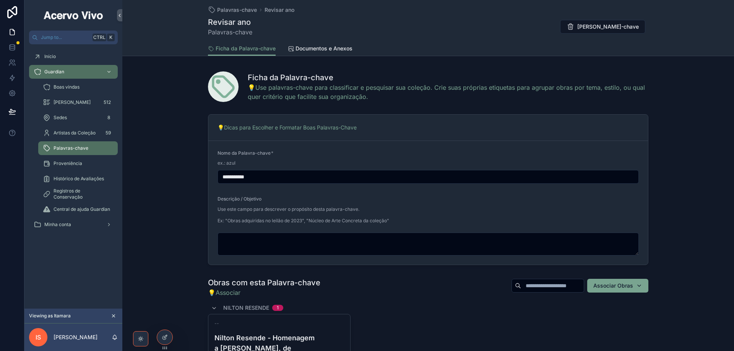
click at [74, 152] on div "Palavras-chave" at bounding box center [78, 148] width 70 height 12
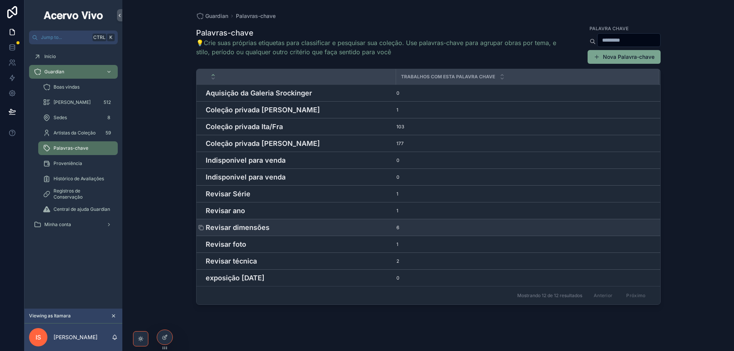
click at [253, 231] on h4 "Revisar dimensões" at bounding box center [299, 227] width 186 height 10
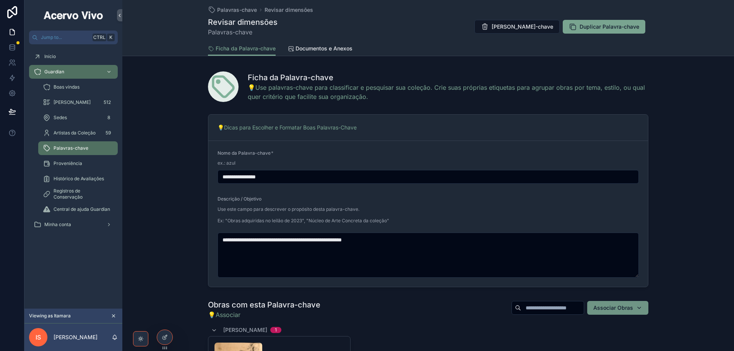
click at [606, 309] on span "Associar Obras" at bounding box center [613, 308] width 40 height 8
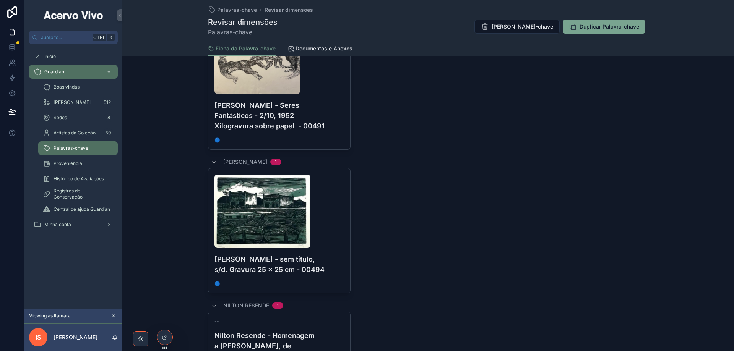
scroll to position [535, 0]
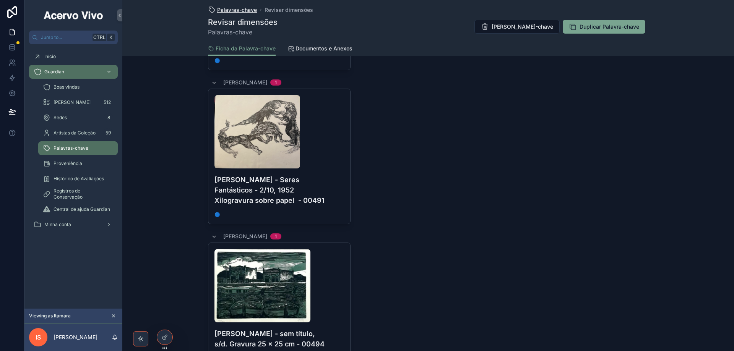
type input "*****"
click at [237, 10] on span "Palavras-chave" at bounding box center [237, 10] width 40 height 8
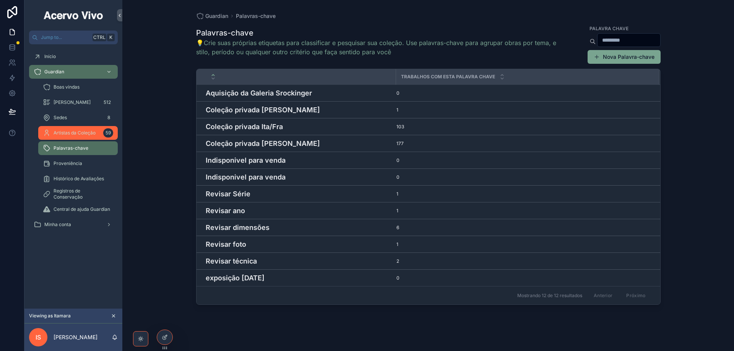
drag, startPoint x: 65, startPoint y: 135, endPoint x: 104, endPoint y: 141, distance: 39.1
click at [66, 135] on span "Artistas da Coleção" at bounding box center [75, 133] width 42 height 6
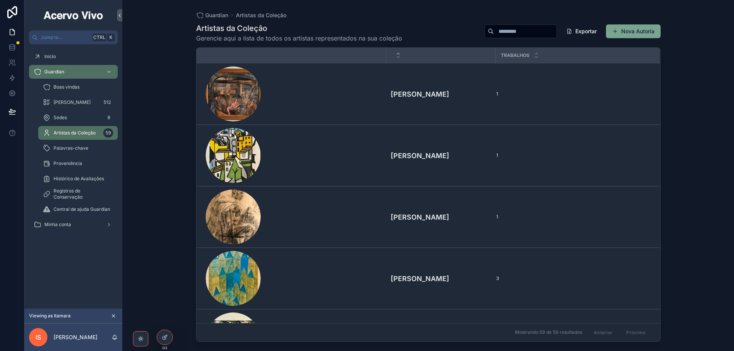
click at [499, 33] on input "scrollable content" at bounding box center [525, 31] width 63 height 11
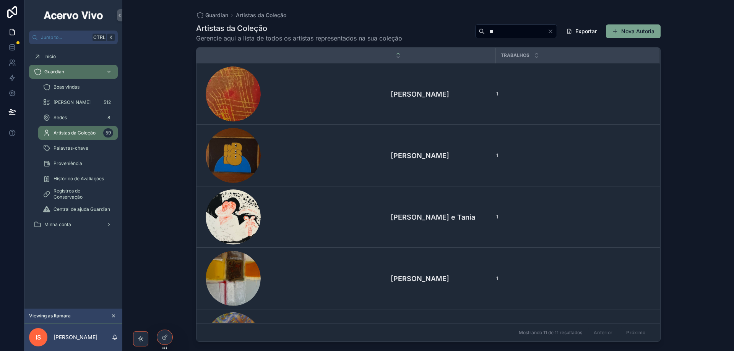
type input "*"
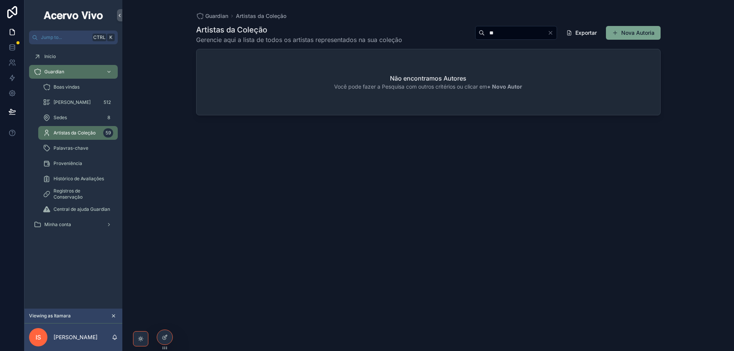
type input "*"
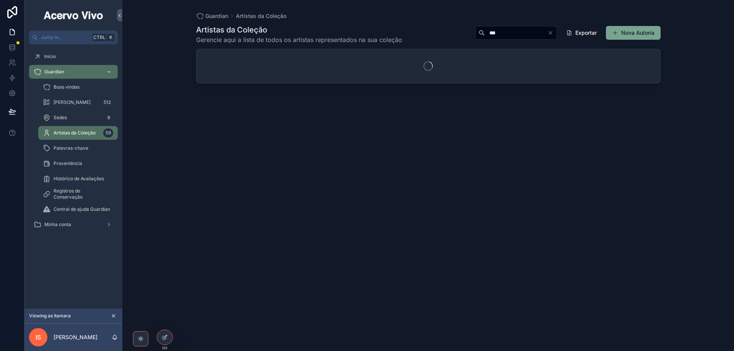
type input "***"
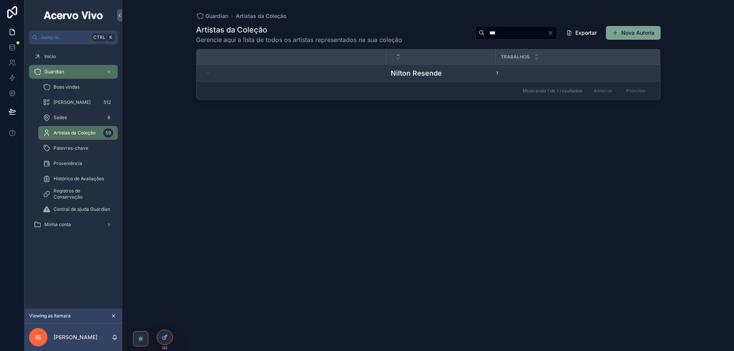
click at [417, 73] on h4 "Nilton Resende" at bounding box center [441, 73] width 101 height 10
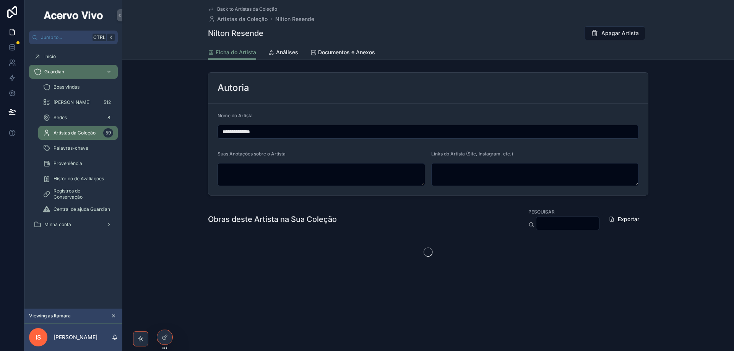
click at [227, 131] on input "**********" at bounding box center [428, 131] width 420 height 11
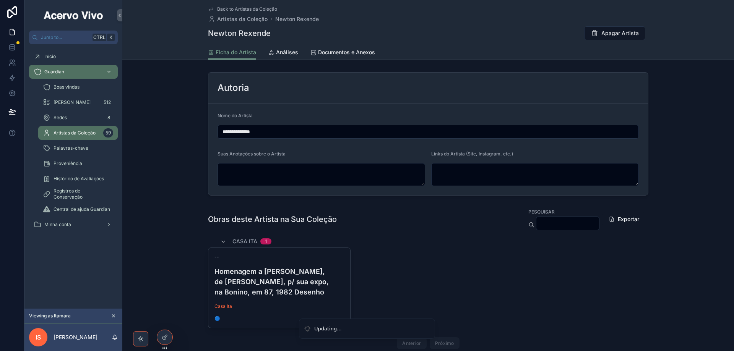
type input "**********"
click at [71, 148] on span "Palavras-chave" at bounding box center [71, 148] width 35 height 6
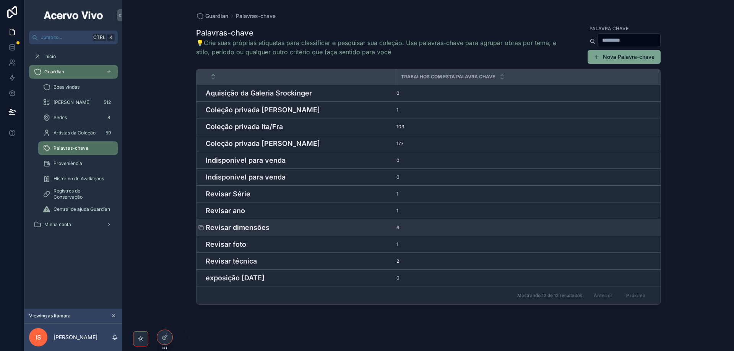
click at [252, 230] on h4 "Revisar dimensões" at bounding box center [299, 227] width 186 height 10
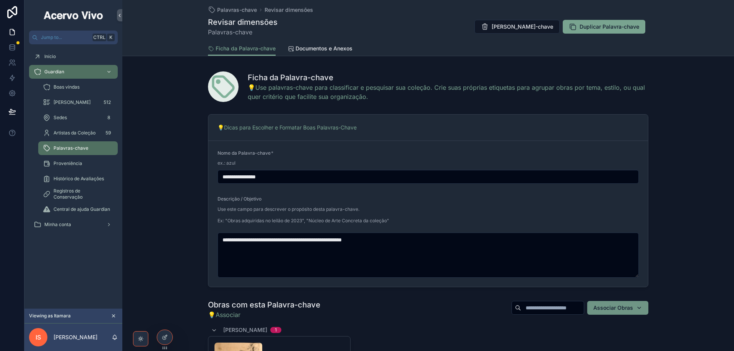
click at [626, 311] on span "Associar Obras" at bounding box center [613, 308] width 40 height 8
type input "*****"
click at [608, 338] on span "sem título - 24/50, 1975 Serigrafia - 00505" at bounding box center [611, 339] width 76 height 8
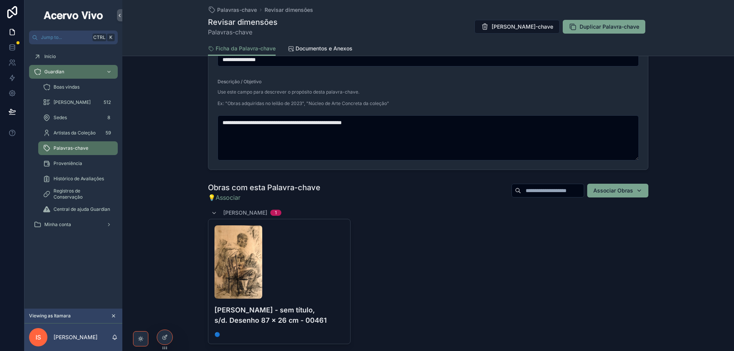
scroll to position [153, 0]
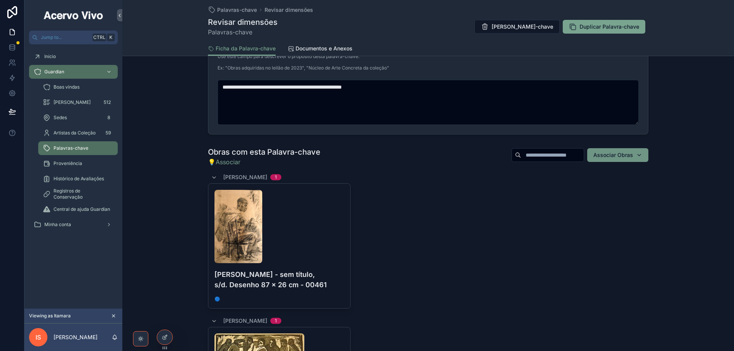
click at [615, 158] on span "Associar Obras" at bounding box center [613, 155] width 40 height 8
type input "*****"
drag, startPoint x: 590, startPoint y: 187, endPoint x: 584, endPoint y: 186, distance: 6.1
click at [590, 186] on span "sem título, s/d. - 00506" at bounding box center [602, 186] width 59 height 8
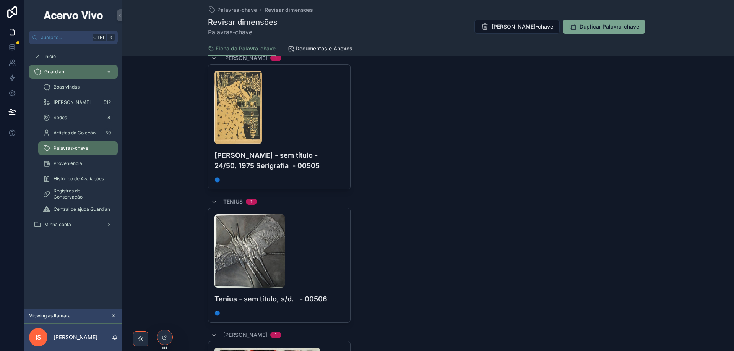
scroll to position [1185, 0]
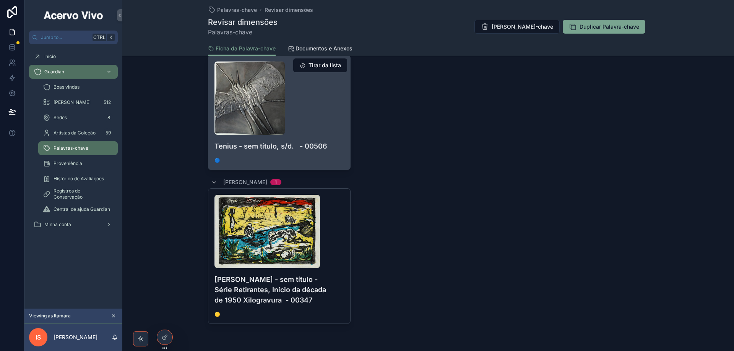
click at [302, 91] on div "scrollable content" at bounding box center [279, 98] width 130 height 73
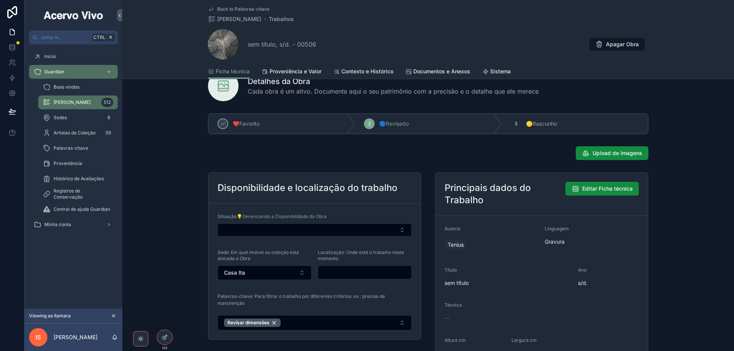
scroll to position [76, 0]
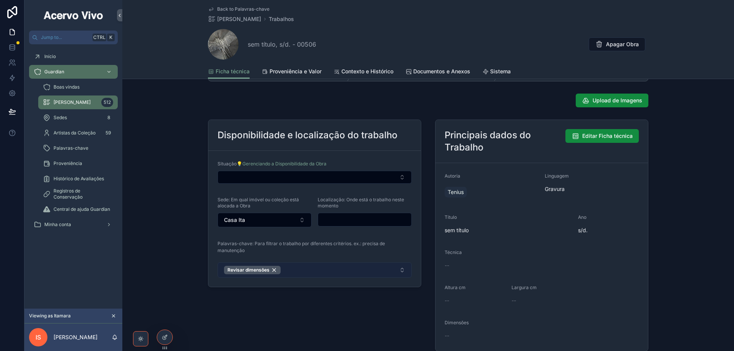
click at [322, 274] on button "Revisar dimensões" at bounding box center [314, 270] width 194 height 15
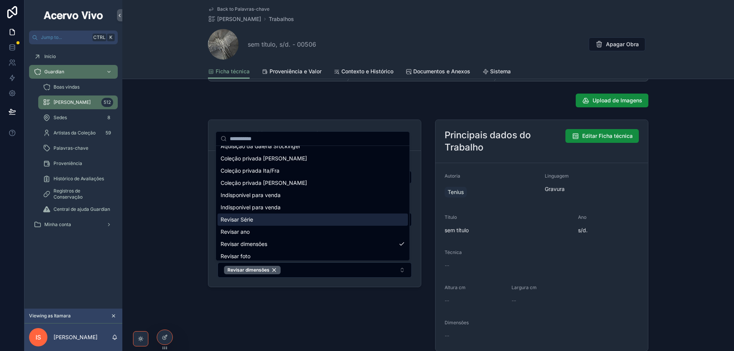
scroll to position [35, 0]
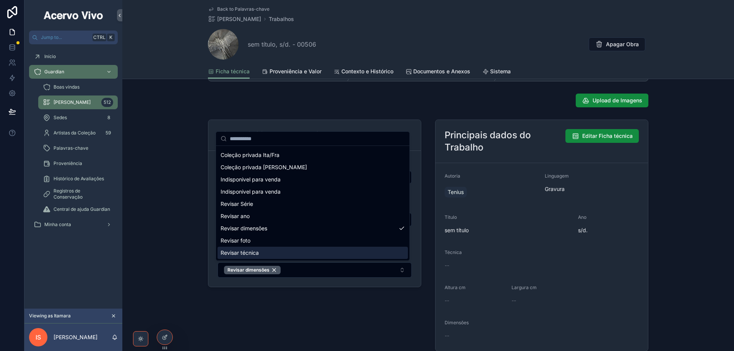
click at [279, 251] on div "Revisar técnica" at bounding box center [312, 253] width 190 height 12
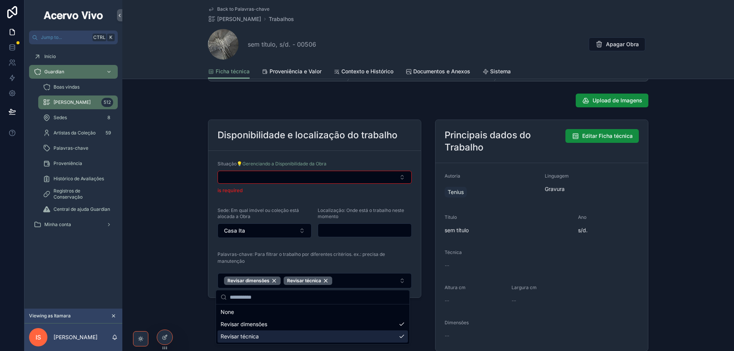
scroll to position [0, 0]
click at [184, 240] on div "Disponibilidade e localização do trabalho Situação 💡Gerenciando a Disponibilida…" at bounding box center [427, 322] width 611 height 411
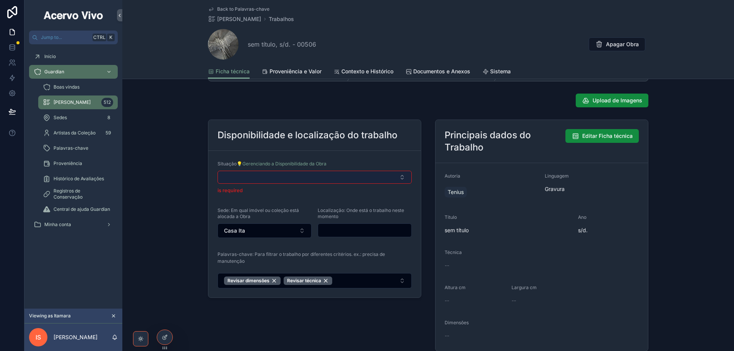
click at [276, 172] on button "Select Button" at bounding box center [314, 177] width 194 height 13
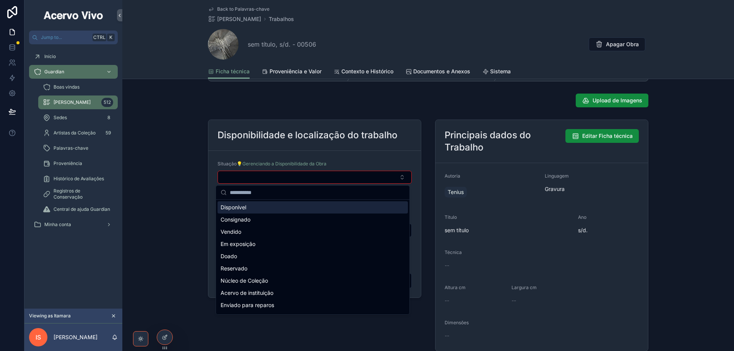
click at [263, 210] on div "Disponível" at bounding box center [312, 207] width 190 height 12
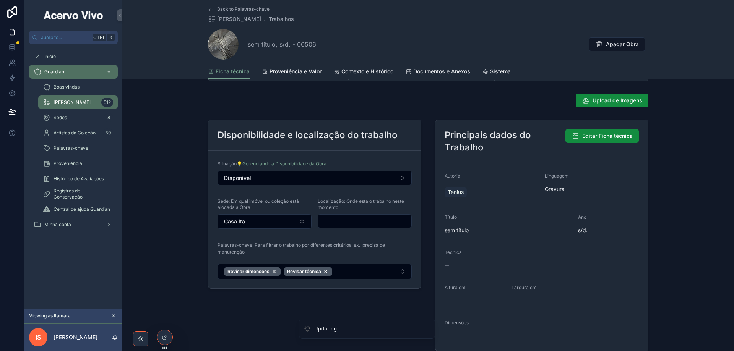
drag, startPoint x: 194, startPoint y: 232, endPoint x: 178, endPoint y: 297, distance: 66.7
click at [191, 238] on div "Disponibilidade e localização do trabalho Situação 💡Gerenciando a Disponibilida…" at bounding box center [427, 322] width 611 height 411
drag, startPoint x: 159, startPoint y: 337, endPoint x: 161, endPoint y: 270, distance: 67.3
click at [160, 337] on div at bounding box center [164, 337] width 15 height 15
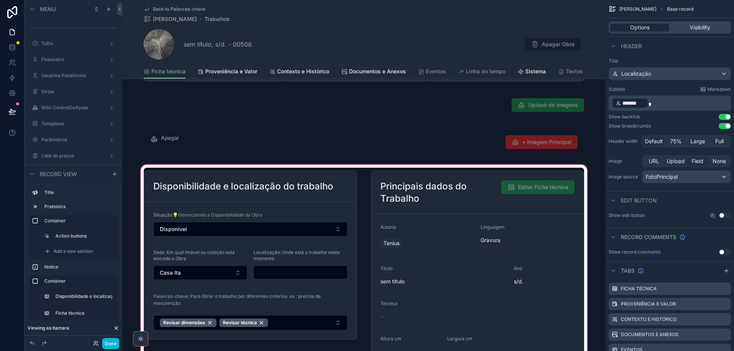
scroll to position [191, 0]
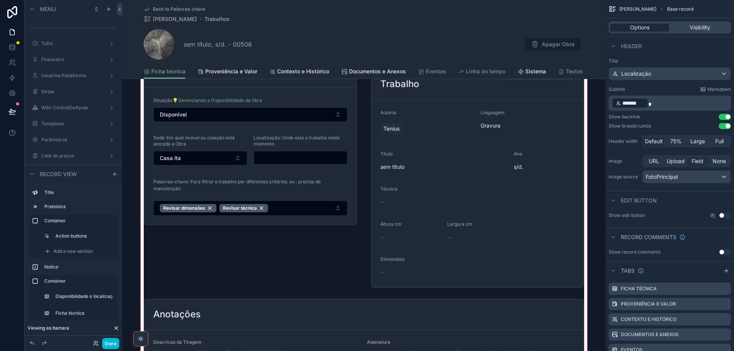
click at [342, 185] on div "scrollable content" at bounding box center [363, 259] width 483 height 420
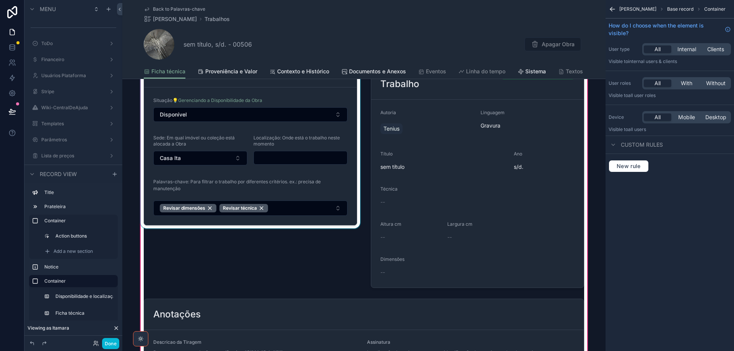
click at [343, 185] on div "scrollable content" at bounding box center [250, 172] width 222 height 238
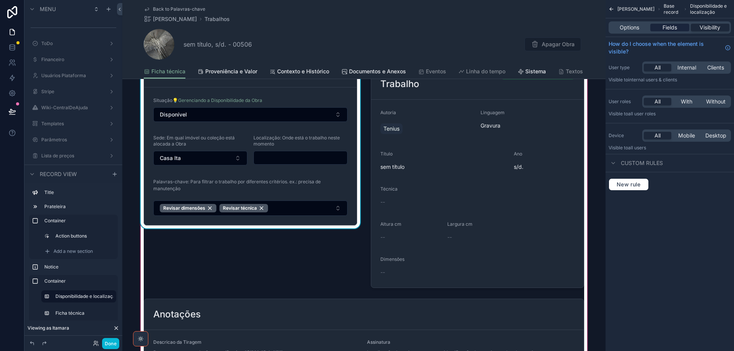
click at [674, 30] on span "Fields" at bounding box center [669, 28] width 15 height 8
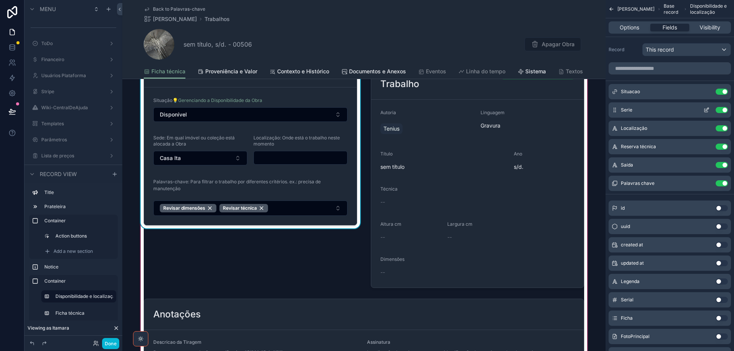
click at [707, 110] on icon "scrollable content" at bounding box center [706, 110] width 6 height 6
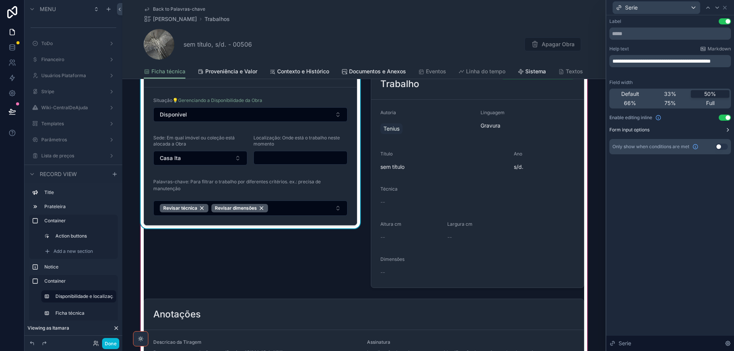
click at [715, 130] on button "Form input options" at bounding box center [670, 130] width 122 height 6
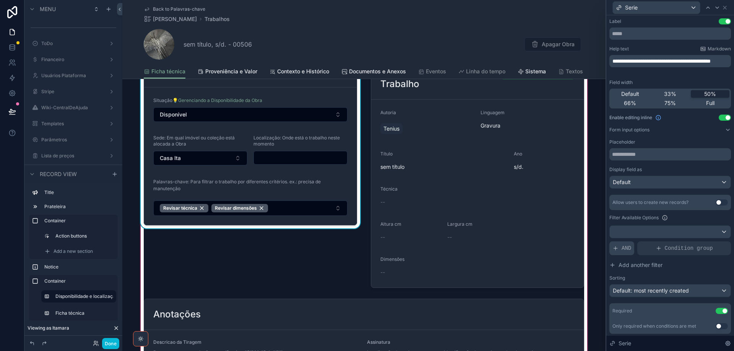
click at [613, 250] on icon at bounding box center [615, 248] width 6 height 6
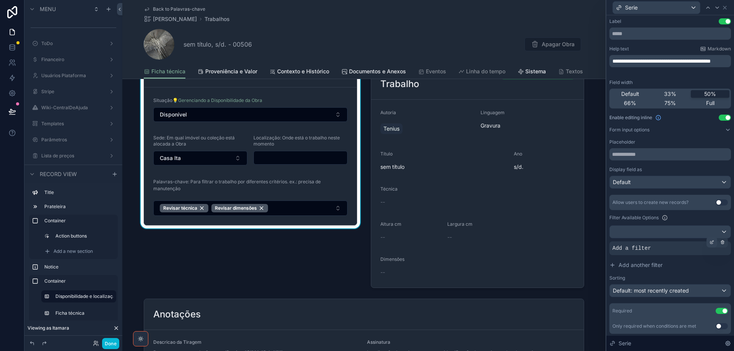
drag, startPoint x: 705, startPoint y: 245, endPoint x: 701, endPoint y: 245, distance: 4.6
click at [706, 245] on div at bounding box center [711, 242] width 11 height 11
click at [538, 239] on span "Select a field" at bounding box center [532, 236] width 32 height 6
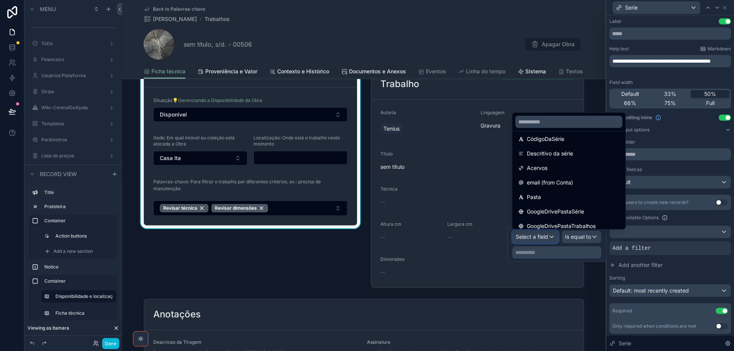
scroll to position [115, 0]
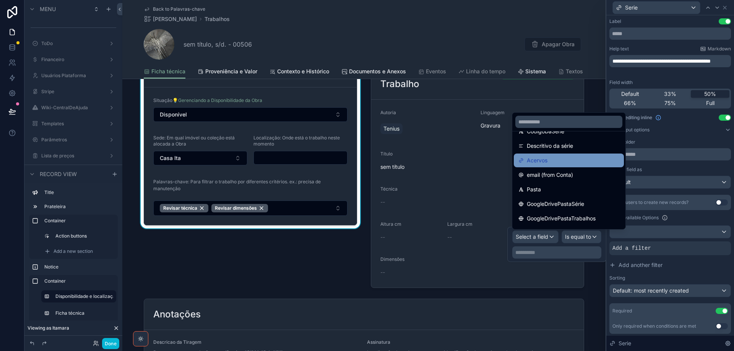
click at [561, 161] on div "Acervos" at bounding box center [568, 160] width 101 height 9
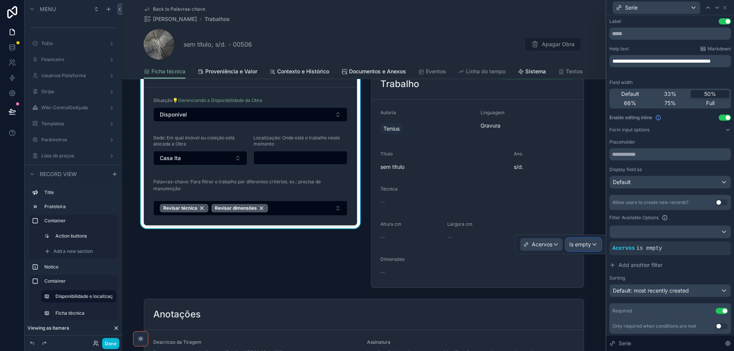
click at [579, 243] on span "Is empty" at bounding box center [580, 245] width 22 height 8
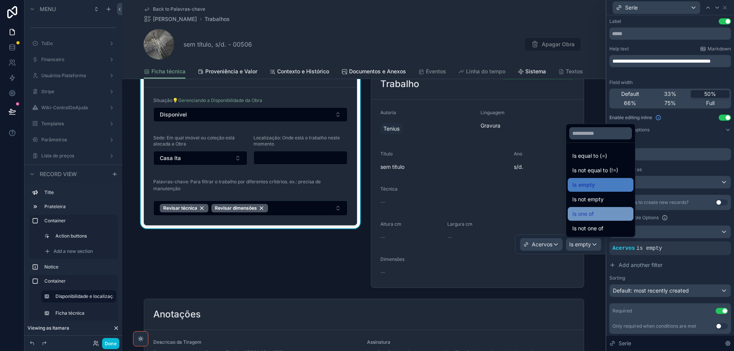
click at [595, 213] on div "Is one of" at bounding box center [600, 213] width 57 height 9
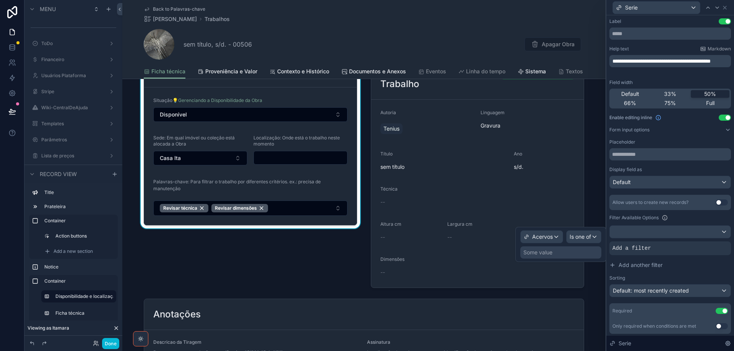
click at [579, 253] on div "Some value" at bounding box center [560, 252] width 81 height 12
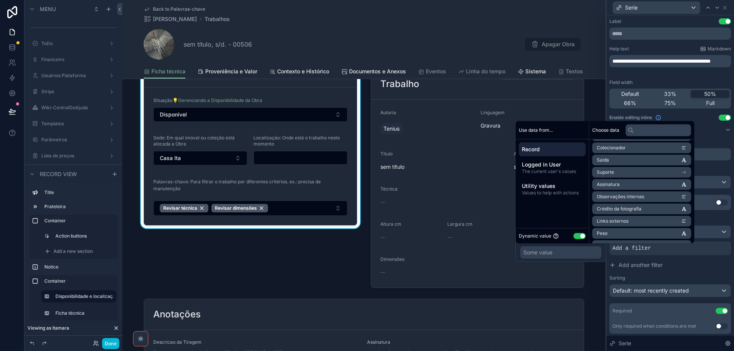
scroll to position [344, 0]
click at [564, 174] on span "The current user's values" at bounding box center [552, 172] width 61 height 6
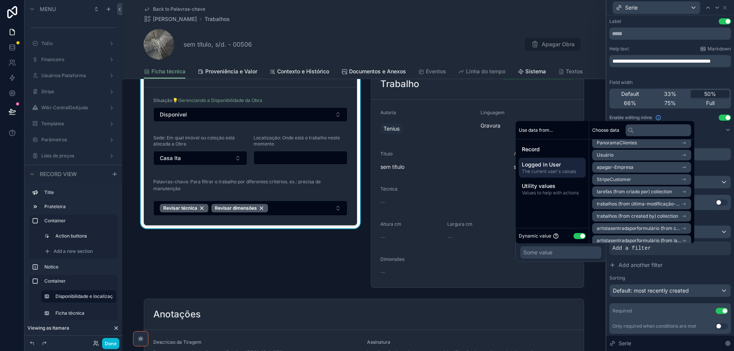
scroll to position [0, 0]
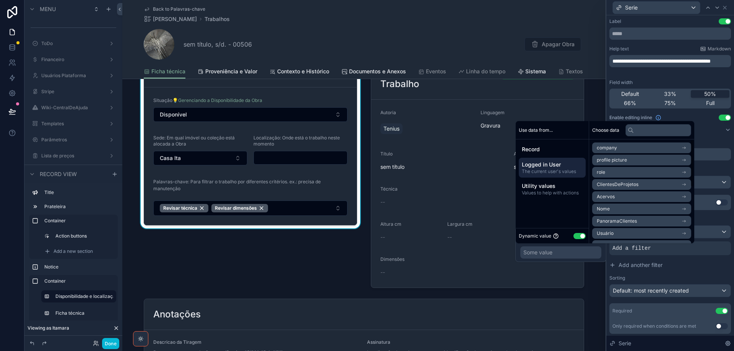
click at [637, 221] on li "PanoramaClientes" at bounding box center [641, 221] width 99 height 11
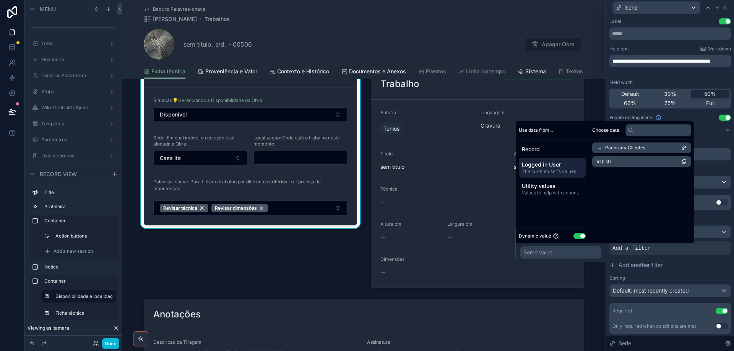
click at [626, 162] on li "id (list)" at bounding box center [641, 161] width 99 height 11
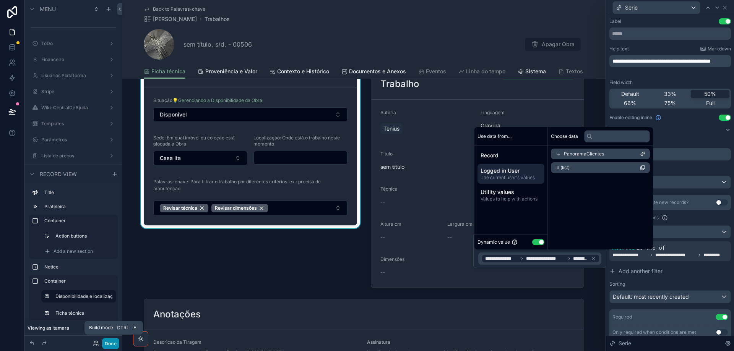
click at [113, 343] on button "Done" at bounding box center [110, 343] width 17 height 11
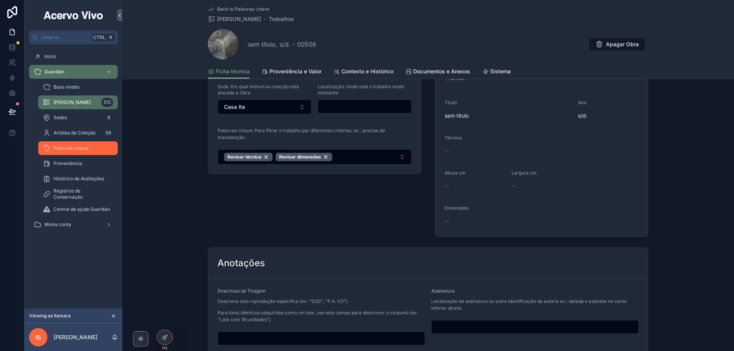
click at [81, 145] on div "Palavras-chave" at bounding box center [78, 148] width 70 height 12
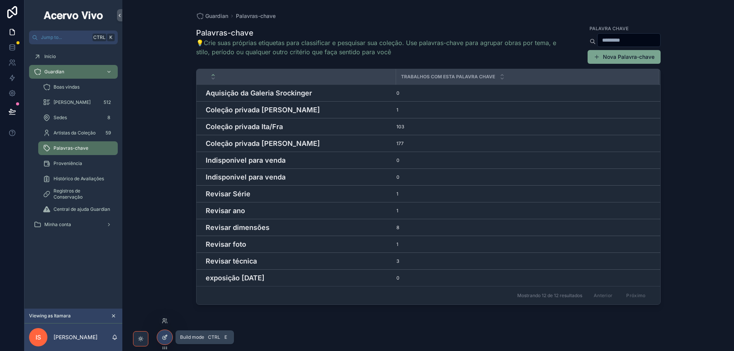
click at [168, 339] on div at bounding box center [164, 337] width 15 height 15
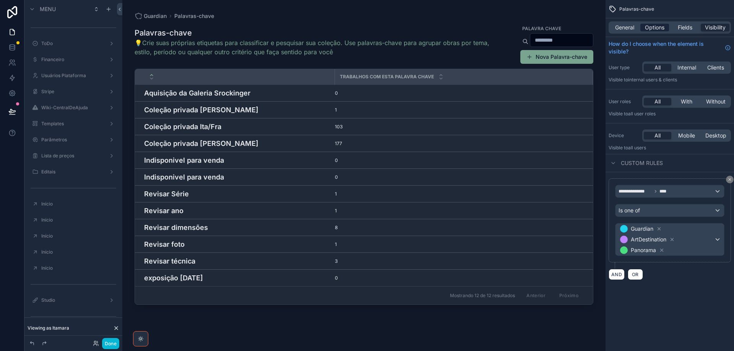
click at [655, 31] on span "Options" at bounding box center [654, 28] width 19 height 8
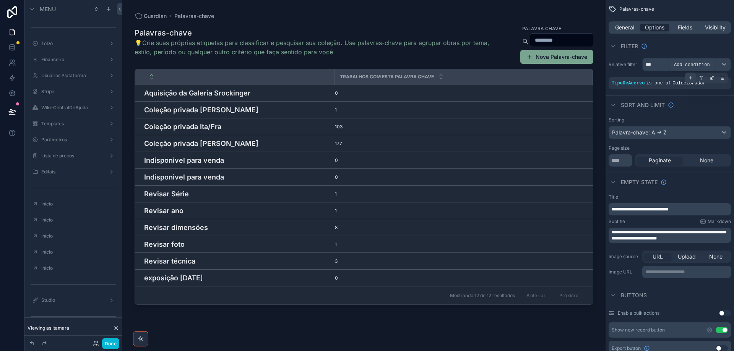
click at [692, 79] on div "scrollable content" at bounding box center [690, 78] width 11 height 11
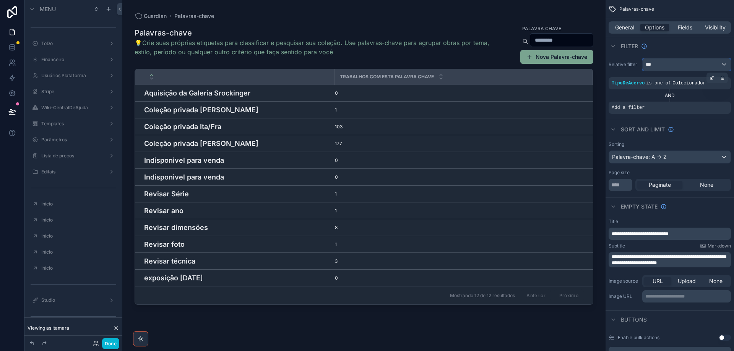
click at [707, 62] on div "***" at bounding box center [686, 64] width 88 height 12
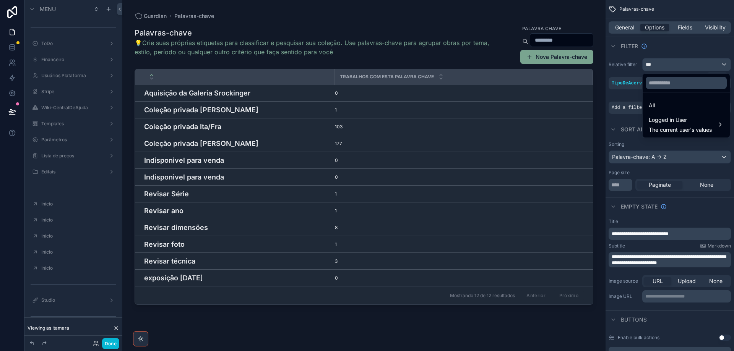
click at [707, 62] on div "scrollable content" at bounding box center [367, 175] width 734 height 351
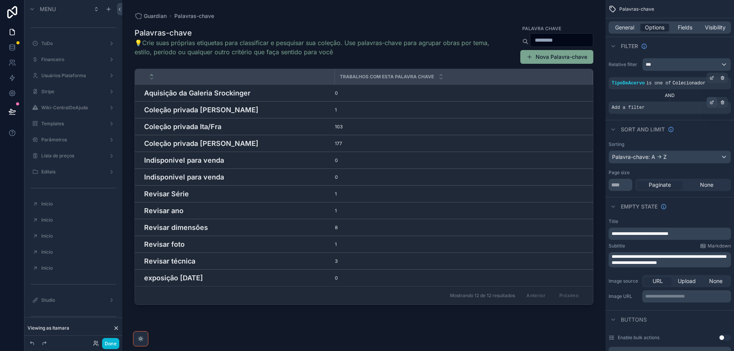
click at [711, 105] on div "scrollable content" at bounding box center [711, 102] width 11 height 11
click at [543, 94] on span "Select a field" at bounding box center [531, 96] width 32 height 6
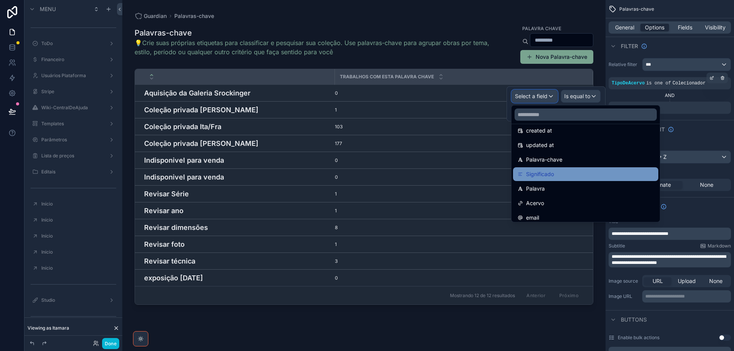
scroll to position [76, 0]
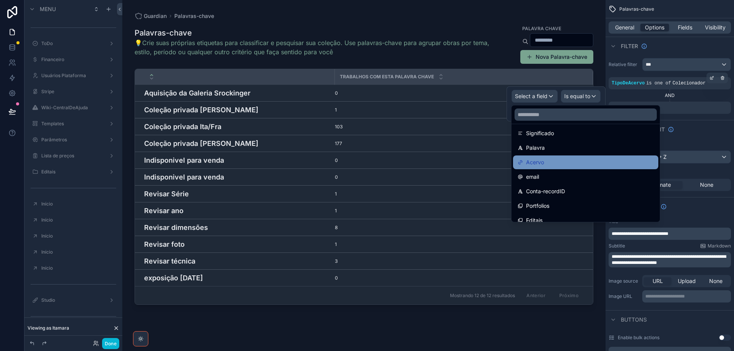
click at [560, 163] on div "Acervo" at bounding box center [585, 162] width 136 height 9
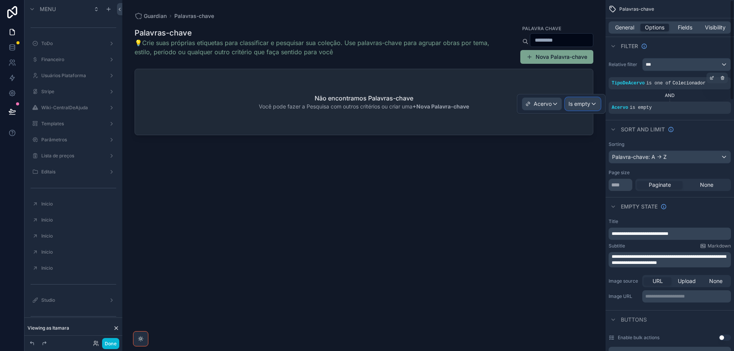
click at [584, 107] on span "Is empty" at bounding box center [579, 104] width 22 height 8
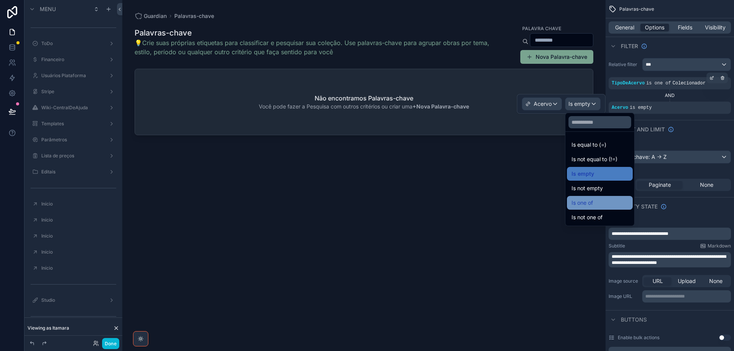
click at [585, 203] on span "Is one of" at bounding box center [581, 202] width 21 height 9
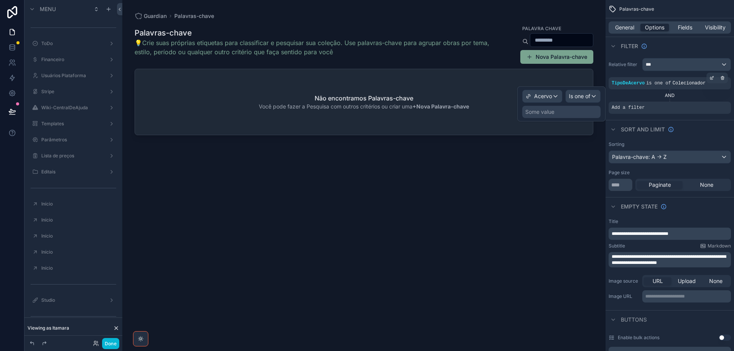
click at [571, 112] on div "Some value" at bounding box center [561, 112] width 78 height 12
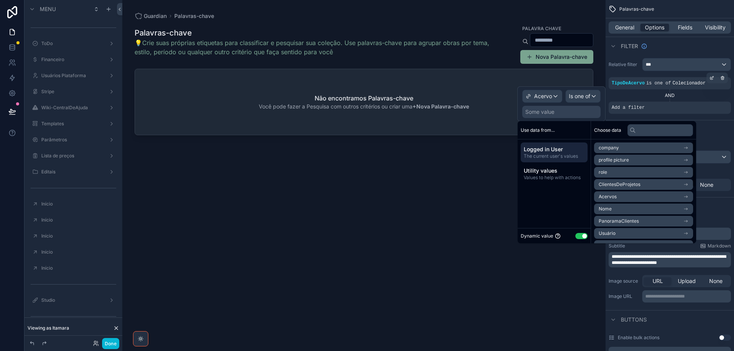
click at [618, 219] on span "PanoramaClientes" at bounding box center [618, 221] width 40 height 6
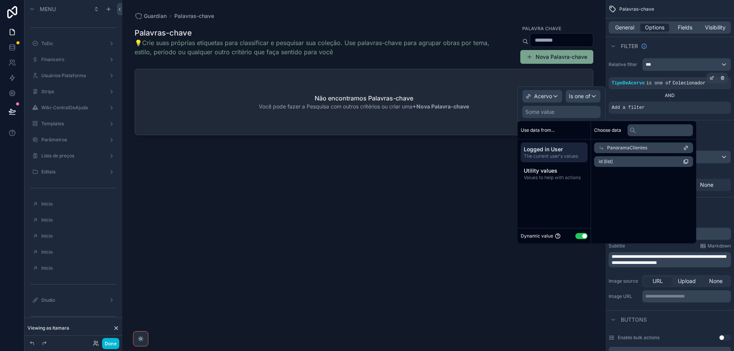
click at [628, 162] on li "id (list)" at bounding box center [643, 161] width 99 height 11
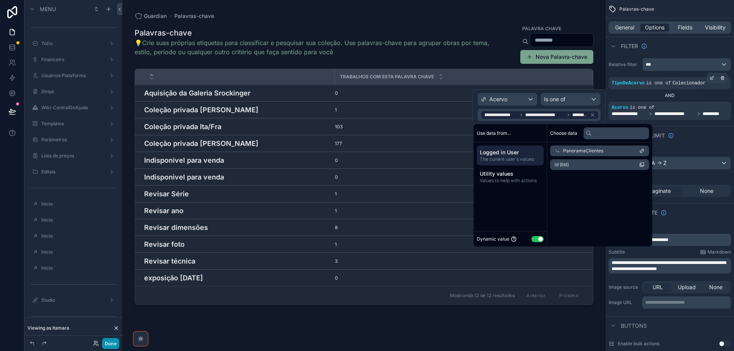
click at [112, 343] on button "Done" at bounding box center [110, 343] width 17 height 11
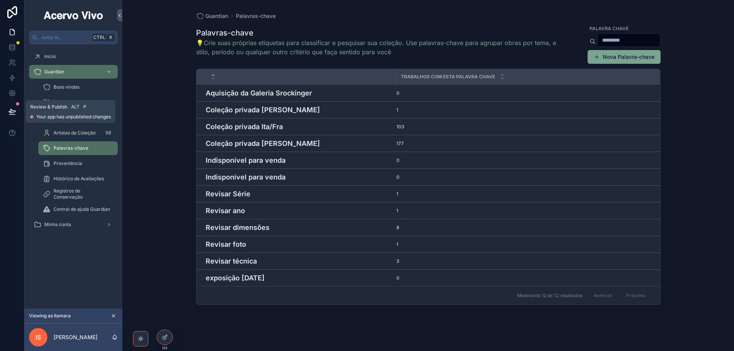
click at [12, 112] on icon at bounding box center [12, 112] width 8 height 8
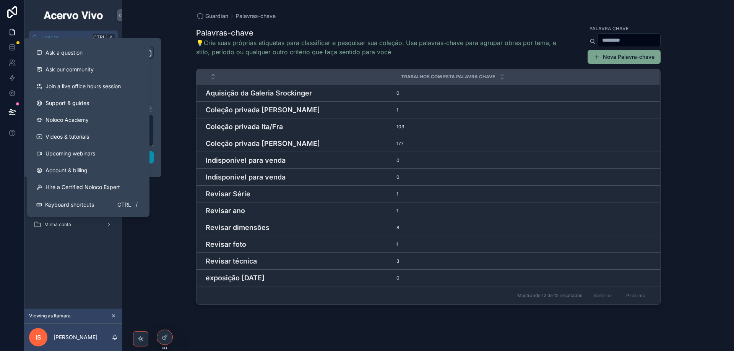
click at [152, 158] on button "Publish" at bounding box center [92, 157] width 122 height 12
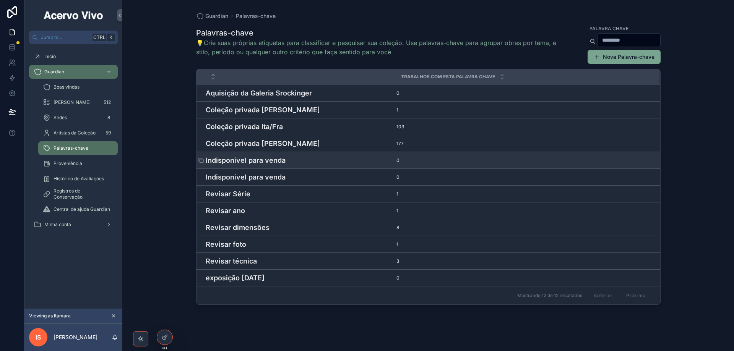
click at [235, 161] on h4 "Indisponivel para venda" at bounding box center [299, 160] width 186 height 10
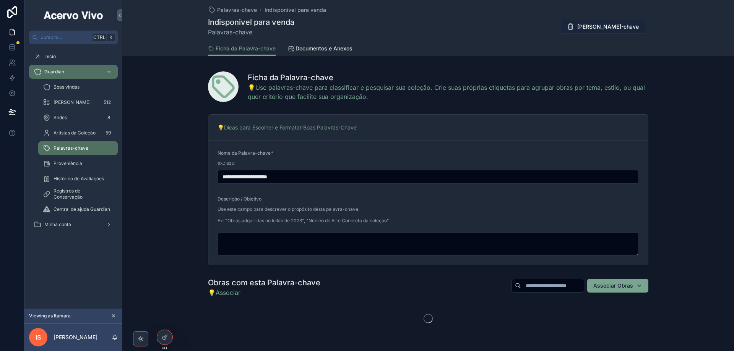
click at [590, 29] on span "[PERSON_NAME]-chave" at bounding box center [608, 27] width 62 height 8
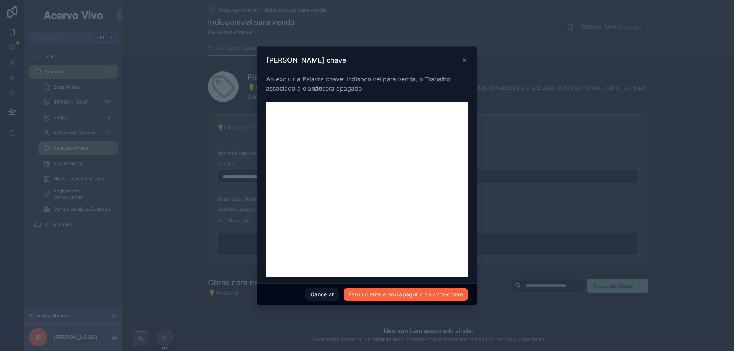
click at [385, 297] on button "Estou ciente e vou apagar a Palavra-chave" at bounding box center [406, 295] width 124 height 12
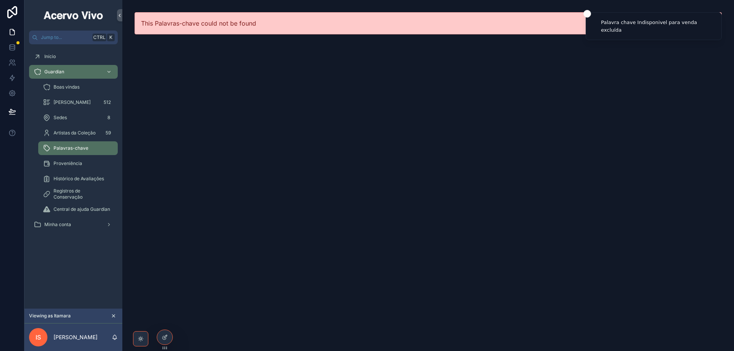
click at [91, 152] on div "Palavras-chave" at bounding box center [78, 148] width 70 height 12
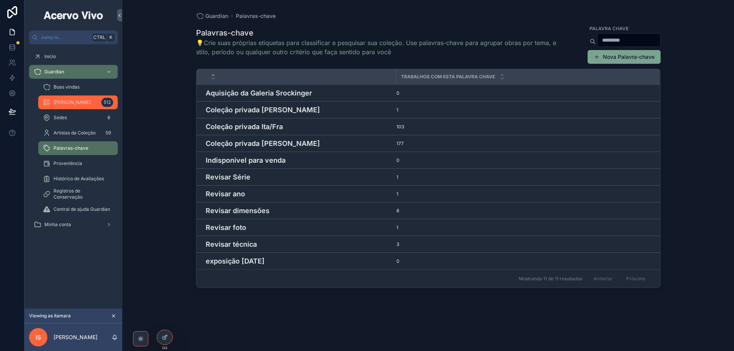
click at [62, 104] on span "[PERSON_NAME]" at bounding box center [72, 102] width 37 height 6
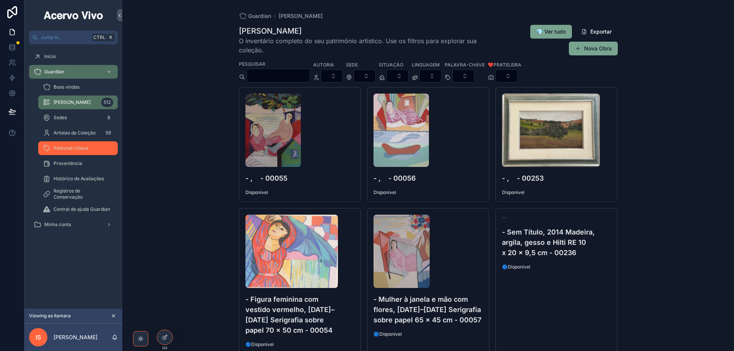
click at [78, 145] on div "Palavras-chave" at bounding box center [78, 148] width 70 height 12
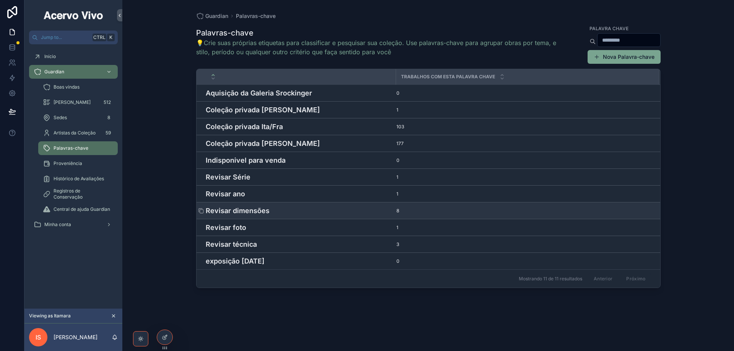
click at [329, 213] on h4 "Revisar dimensões" at bounding box center [299, 211] width 186 height 10
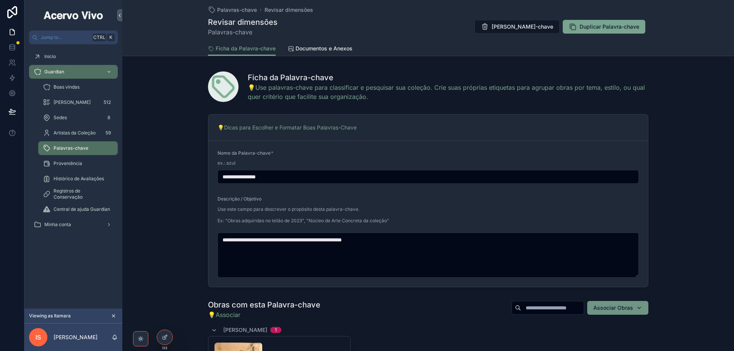
click at [622, 310] on span "Associar Obras" at bounding box center [613, 308] width 40 height 8
type input "*****"
click at [607, 339] on span "sem título, s/d. - 00508" at bounding box center [602, 339] width 59 height 8
drag, startPoint x: 618, startPoint y: 306, endPoint x: 618, endPoint y: 313, distance: 7.3
click at [617, 306] on span "Associar Obras" at bounding box center [613, 308] width 40 height 8
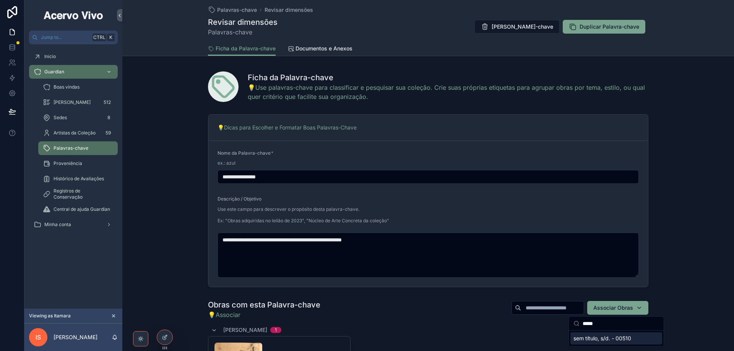
type input "*****"
click at [613, 341] on span "sem título, s/d. - 00510" at bounding box center [602, 339] width 58 height 8
